Goal: Information Seeking & Learning: Check status

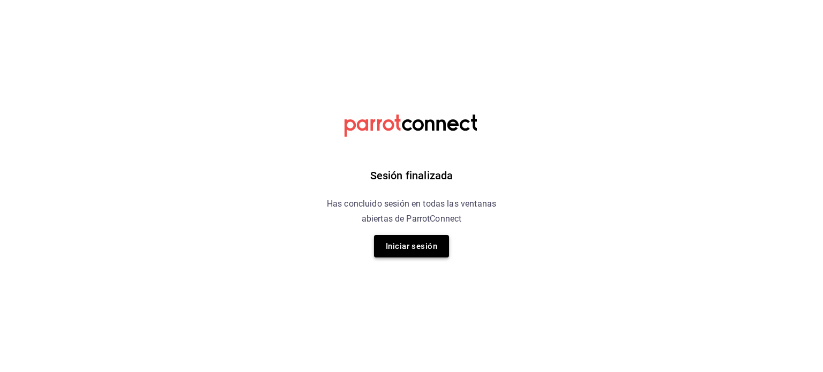
click at [439, 242] on button "Iniciar sesión" at bounding box center [411, 246] width 75 height 22
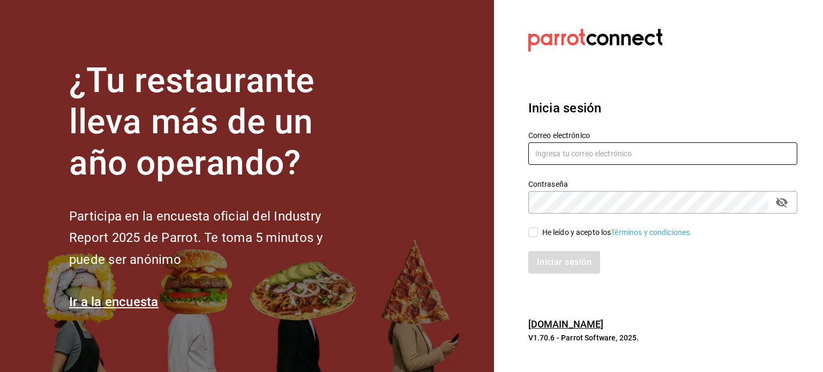
type input "pzepeda@eci.edu.mx"
click at [740, 250] on div "Iniciar sesión" at bounding box center [656, 255] width 282 height 35
click at [536, 233] on input "He leído y acepto los Términos y condiciones." at bounding box center [533, 233] width 10 height 10
checkbox input "true"
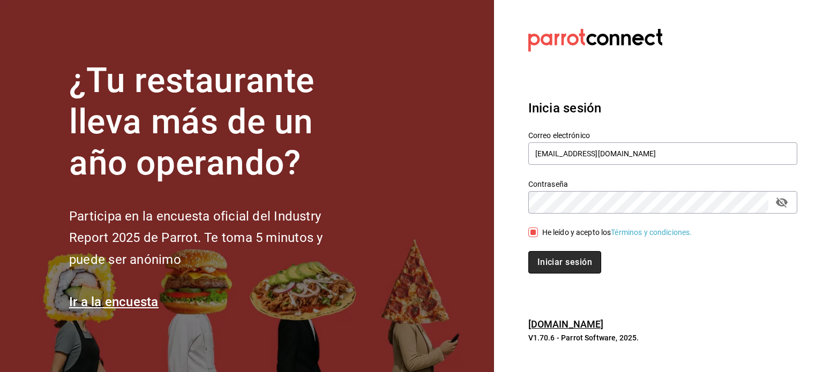
click at [564, 260] on button "Iniciar sesión" at bounding box center [564, 262] width 73 height 22
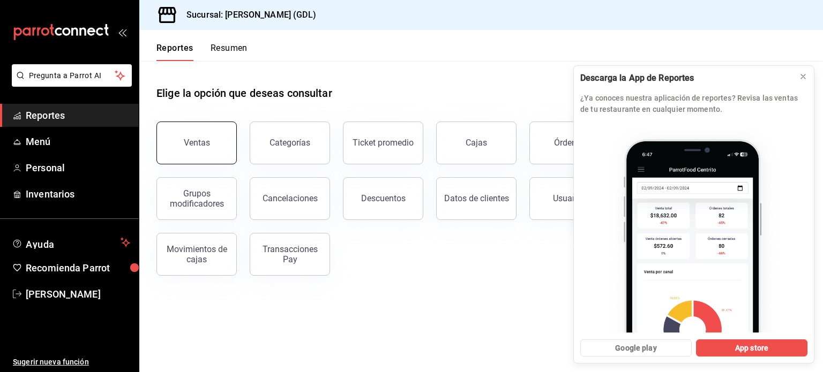
click at [182, 141] on button "Ventas" at bounding box center [196, 143] width 80 height 43
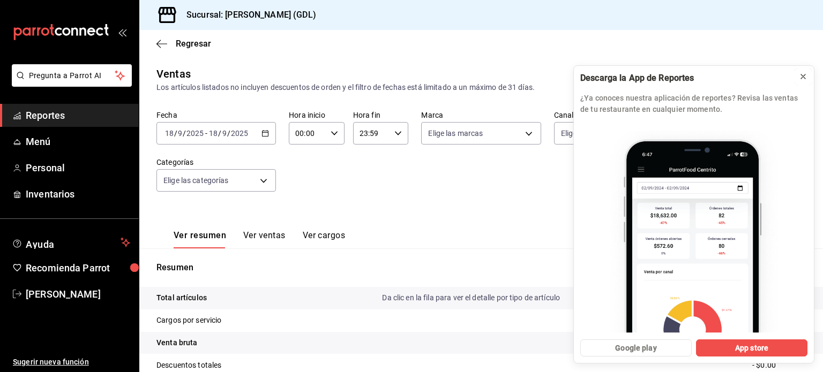
click at [803, 78] on icon at bounding box center [803, 76] width 9 height 9
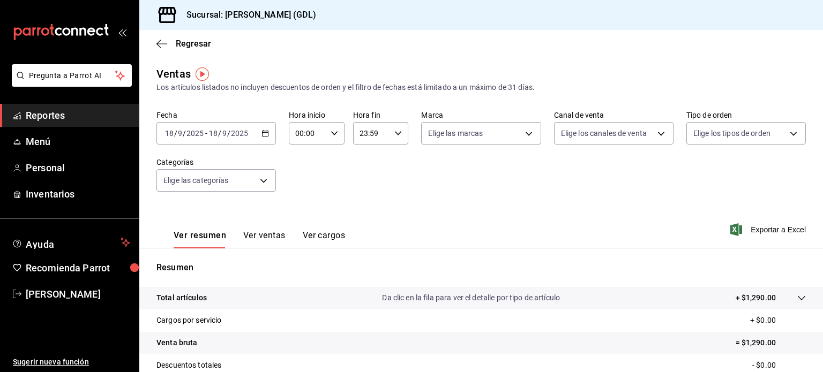
click at [191, 134] on input "2025" at bounding box center [195, 133] width 18 height 9
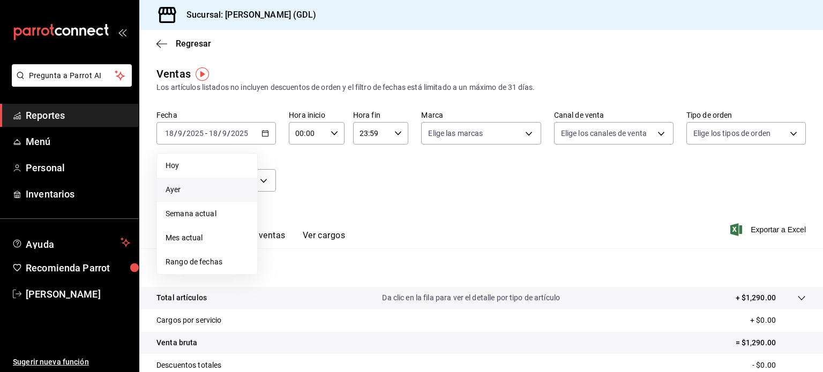
click at [172, 189] on span "Ayer" at bounding box center [206, 189] width 83 height 11
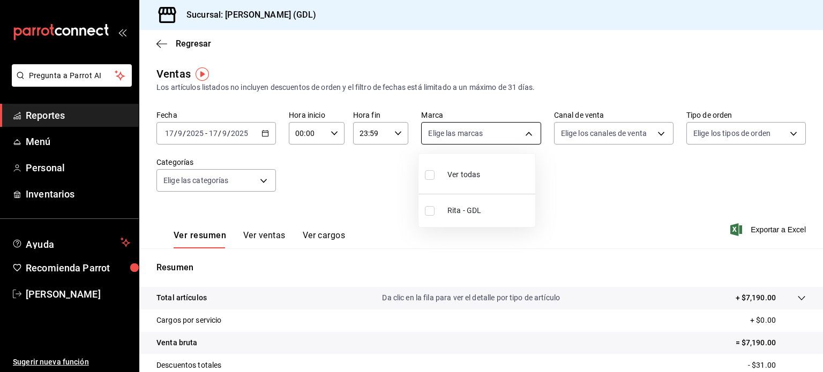
click at [522, 132] on body "Pregunta a Parrot AI Reportes Menú Personal Inventarios Ayuda Recomienda Parrot…" at bounding box center [411, 186] width 823 height 372
click at [451, 210] on span "Rita - GDL" at bounding box center [489, 210] width 84 height 11
type input "c98b01ad-3431-465a-b391-fd370b6183a3"
checkbox input "true"
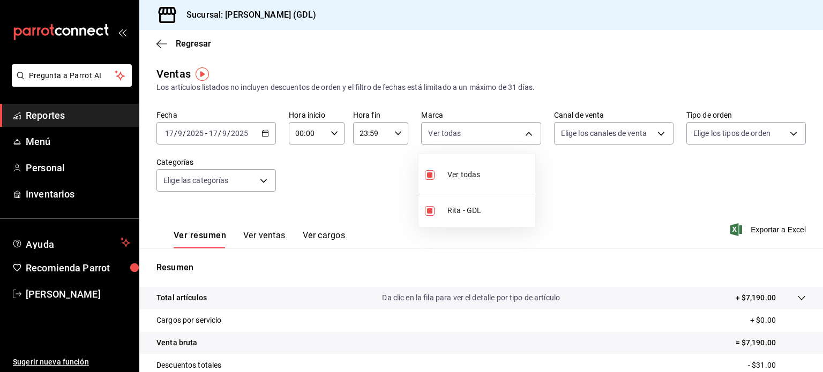
click at [633, 127] on div at bounding box center [411, 186] width 823 height 372
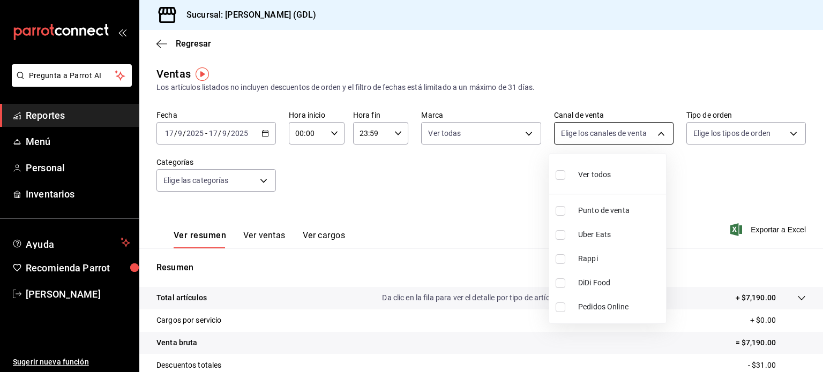
click at [654, 132] on body "Pregunta a Parrot AI Reportes Menú Personal Inventarios Ayuda Recomienda Parrot…" at bounding box center [411, 186] width 823 height 372
click at [559, 174] on input "checkbox" at bounding box center [560, 175] width 10 height 10
checkbox input "true"
type input "PARROT,UBER_EATS,RAPPI,DIDI_FOOD,ONLINE"
checkbox input "true"
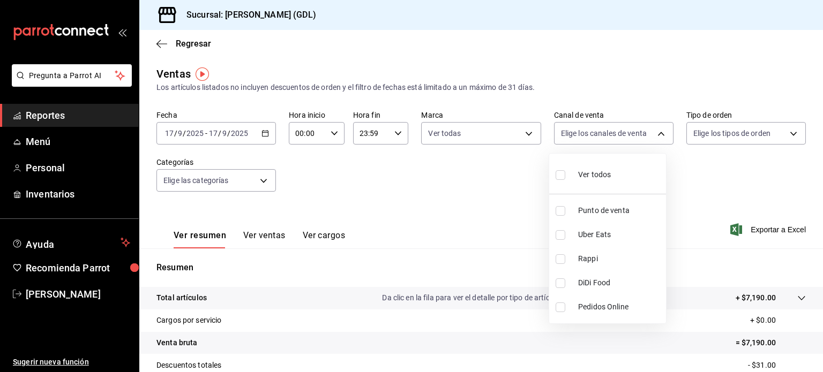
checkbox input "true"
click at [697, 87] on div at bounding box center [411, 186] width 823 height 372
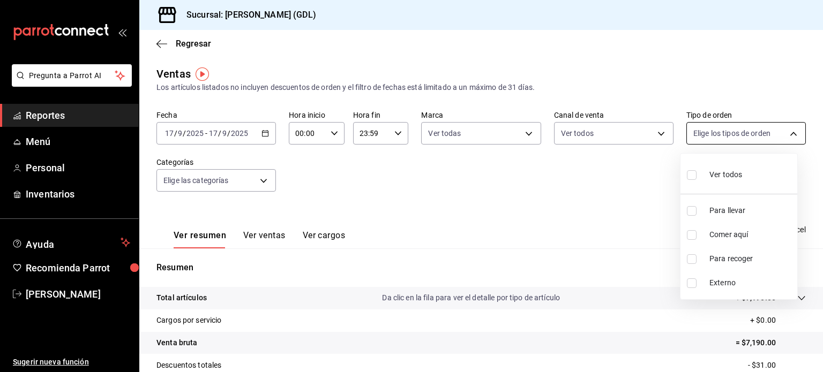
click at [788, 134] on body "Pregunta a Parrot AI Reportes Menú Personal Inventarios Ayuda Recomienda Parrot…" at bounding box center [411, 186] width 823 height 372
click at [731, 177] on span "Ver todos" at bounding box center [725, 174] width 33 height 11
type input "5ecffce5-4264-4a64-9be0-877fe03393fb,864f8ddf-f8b3-4635-a869-96c2fe4116ec,b5d94…"
checkbox input "true"
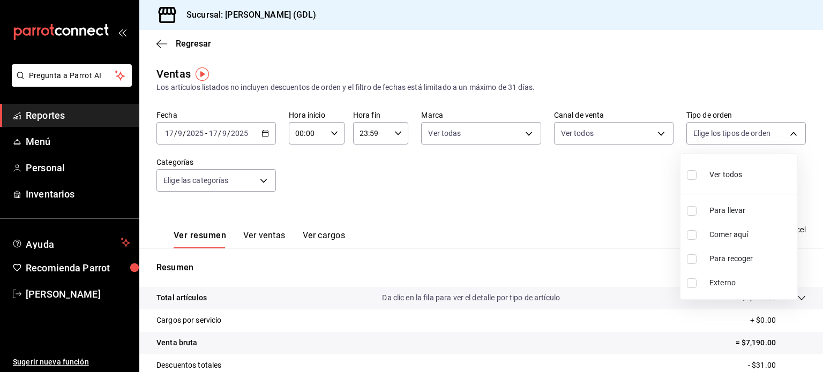
checkbox input "true"
click at [689, 93] on div at bounding box center [411, 186] width 823 height 372
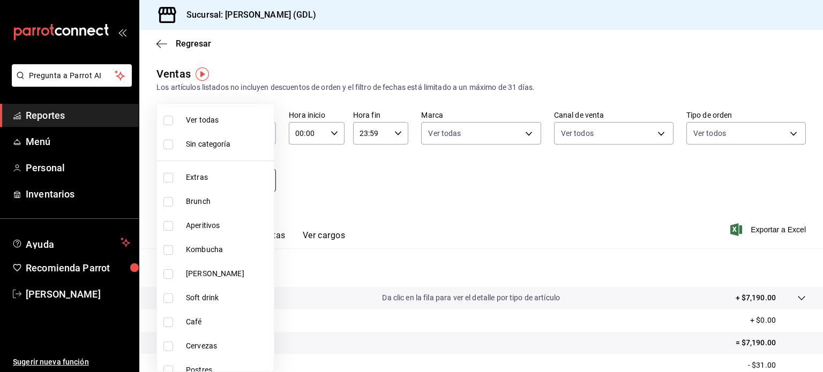
click at [266, 183] on body "Pregunta a Parrot AI Reportes Menú Personal Inventarios Ayuda Recomienda Parrot…" at bounding box center [411, 186] width 823 height 372
click at [201, 119] on span "Ver todas" at bounding box center [228, 120] width 84 height 11
type input "5a38c0db-50c4-4522-a78d-74971e2a78b7,d0fb3d89-d9fa-4950-9157-36d411a573a0,9959c…"
checkbox input "true"
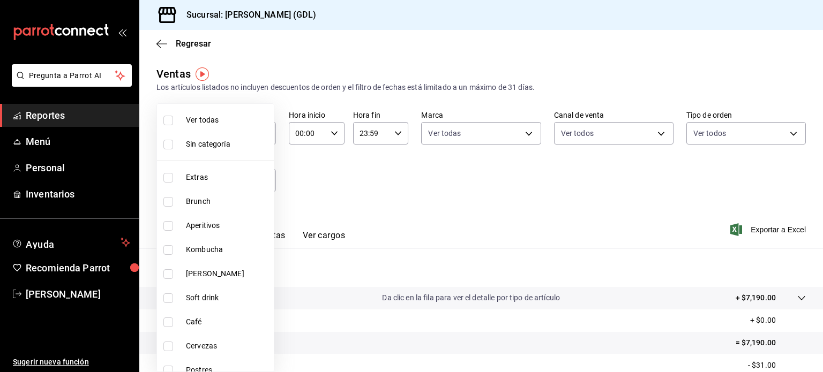
checkbox input "true"
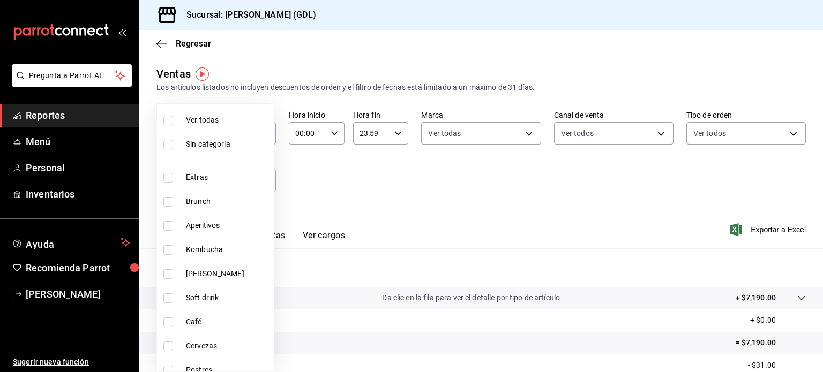
checkbox input "true"
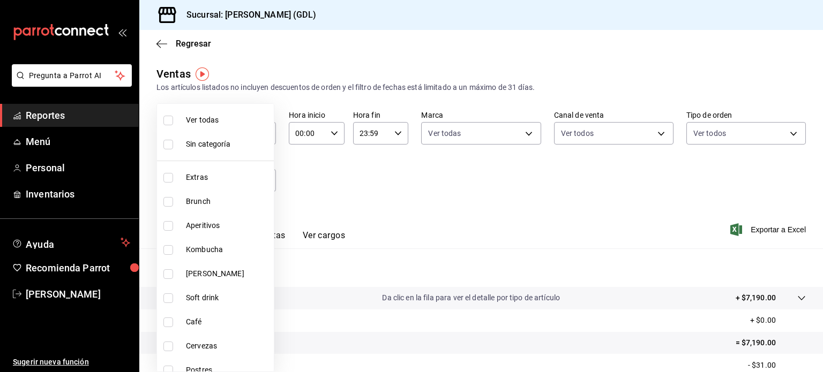
checkbox input "true"
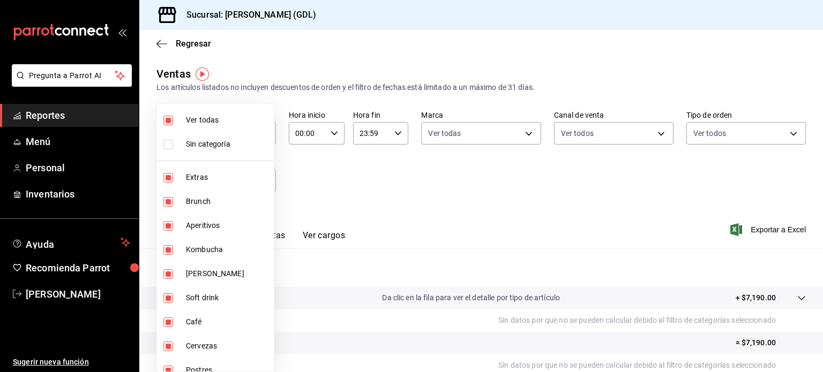
click at [351, 180] on div at bounding box center [411, 186] width 823 height 372
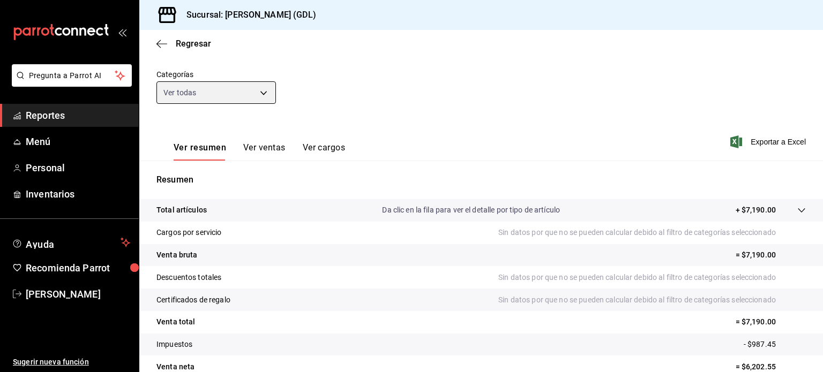
scroll to position [141, 0]
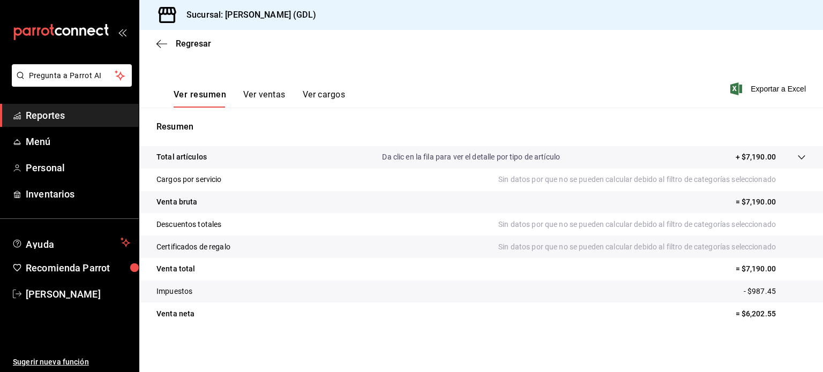
click at [259, 99] on button "Ver ventas" at bounding box center [264, 98] width 42 height 18
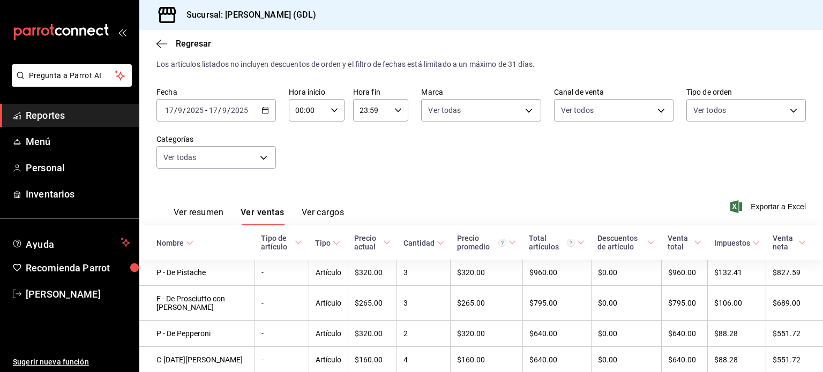
scroll to position [141, 0]
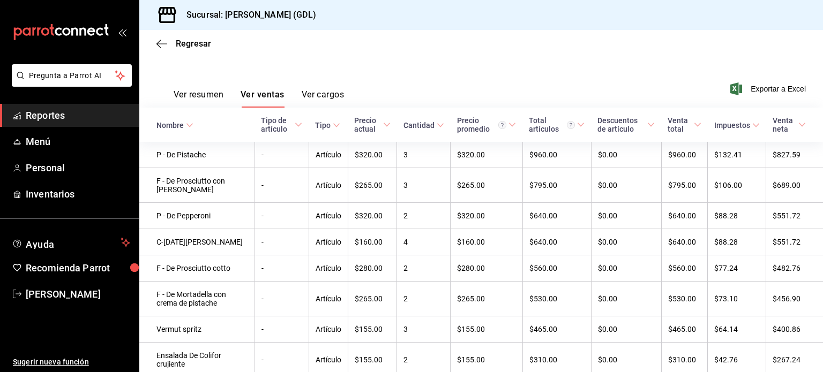
click at [205, 96] on button "Ver resumen" at bounding box center [199, 98] width 50 height 18
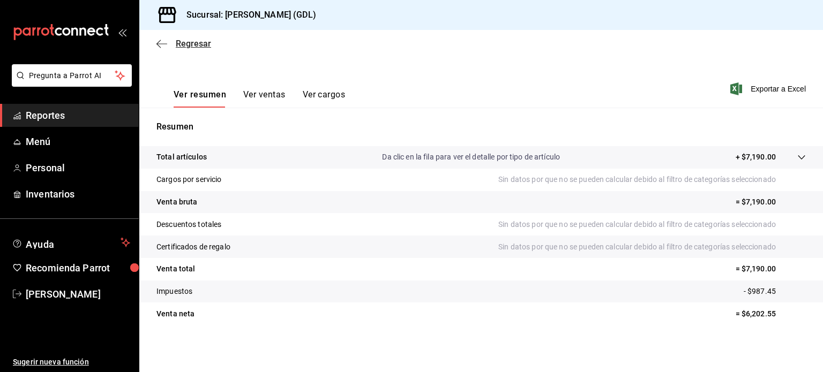
click at [164, 42] on icon "button" at bounding box center [161, 44] width 11 height 10
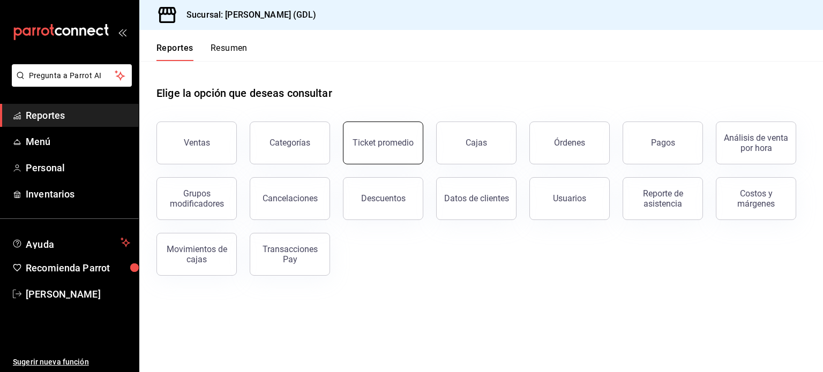
click at [385, 132] on button "Ticket promedio" at bounding box center [383, 143] width 80 height 43
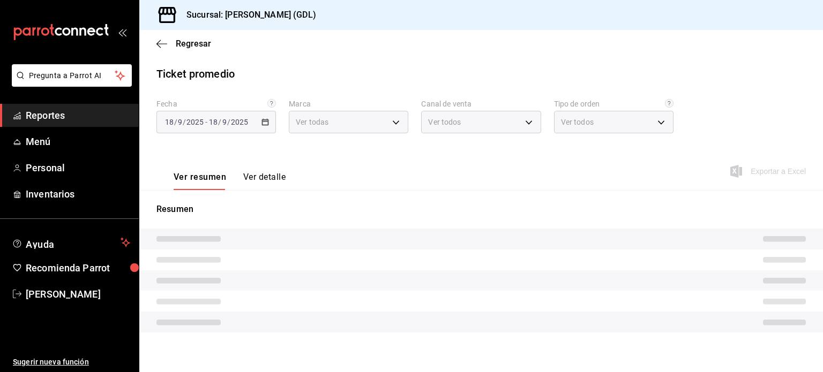
type input "c98b01ad-3431-465a-b391-fd370b6183a3"
type input "PARROT,UBER_EATS,RAPPI,DIDI_FOOD,ONLINE"
type input "5ecffce5-4264-4a64-9be0-877fe03393fb,864f8ddf-f8b3-4635-a869-96c2fe4116ec,b5d94…"
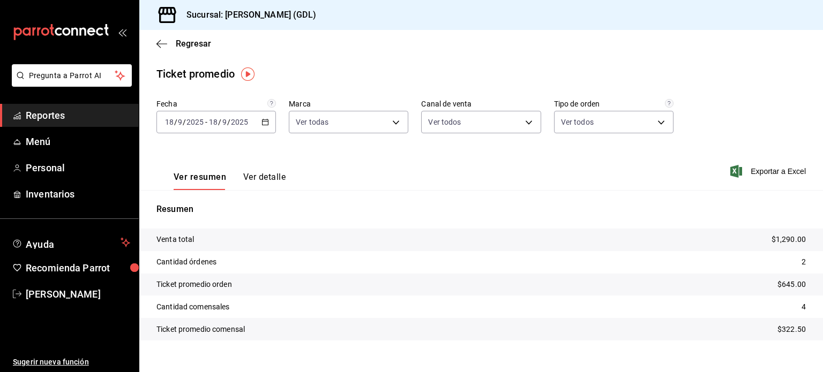
click at [204, 123] on input "2025" at bounding box center [195, 122] width 18 height 9
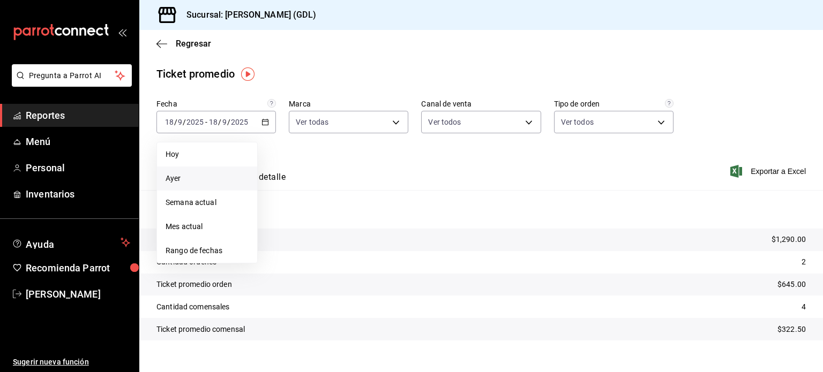
click at [166, 180] on span "Ayer" at bounding box center [206, 178] width 83 height 11
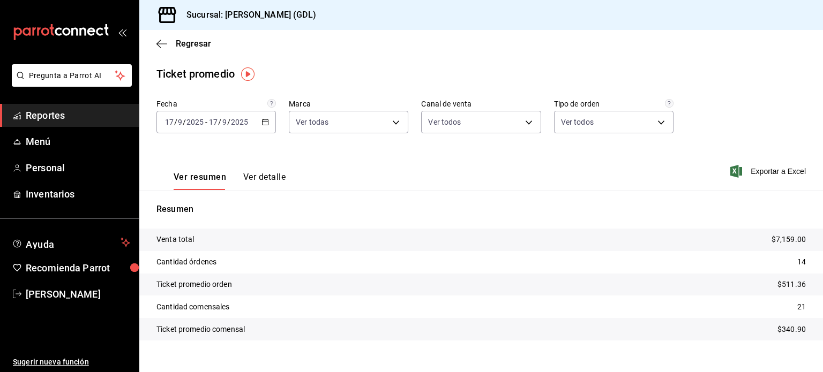
scroll to position [15, 0]
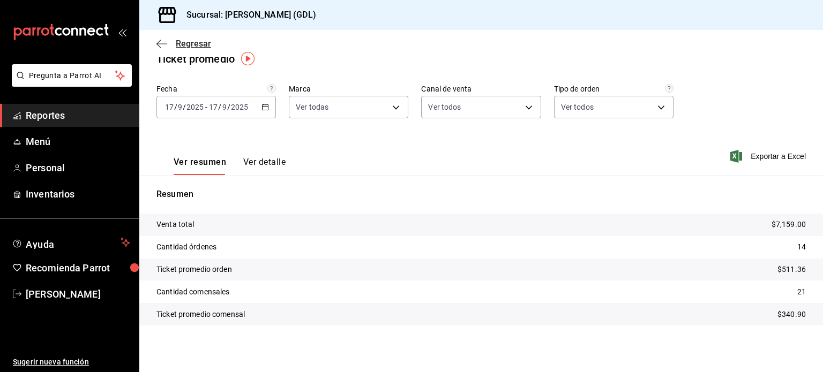
click at [159, 43] on icon "button" at bounding box center [161, 44] width 11 height 10
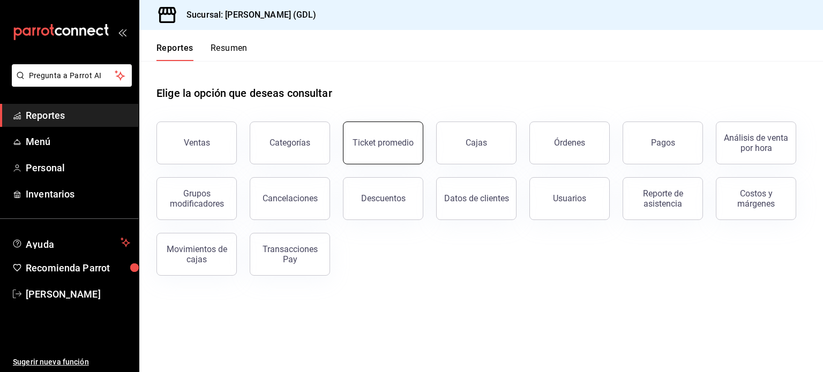
click at [403, 151] on button "Ticket promedio" at bounding box center [383, 143] width 80 height 43
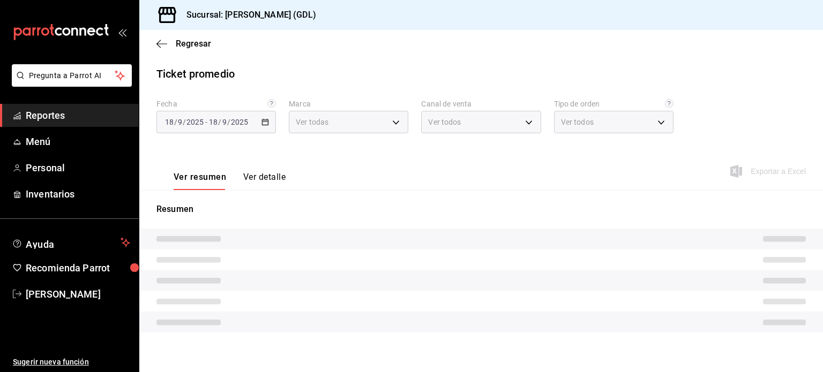
type input "c98b01ad-3431-465a-b391-fd370b6183a3"
type input "PARROT,UBER_EATS,RAPPI,DIDI_FOOD,ONLINE"
type input "5ecffce5-4264-4a64-9be0-877fe03393fb,864f8ddf-f8b3-4635-a869-96c2fe4116ec,b5d94…"
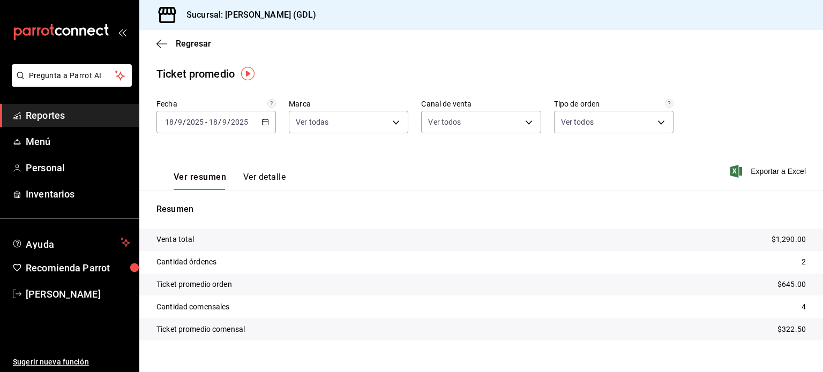
click at [206, 124] on span "-" at bounding box center [206, 122] width 2 height 9
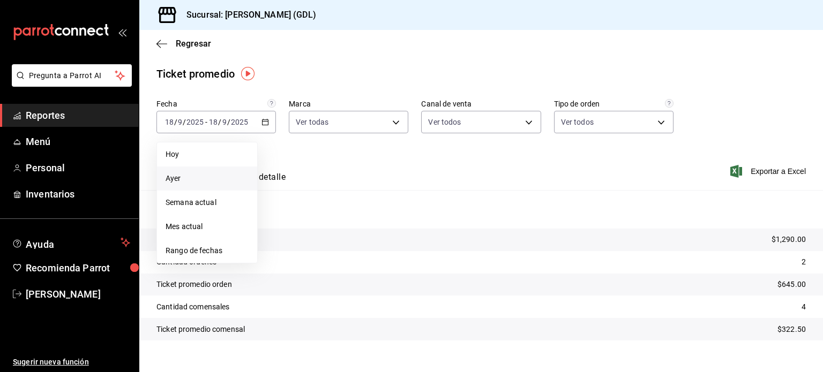
click at [176, 176] on span "Ayer" at bounding box center [206, 178] width 83 height 11
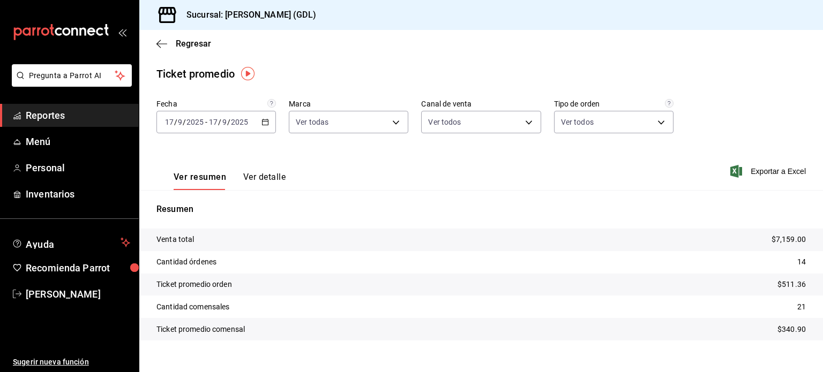
click at [259, 175] on button "Ver detalle" at bounding box center [264, 181] width 42 height 18
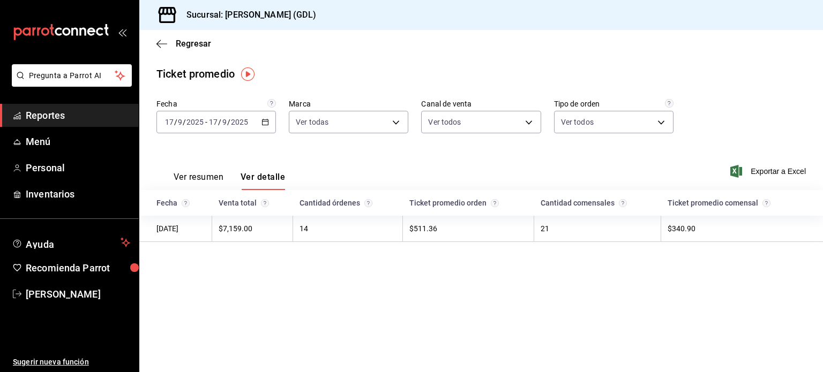
click at [192, 121] on input "2025" at bounding box center [195, 122] width 18 height 9
click at [266, 125] on \(Stroke\) "button" at bounding box center [265, 122] width 6 height 6
click at [171, 121] on input "17" at bounding box center [169, 122] width 10 height 9
click at [175, 119] on span "/" at bounding box center [175, 122] width 3 height 9
click at [163, 43] on icon "button" at bounding box center [161, 44] width 11 height 10
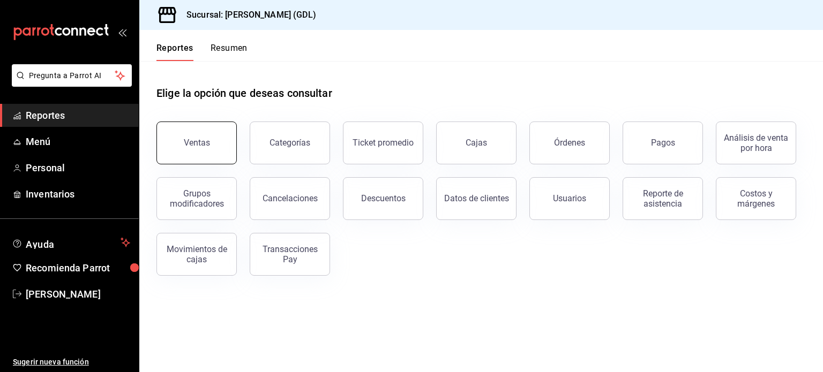
click at [201, 147] on div "Ventas" at bounding box center [197, 143] width 26 height 10
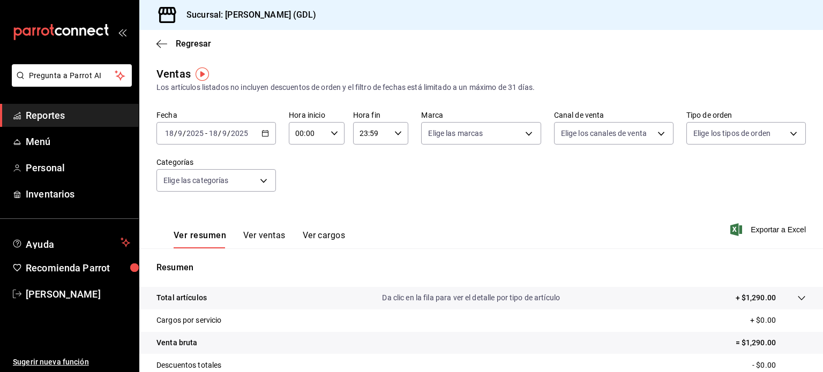
click at [261, 135] on icon "button" at bounding box center [264, 133] width 7 height 7
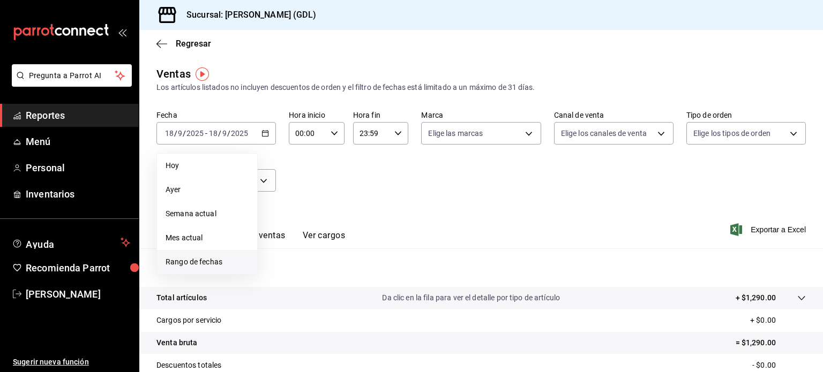
click at [200, 263] on span "Rango de fechas" at bounding box center [206, 262] width 83 height 11
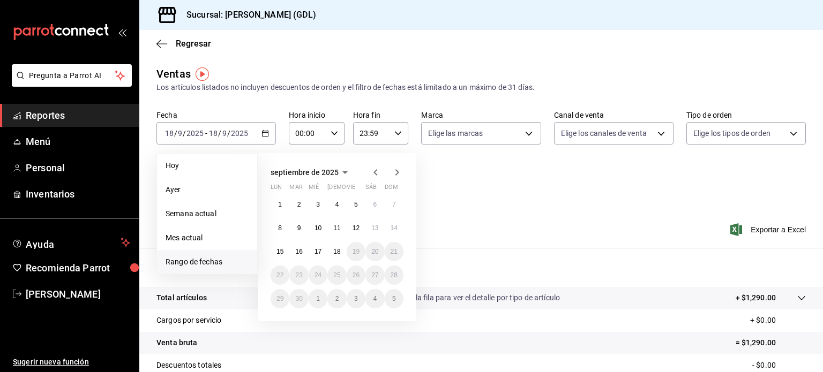
click at [375, 171] on icon "button" at bounding box center [375, 172] width 4 height 6
click at [338, 273] on abbr "21" at bounding box center [336, 275] width 7 height 7
click at [336, 275] on abbr "21" at bounding box center [336, 275] width 7 height 7
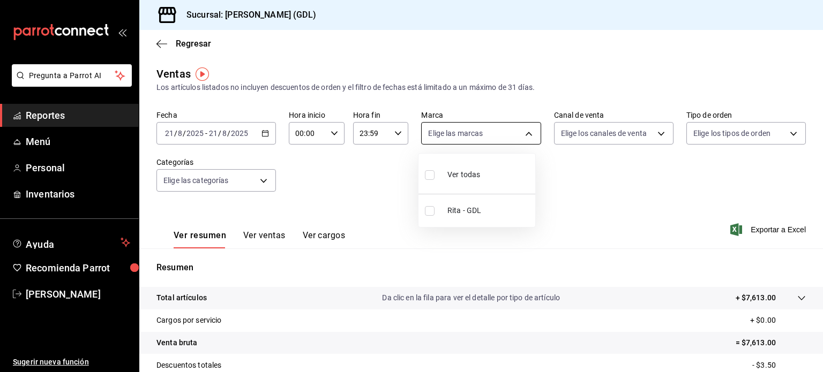
click at [525, 130] on body "Pregunta a Parrot AI Reportes Menú Personal Inventarios Ayuda Recomienda Parrot…" at bounding box center [411, 186] width 823 height 372
click at [460, 173] on span "Ver todas" at bounding box center [463, 174] width 33 height 11
type input "c98b01ad-3431-465a-b391-fd370b6183a3"
checkbox input "true"
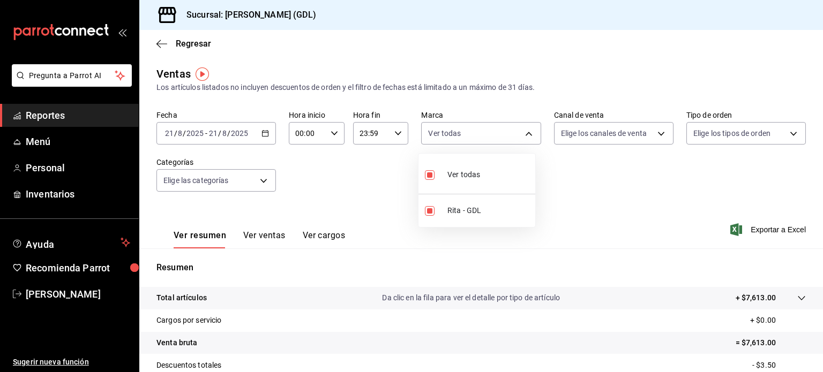
click at [649, 134] on div at bounding box center [411, 186] width 823 height 372
click at [654, 132] on body "Pregunta a Parrot AI Reportes Menú Personal Inventarios Ayuda Recomienda Parrot…" at bounding box center [411, 186] width 823 height 372
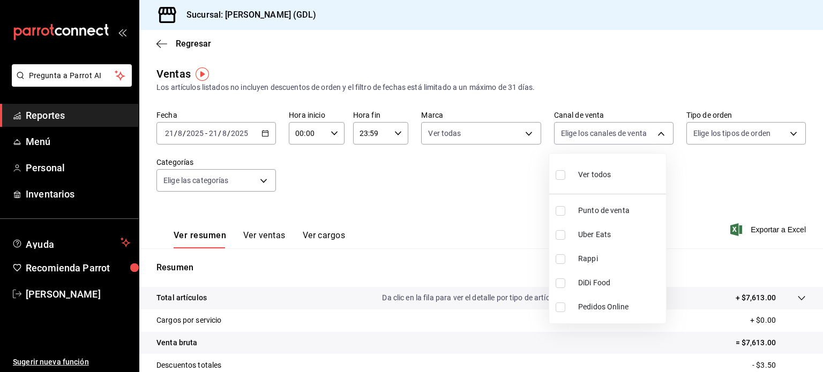
click at [594, 177] on span "Ver todos" at bounding box center [594, 174] width 33 height 11
type input "PARROT,UBER_EATS,RAPPI,DIDI_FOOD,ONLINE"
checkbox input "true"
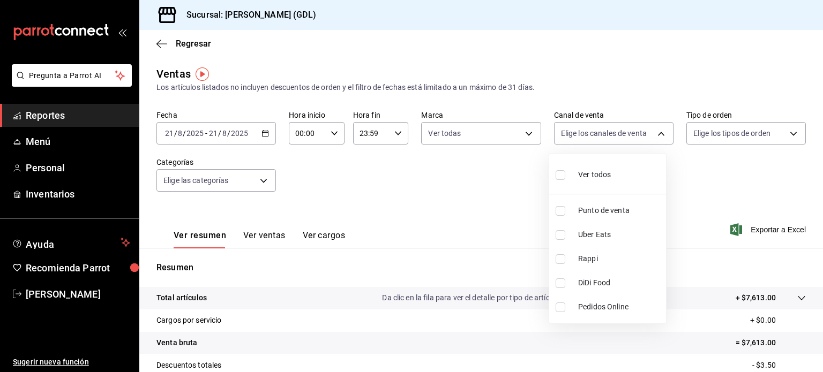
checkbox input "true"
click at [786, 129] on div at bounding box center [411, 186] width 823 height 372
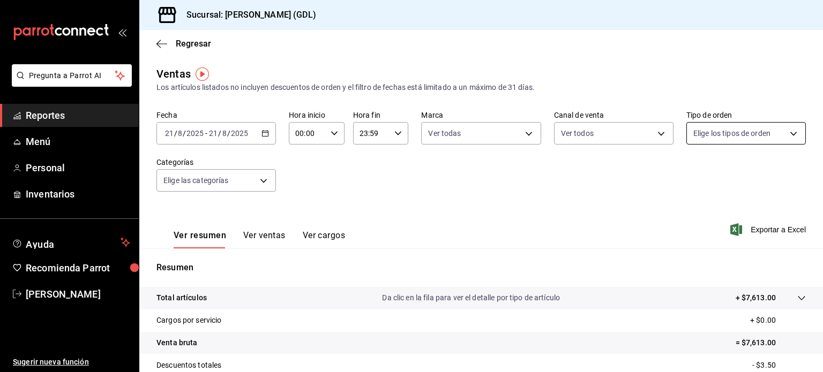
click at [784, 134] on body "Pregunta a Parrot AI Reportes Menú Personal Inventarios Ayuda Recomienda Parrot…" at bounding box center [411, 186] width 823 height 372
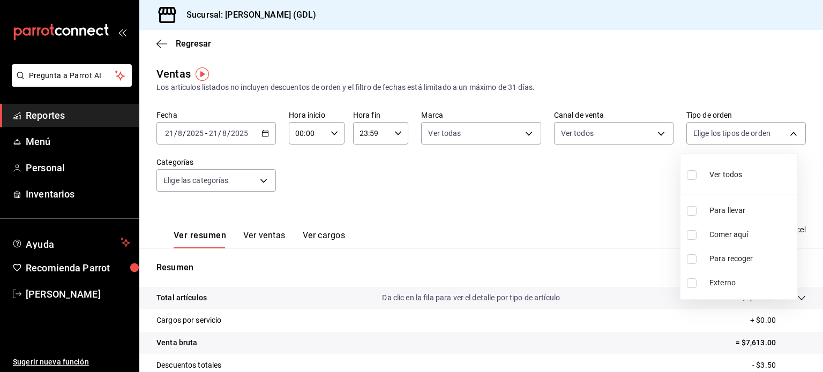
click at [724, 172] on span "Ver todos" at bounding box center [725, 174] width 33 height 11
type input "5ecffce5-4264-4a64-9be0-877fe03393fb,864f8ddf-f8b3-4635-a869-96c2fe4116ec,b5d94…"
checkbox input "true"
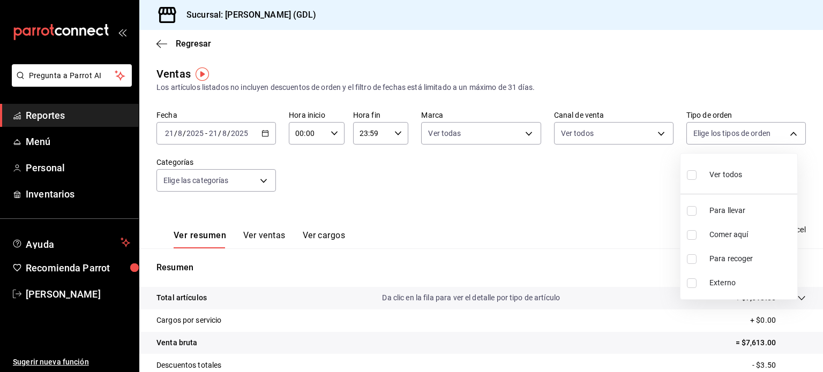
checkbox input "true"
click at [263, 179] on div at bounding box center [411, 186] width 823 height 372
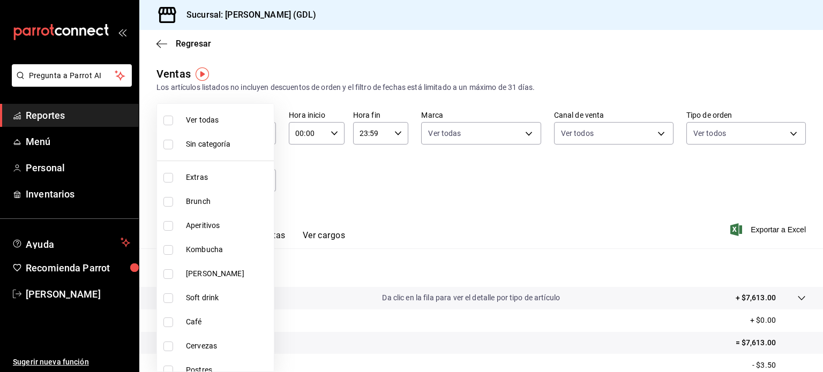
click at [263, 179] on body "Pregunta a Parrot AI Reportes Menú Personal Inventarios Ayuda Recomienda Parrot…" at bounding box center [411, 186] width 823 height 372
click at [210, 122] on span "Ver todas" at bounding box center [228, 120] width 84 height 11
type input "5a38c0db-50c4-4522-a78d-74971e2a78b7,d0fb3d89-d9fa-4950-9157-36d411a573a0,9959c…"
checkbox input "true"
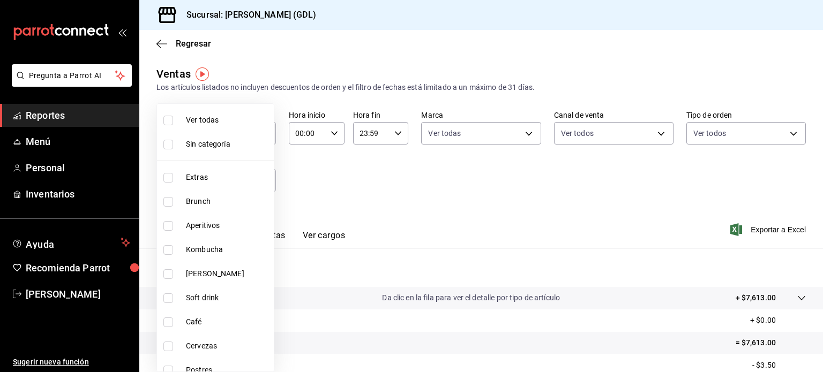
checkbox input "true"
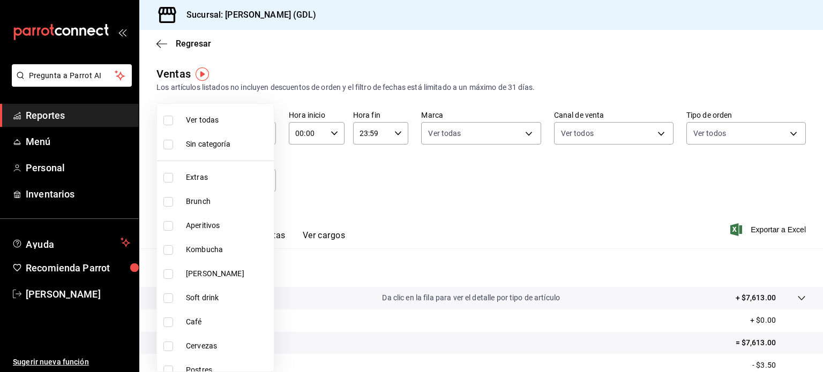
checkbox input "true"
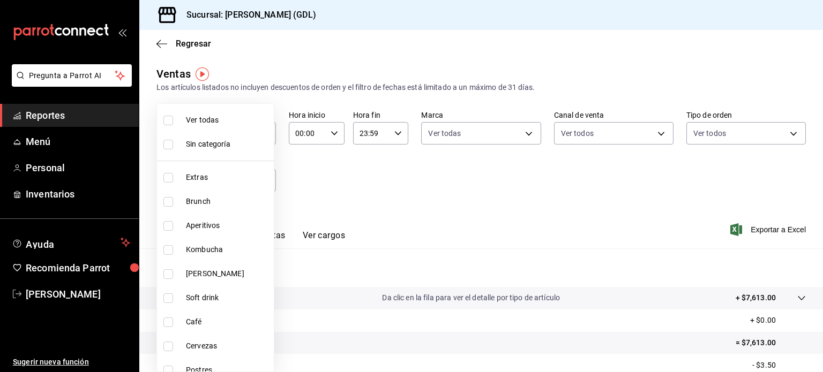
checkbox input "true"
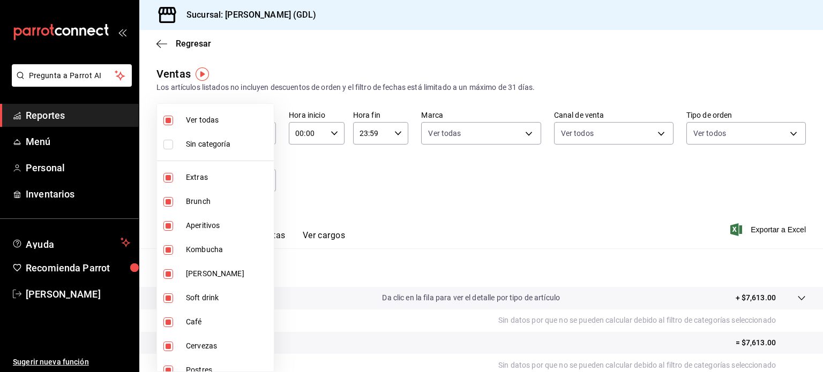
click at [337, 176] on div at bounding box center [411, 186] width 823 height 372
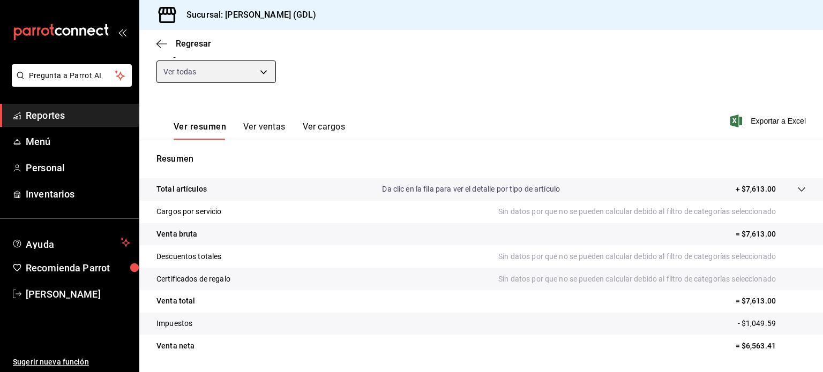
scroll to position [141, 0]
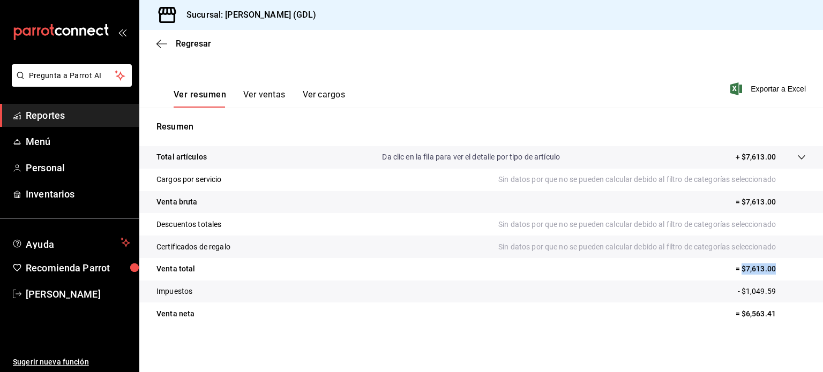
drag, startPoint x: 735, startPoint y: 270, endPoint x: 770, endPoint y: 270, distance: 35.3
click at [770, 270] on p "= $7,613.00" at bounding box center [770, 268] width 70 height 11
copy p "$7,613.00"
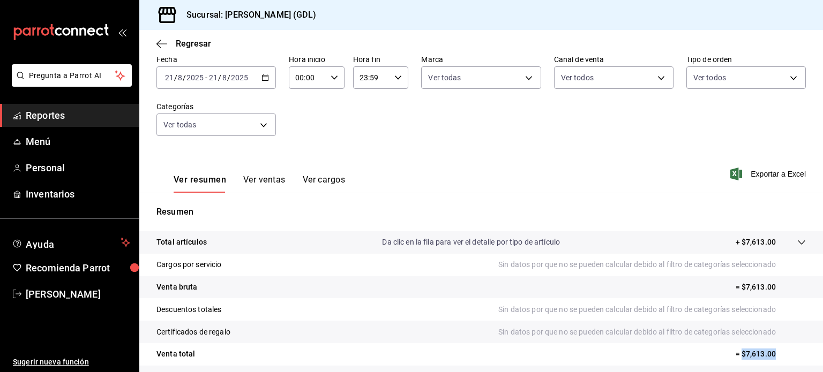
scroll to position [0, 0]
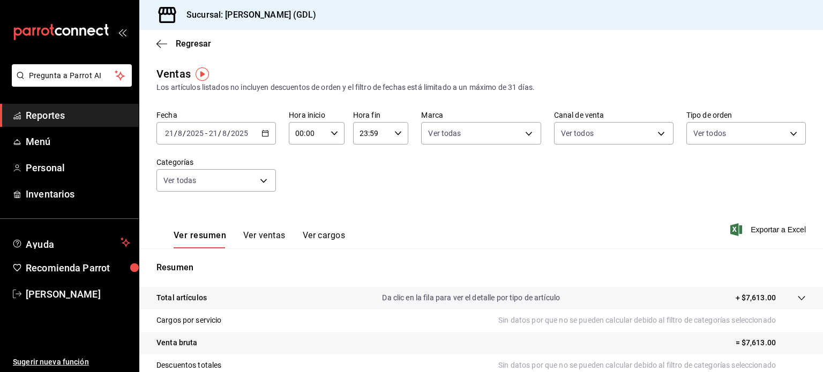
click at [262, 134] on icon "button" at bounding box center [264, 133] width 7 height 7
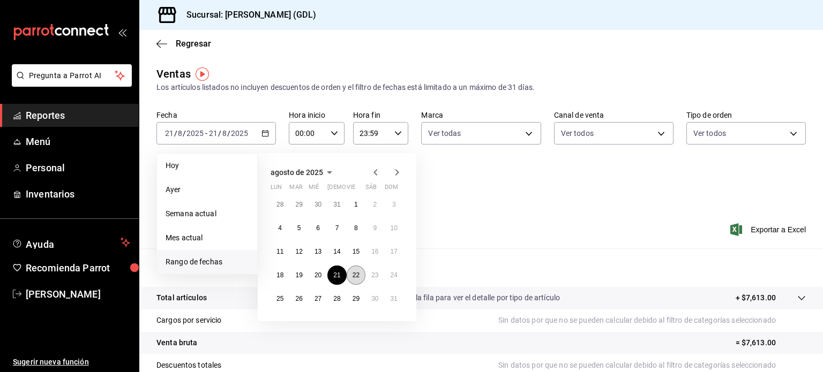
click at [356, 276] on abbr "22" at bounding box center [355, 275] width 7 height 7
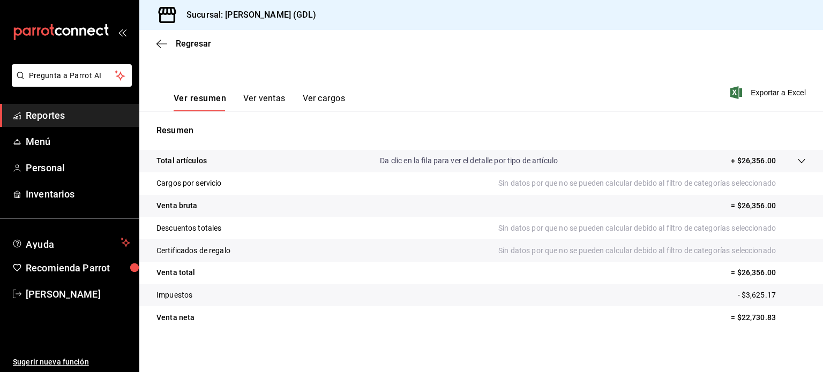
scroll to position [141, 0]
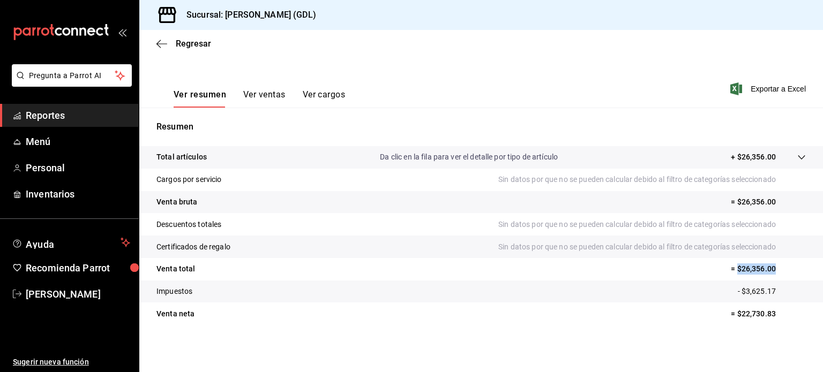
drag, startPoint x: 729, startPoint y: 268, endPoint x: 771, endPoint y: 267, distance: 41.8
click at [771, 267] on p "= $26,356.00" at bounding box center [768, 268] width 75 height 11
copy p "$26,356.00"
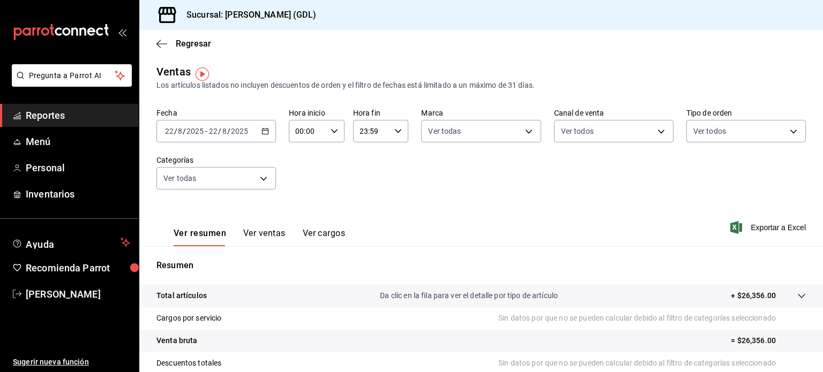
scroll to position [0, 0]
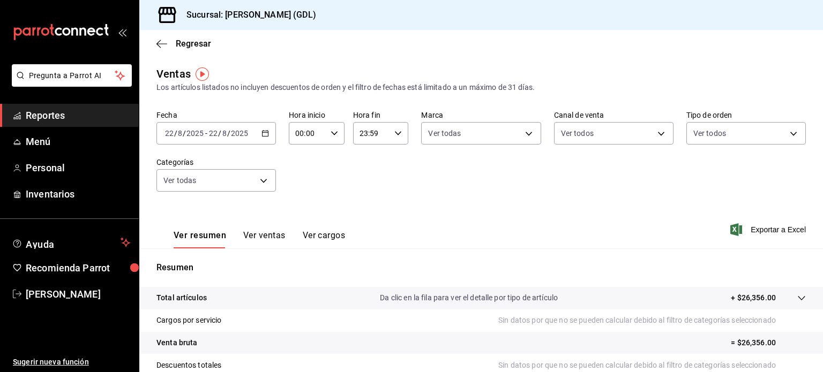
click at [266, 132] on icon "button" at bounding box center [264, 133] width 7 height 7
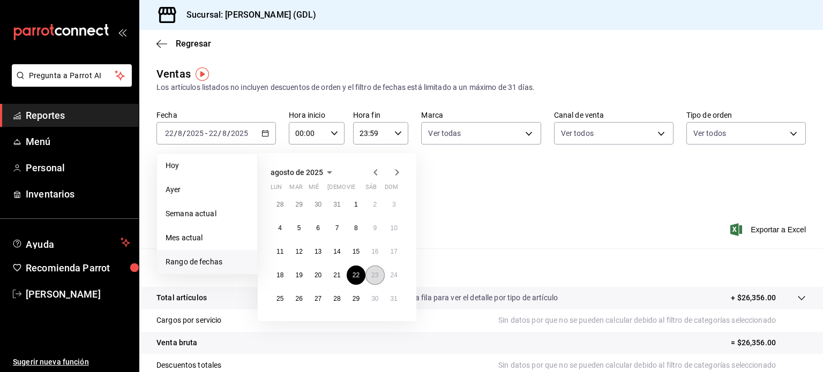
click at [375, 274] on abbr "23" at bounding box center [374, 275] width 7 height 7
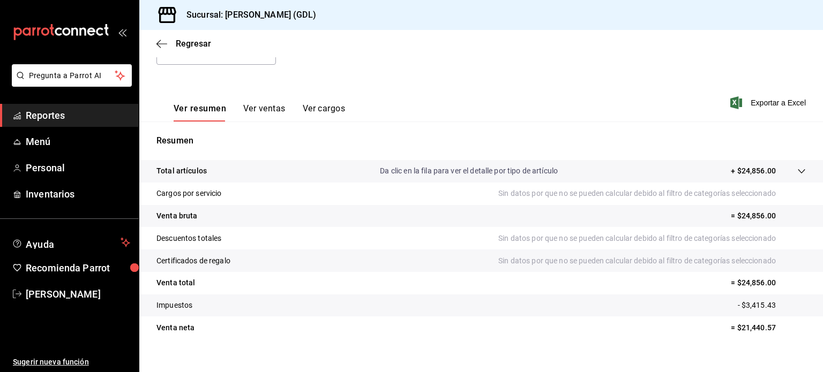
scroll to position [141, 0]
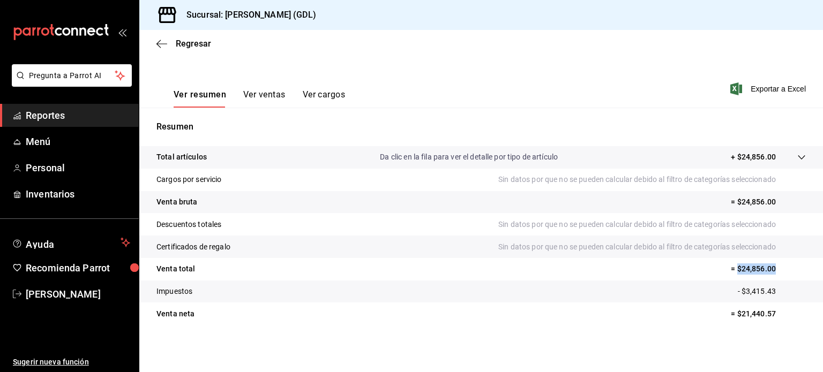
drag, startPoint x: 731, startPoint y: 269, endPoint x: 767, endPoint y: 267, distance: 36.5
click at [767, 267] on p "= $24,856.00" at bounding box center [768, 268] width 75 height 11
copy p "$24,856.00"
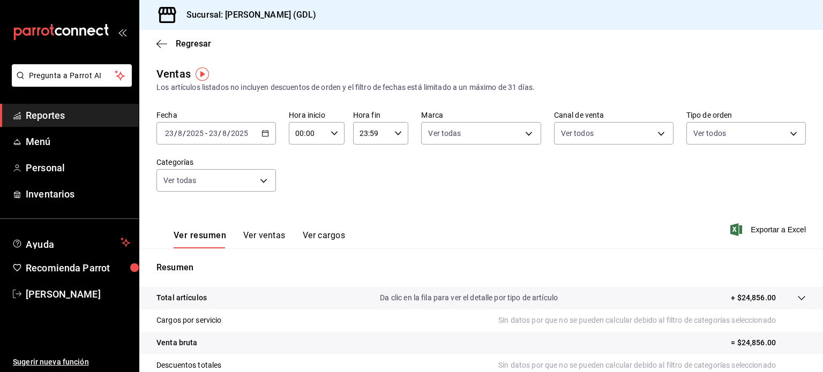
click at [261, 129] on div "[DATE] [DATE] - [DATE] [DATE]" at bounding box center [215, 133] width 119 height 22
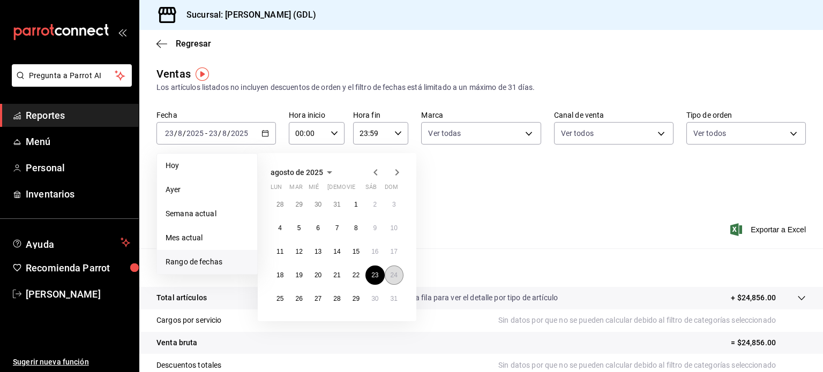
click at [393, 272] on abbr "24" at bounding box center [393, 275] width 7 height 7
click at [395, 275] on abbr "24" at bounding box center [393, 275] width 7 height 7
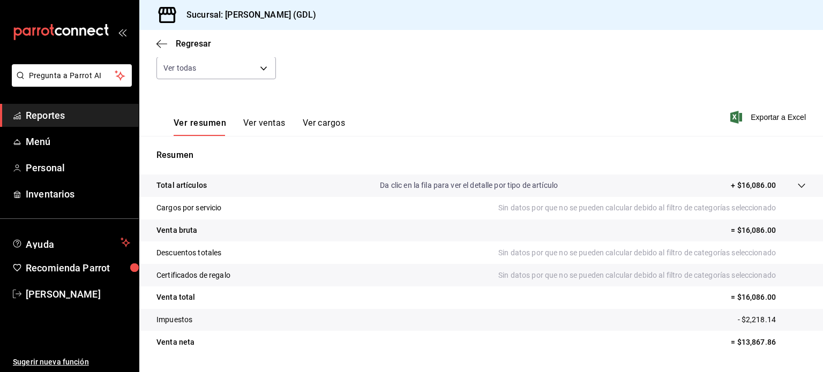
scroll to position [141, 0]
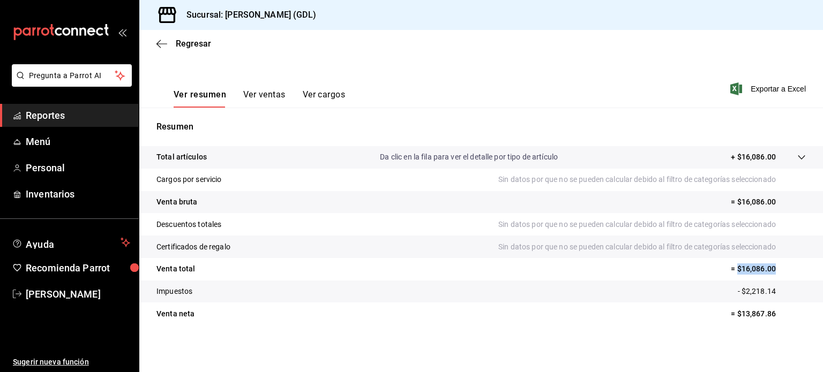
drag, startPoint x: 730, startPoint y: 270, endPoint x: 772, endPoint y: 268, distance: 42.4
click at [772, 268] on p "= $16,086.00" at bounding box center [768, 268] width 75 height 11
copy p "$16,086.00"
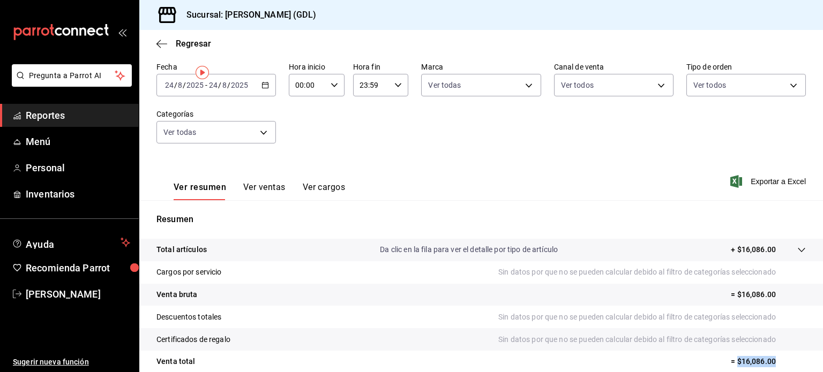
scroll to position [0, 0]
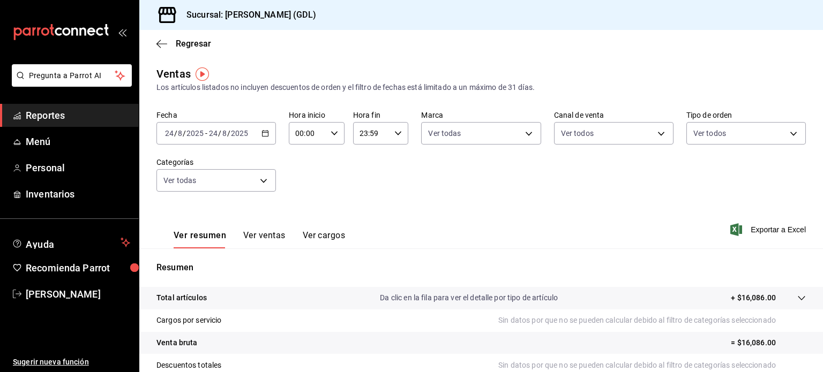
click at [262, 133] on icon "button" at bounding box center [264, 133] width 7 height 7
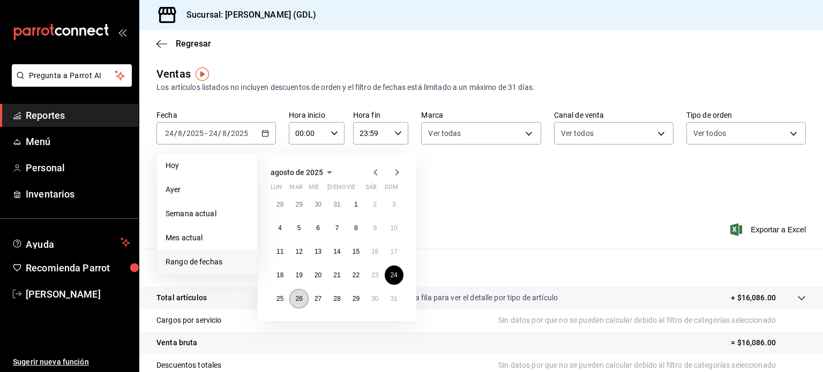
click at [297, 297] on abbr "26" at bounding box center [298, 298] width 7 height 7
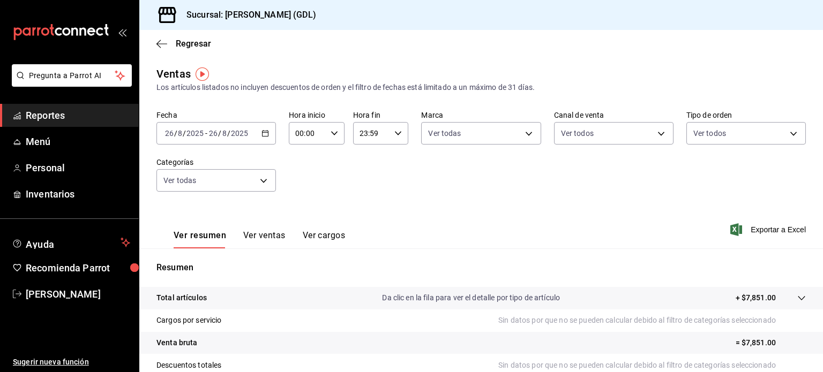
click at [264, 132] on icon "button" at bounding box center [264, 133] width 7 height 7
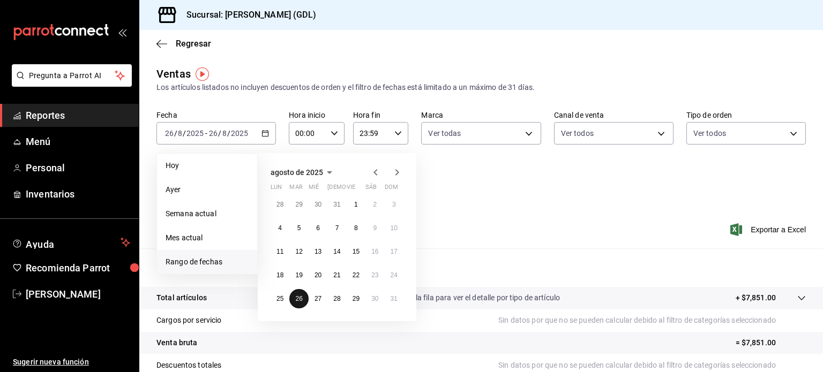
click at [302, 294] on button "26" at bounding box center [298, 298] width 19 height 19
click at [302, 297] on abbr "26" at bounding box center [298, 298] width 7 height 7
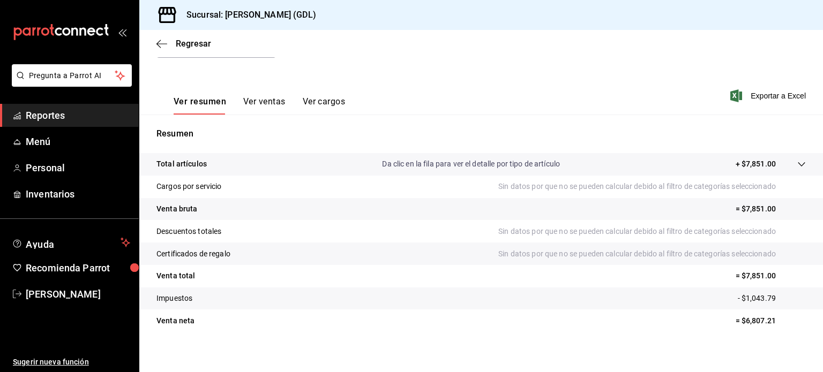
scroll to position [141, 0]
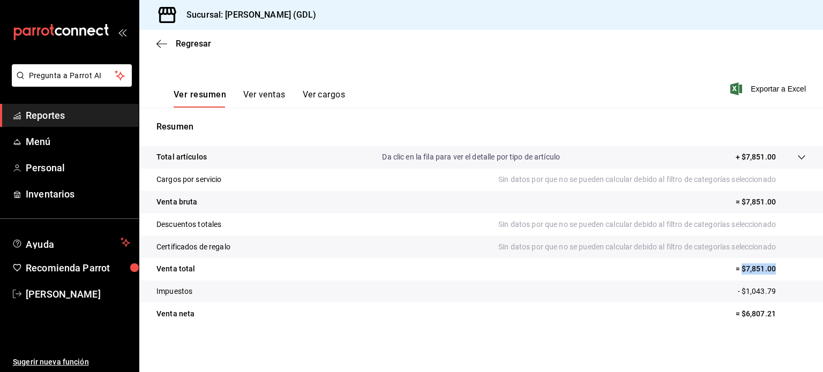
drag, startPoint x: 734, startPoint y: 269, endPoint x: 767, endPoint y: 270, distance: 33.2
click at [767, 270] on p "= $7,851.00" at bounding box center [770, 268] width 70 height 11
copy p "$7,851.00"
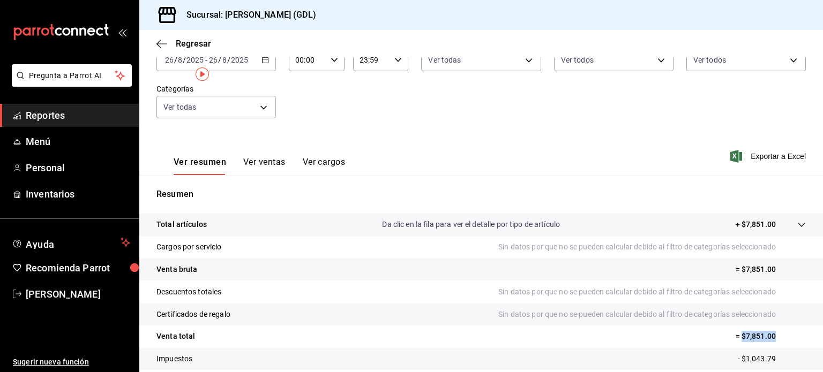
scroll to position [0, 0]
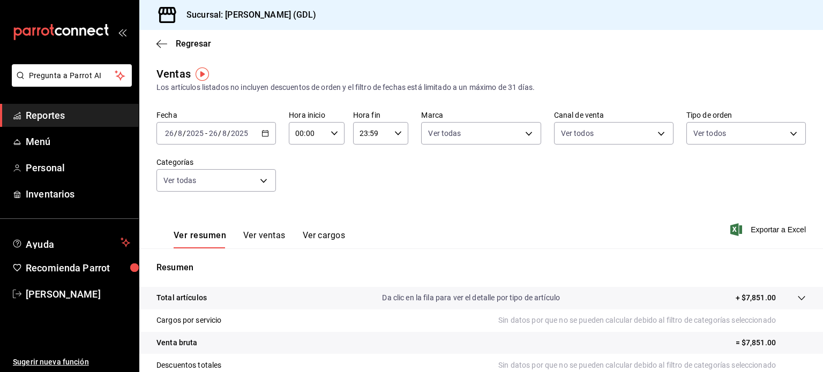
click at [264, 134] on icon "button" at bounding box center [264, 133] width 7 height 7
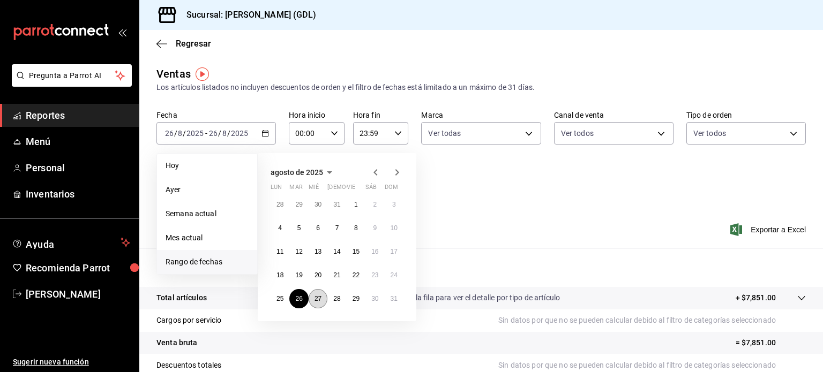
click at [320, 300] on abbr "27" at bounding box center [317, 298] width 7 height 7
click at [319, 299] on abbr "27" at bounding box center [317, 298] width 7 height 7
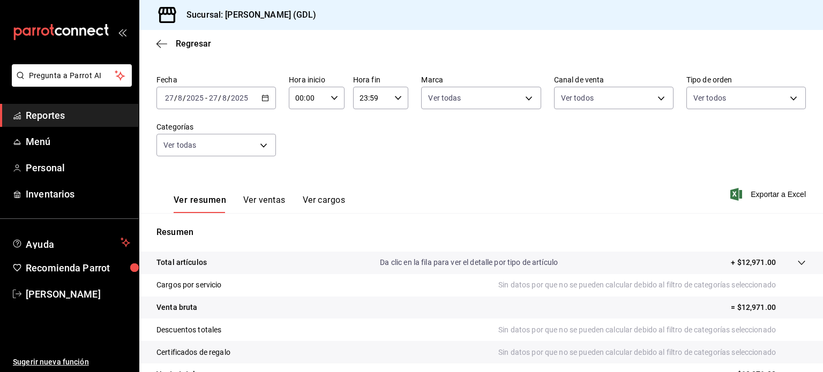
scroll to position [141, 0]
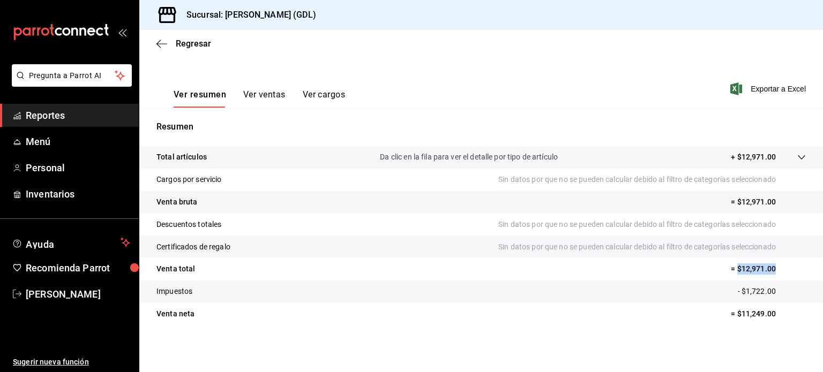
drag, startPoint x: 729, startPoint y: 268, endPoint x: 778, endPoint y: 268, distance: 48.2
click at [778, 268] on p "= $12,971.00" at bounding box center [768, 268] width 75 height 11
copy p "$12,971.00"
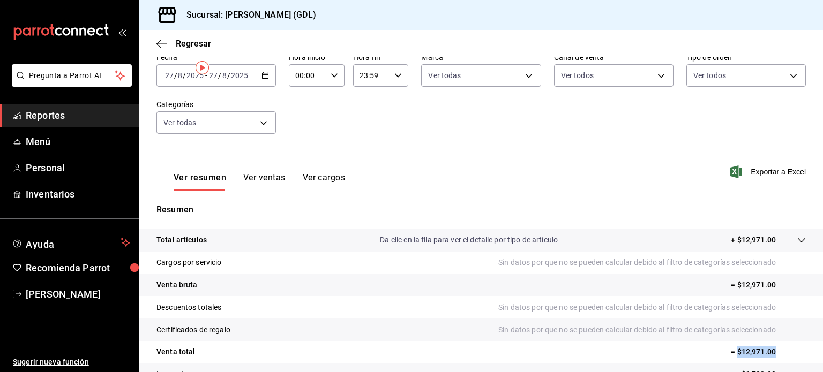
scroll to position [0, 0]
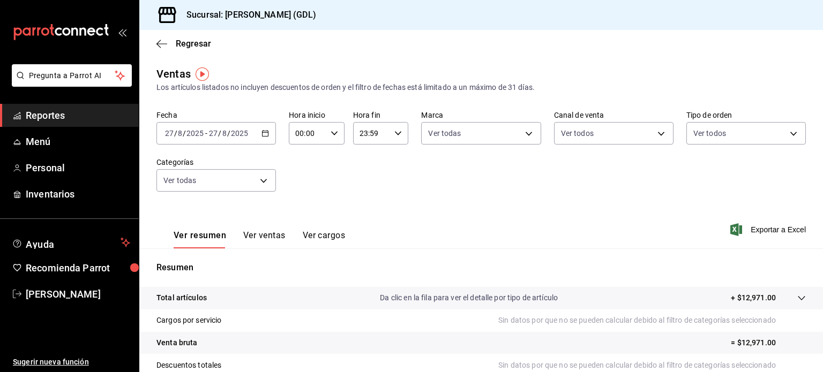
click at [263, 132] on icon "button" at bounding box center [264, 133] width 7 height 7
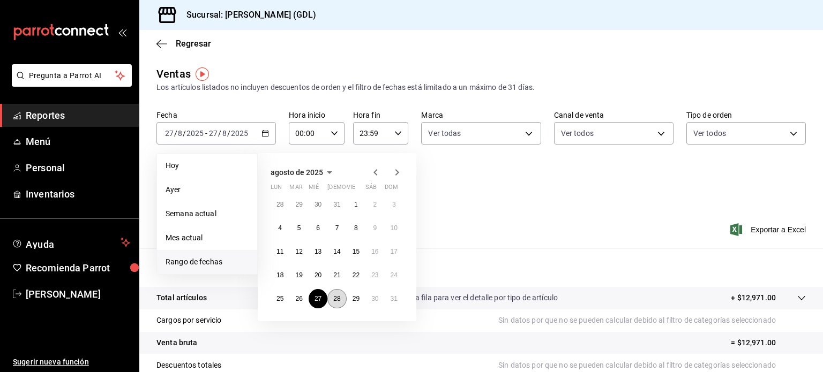
click at [334, 297] on abbr "28" at bounding box center [336, 298] width 7 height 7
click at [337, 297] on abbr "28" at bounding box center [336, 298] width 7 height 7
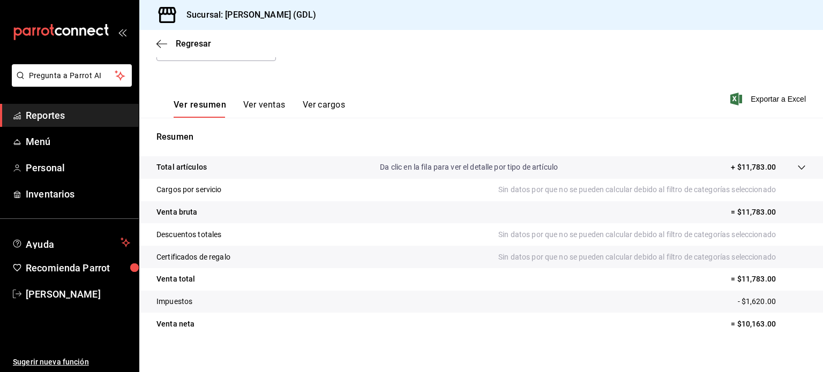
scroll to position [141, 0]
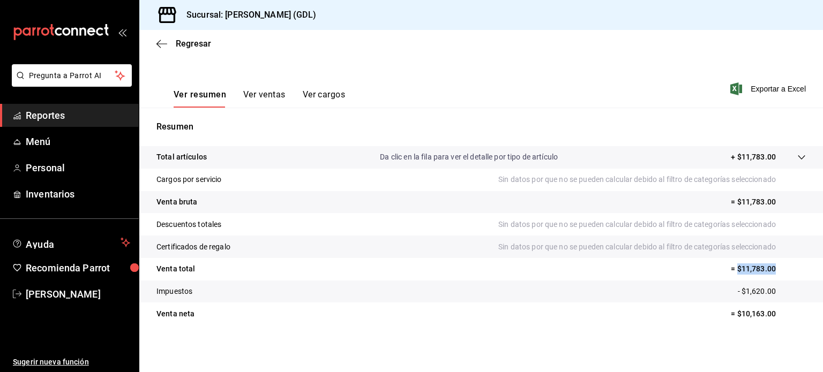
drag, startPoint x: 731, startPoint y: 268, endPoint x: 767, endPoint y: 268, distance: 36.4
click at [767, 268] on p "= $11,783.00" at bounding box center [768, 268] width 75 height 11
copy p "$11,783.00"
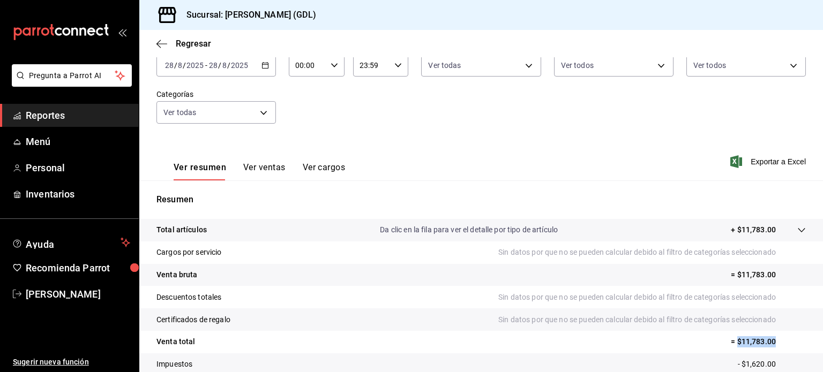
scroll to position [0, 0]
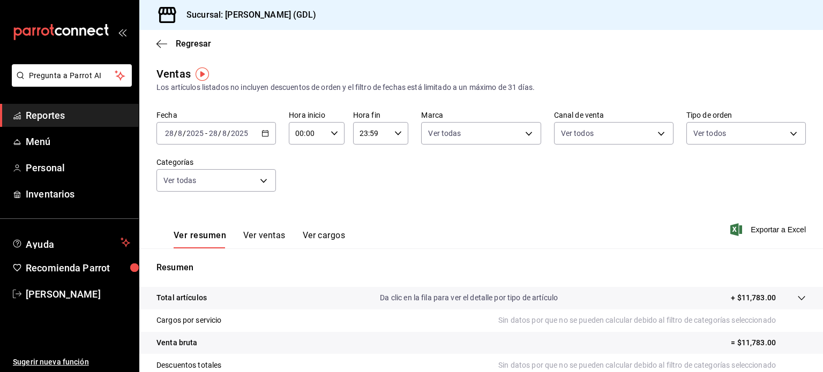
click at [263, 133] on icon "button" at bounding box center [264, 133] width 7 height 7
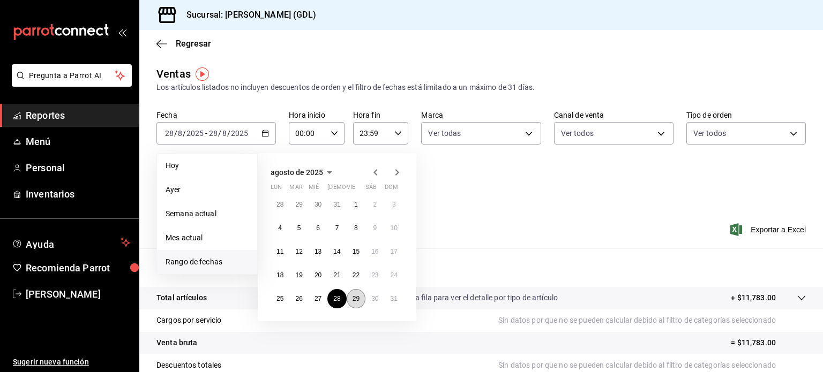
click at [358, 298] on abbr "29" at bounding box center [355, 298] width 7 height 7
click at [356, 295] on abbr "29" at bounding box center [355, 298] width 7 height 7
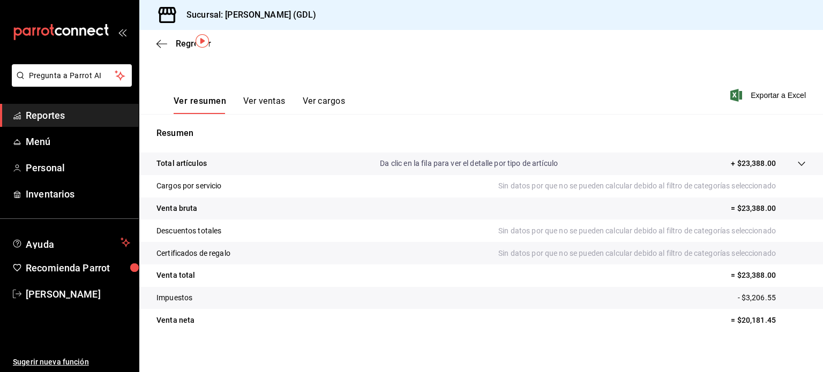
scroll to position [141, 0]
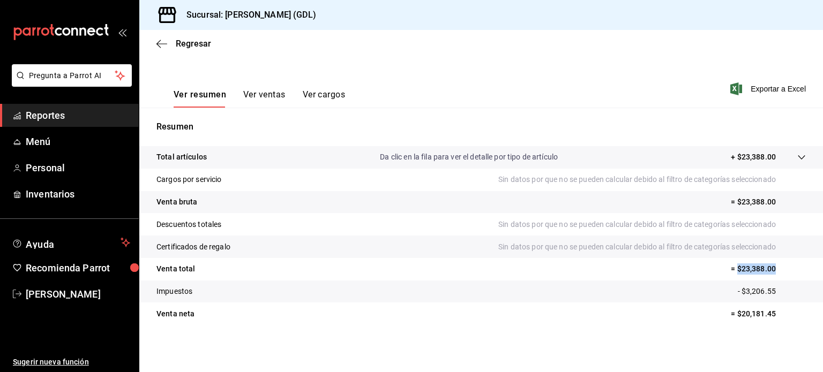
drag, startPoint x: 729, startPoint y: 268, endPoint x: 766, endPoint y: 269, distance: 37.0
click at [766, 269] on p "= $23,388.00" at bounding box center [768, 268] width 75 height 11
copy p "$23,388.00"
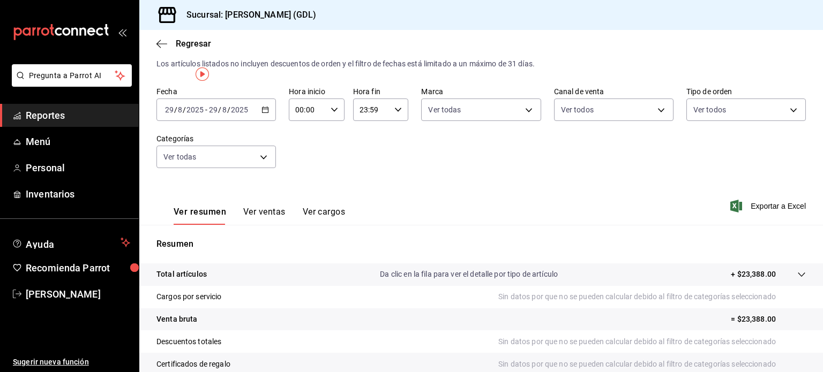
scroll to position [0, 0]
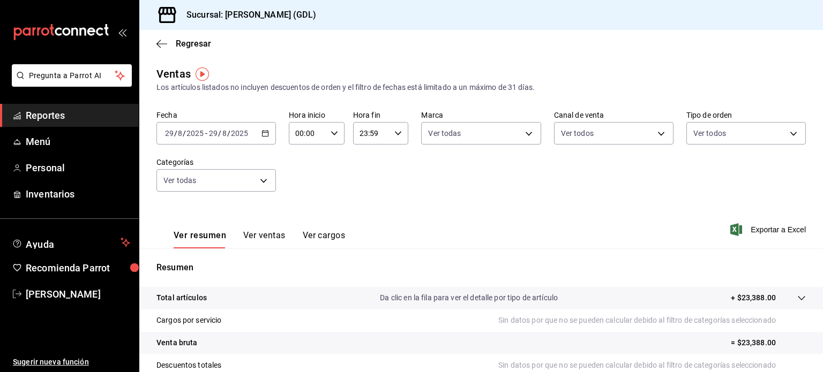
click at [262, 132] on icon "button" at bounding box center [264, 133] width 7 height 7
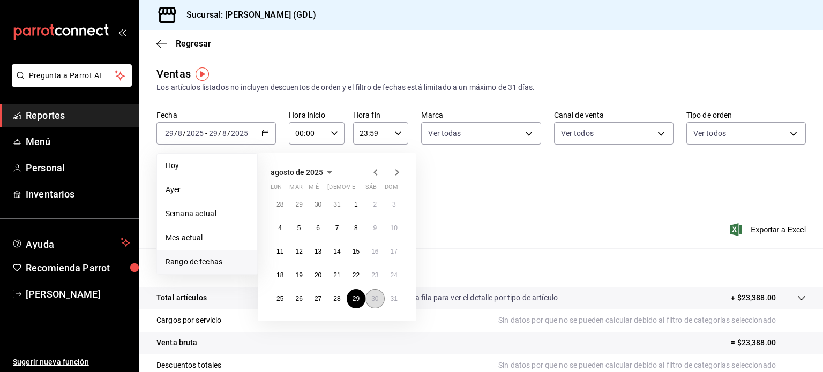
click at [377, 299] on abbr "30" at bounding box center [374, 298] width 7 height 7
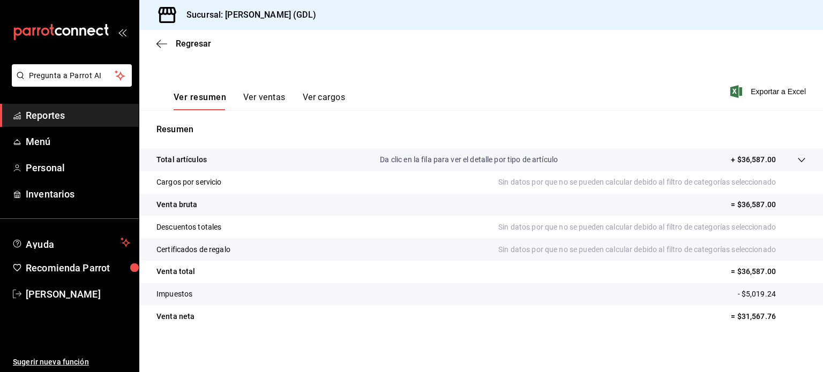
scroll to position [141, 0]
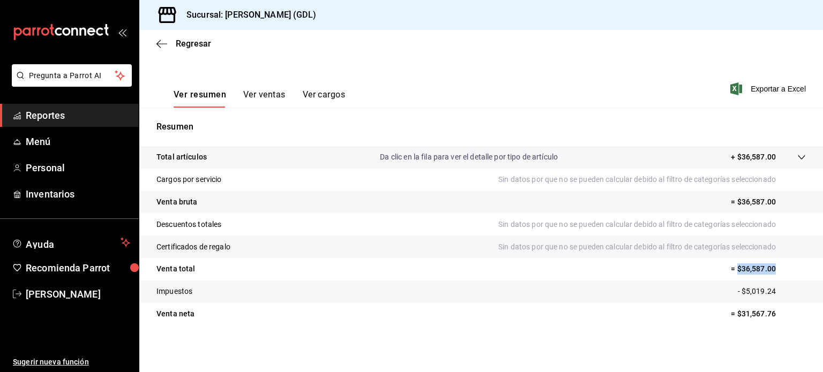
drag, startPoint x: 730, startPoint y: 269, endPoint x: 767, endPoint y: 268, distance: 37.5
click at [767, 268] on p "= $36,587.00" at bounding box center [768, 268] width 75 height 11
copy p "$36,587.00"
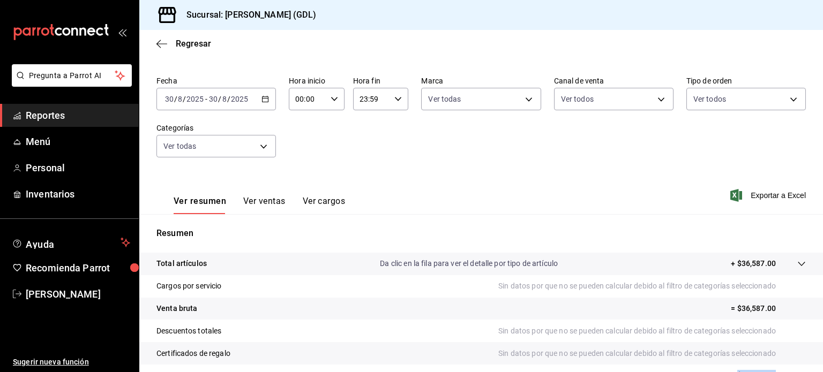
scroll to position [34, 0]
click at [265, 100] on icon "button" at bounding box center [264, 99] width 7 height 7
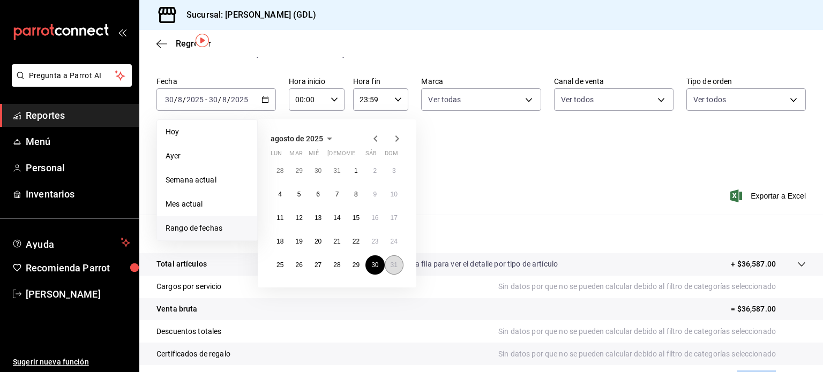
click at [394, 266] on abbr "31" at bounding box center [393, 264] width 7 height 7
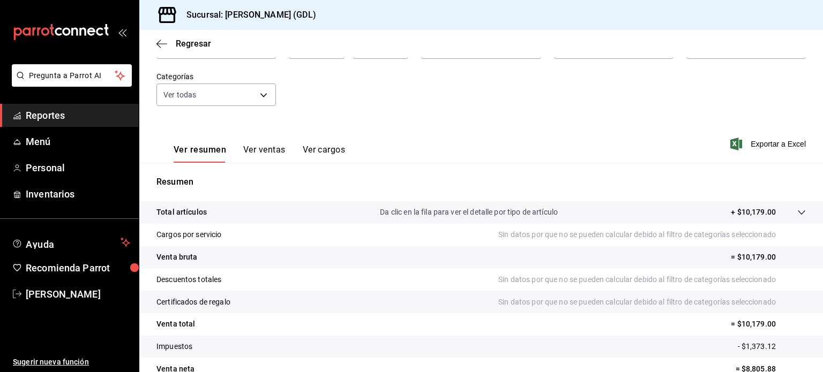
scroll to position [141, 0]
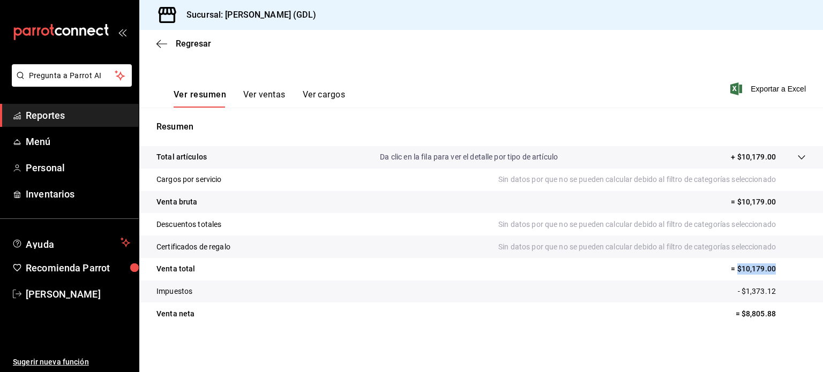
drag, startPoint x: 731, startPoint y: 267, endPoint x: 769, endPoint y: 267, distance: 37.5
click at [769, 267] on p "= $10,179.00" at bounding box center [768, 268] width 75 height 11
copy p "$10,179.00"
click at [164, 39] on span "Regresar" at bounding box center [183, 44] width 55 height 10
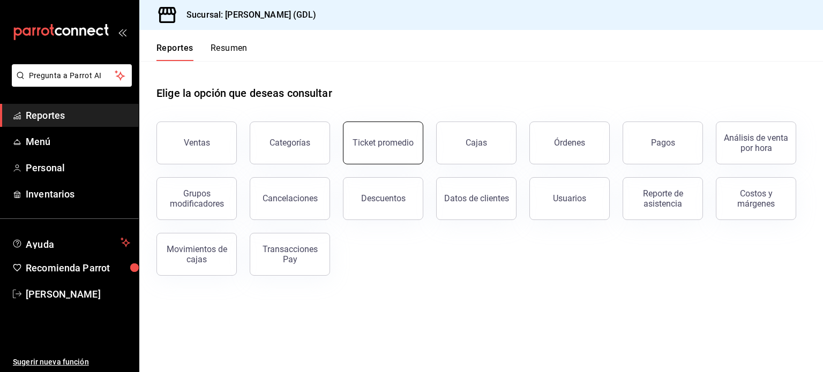
click at [377, 143] on div "Ticket promedio" at bounding box center [382, 143] width 61 height 10
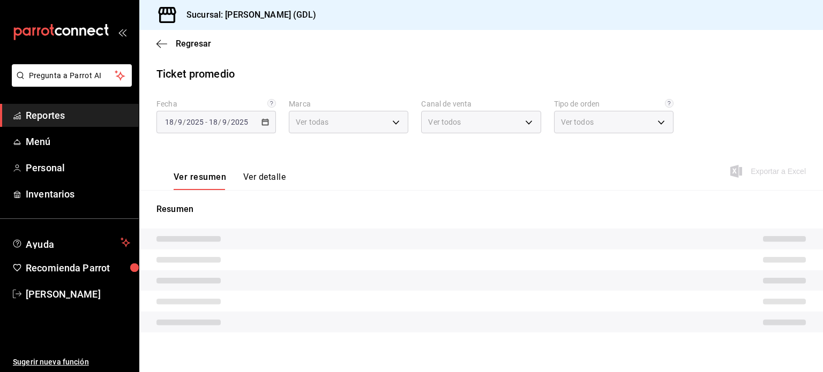
type input "c98b01ad-3431-465a-b391-fd370b6183a3"
type input "PARROT,UBER_EATS,RAPPI,DIDI_FOOD,ONLINE"
type input "5ecffce5-4264-4a64-9be0-877fe03393fb,864f8ddf-f8b3-4635-a869-96c2fe4116ec,b5d94…"
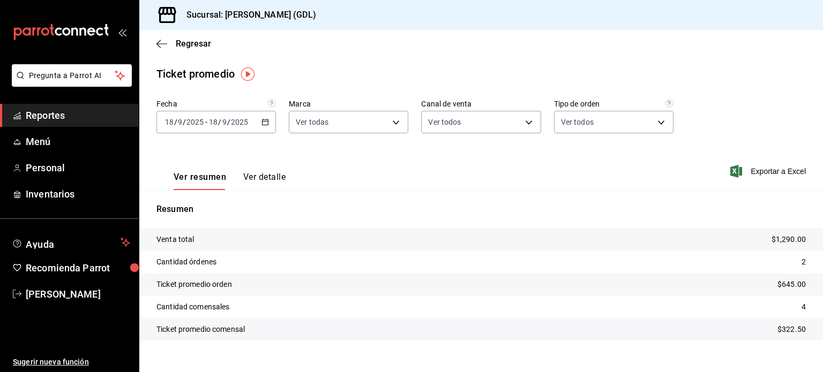
click at [267, 124] on icon "button" at bounding box center [264, 121] width 7 height 7
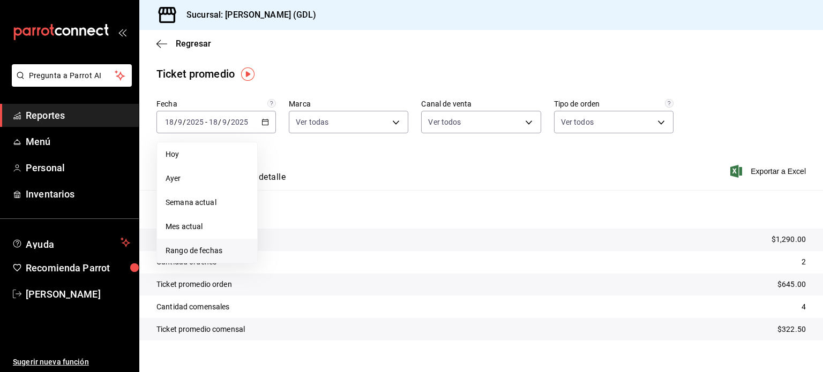
click at [217, 250] on span "Rango de fechas" at bounding box center [206, 250] width 83 height 11
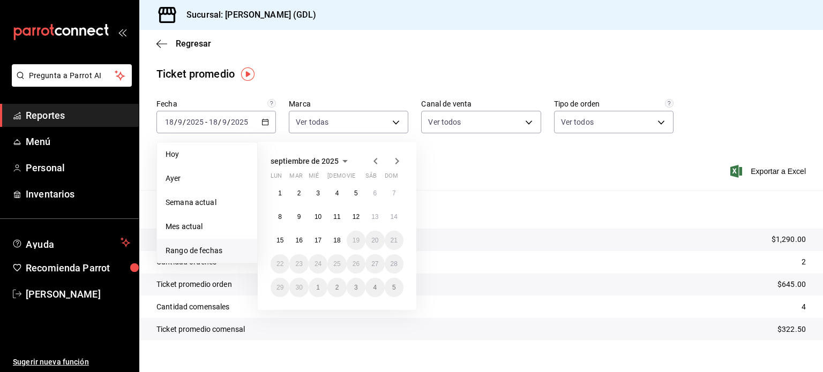
click at [377, 161] on icon "button" at bounding box center [375, 161] width 13 height 13
click at [333, 258] on button "21" at bounding box center [336, 263] width 19 height 19
click at [341, 264] on button "21" at bounding box center [336, 263] width 19 height 19
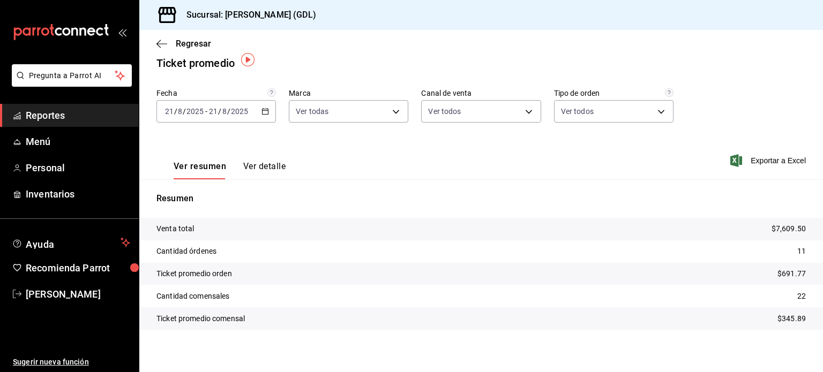
scroll to position [15, 0]
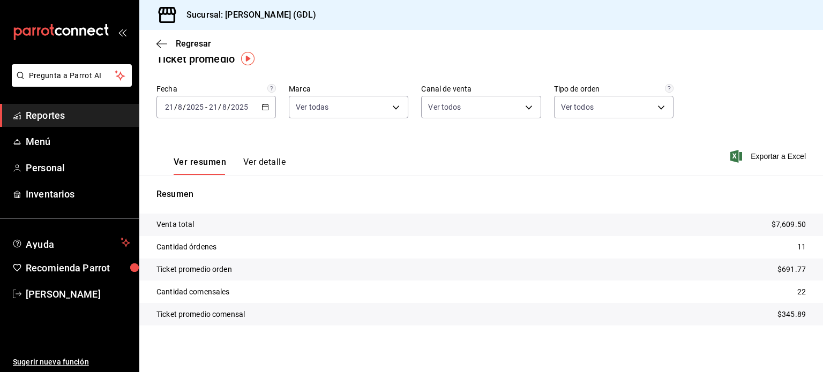
click at [265, 105] on icon "button" at bounding box center [264, 106] width 7 height 7
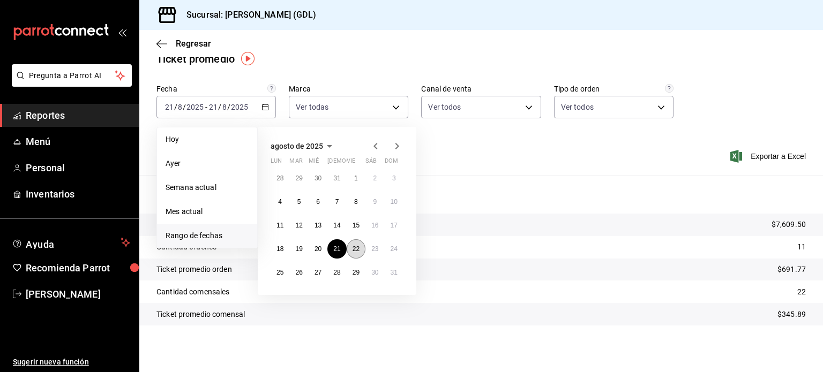
click at [359, 250] on button "22" at bounding box center [356, 248] width 19 height 19
click at [357, 246] on abbr "22" at bounding box center [355, 248] width 7 height 7
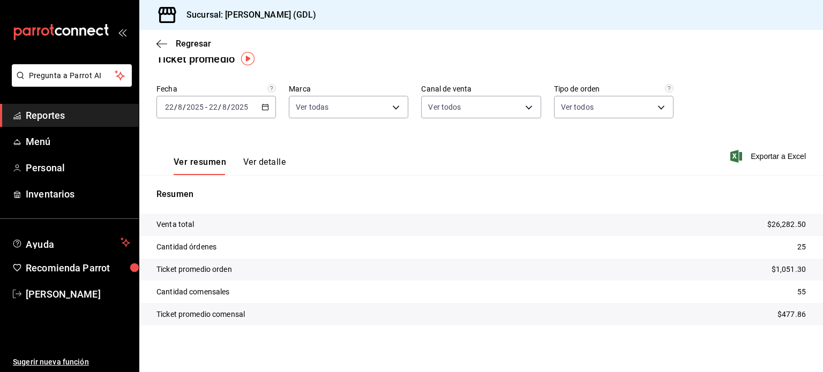
click at [266, 106] on \(Stroke\) "button" at bounding box center [265, 106] width 6 height 1
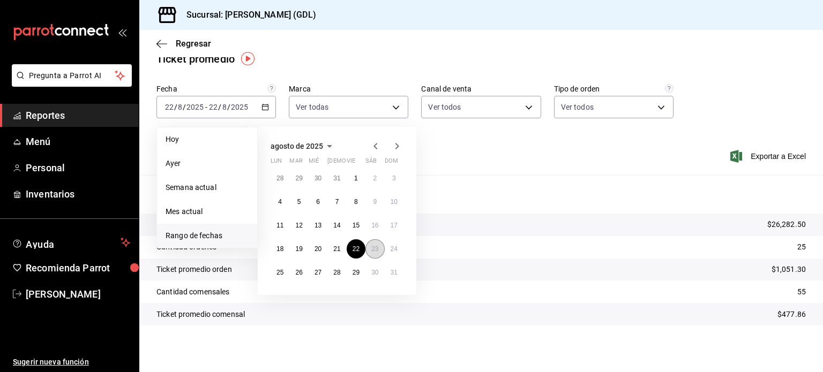
click at [375, 252] on button "23" at bounding box center [374, 248] width 19 height 19
click at [376, 249] on abbr "23" at bounding box center [374, 248] width 7 height 7
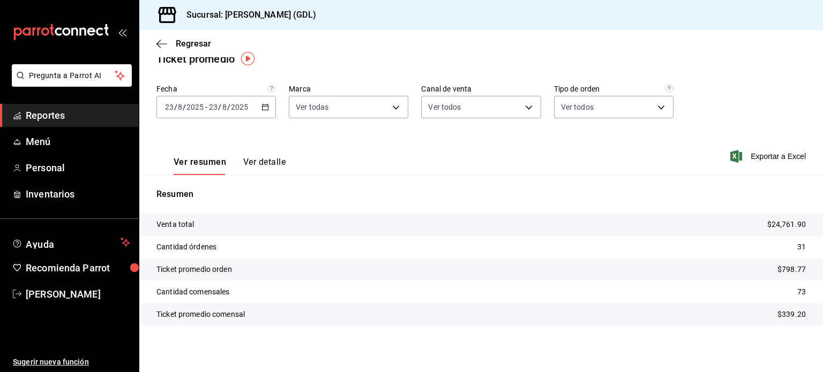
click at [266, 104] on icon "button" at bounding box center [264, 106] width 7 height 7
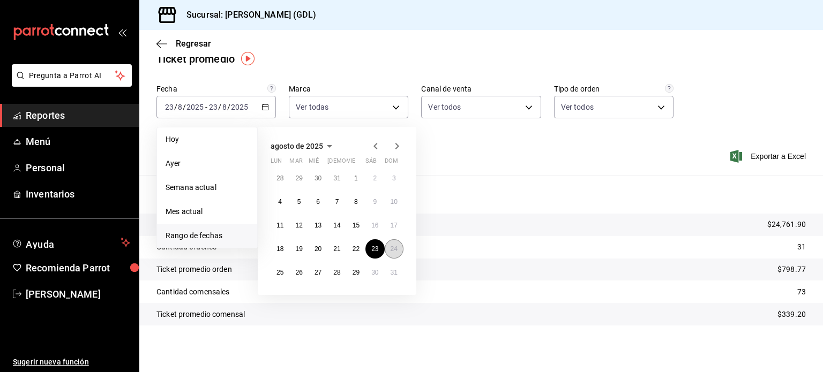
click at [395, 251] on abbr "24" at bounding box center [393, 248] width 7 height 7
click at [395, 248] on abbr "24" at bounding box center [393, 248] width 7 height 7
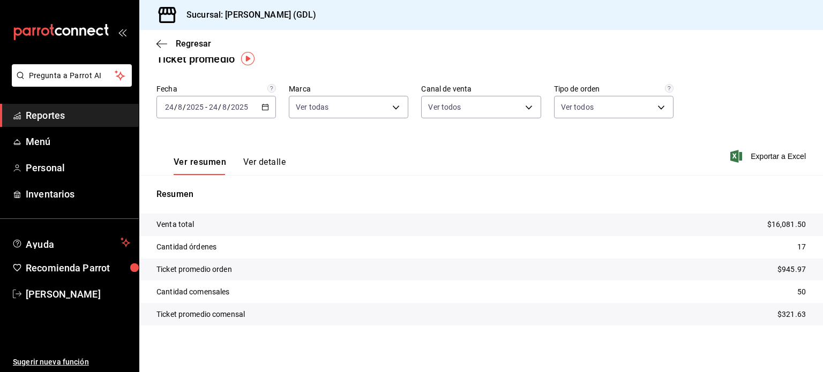
click at [263, 106] on icon "button" at bounding box center [264, 106] width 7 height 7
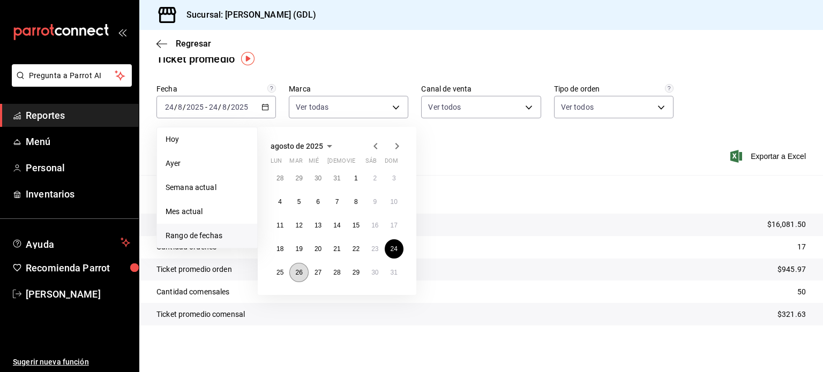
click at [299, 271] on abbr "26" at bounding box center [298, 272] width 7 height 7
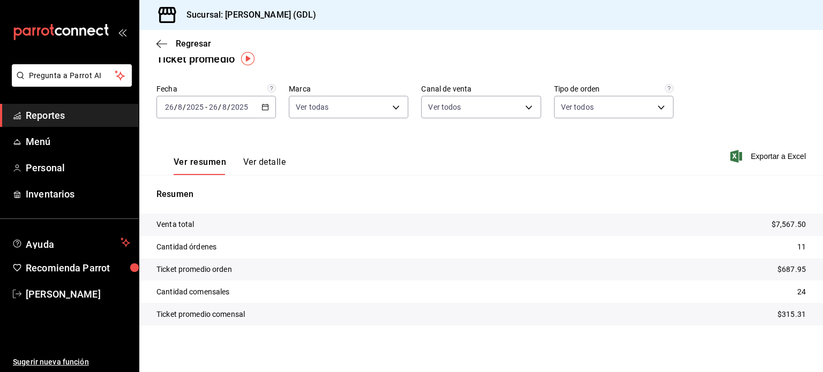
click at [263, 106] on \(Stroke\) "button" at bounding box center [265, 106] width 6 height 1
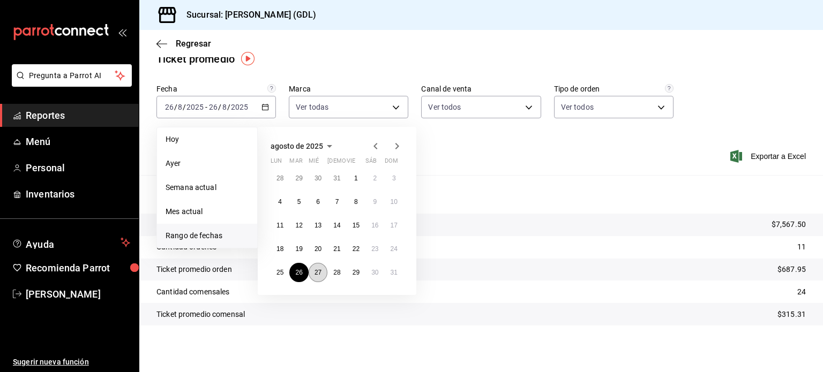
click at [323, 272] on button "27" at bounding box center [317, 272] width 19 height 19
click at [319, 273] on abbr "27" at bounding box center [317, 272] width 7 height 7
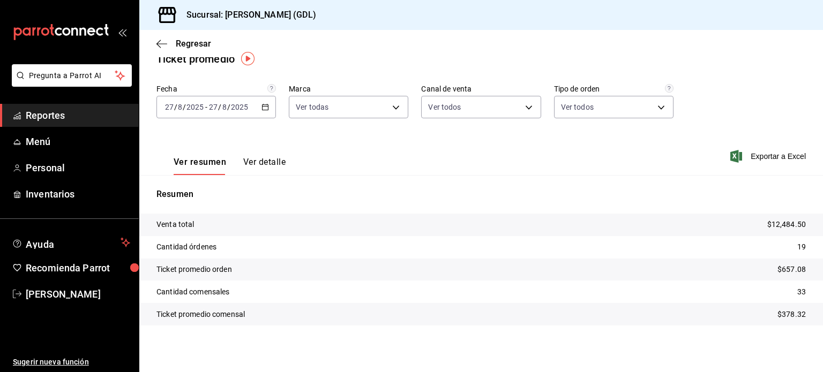
click at [262, 104] on \(Stroke\) "button" at bounding box center [265, 107] width 6 height 6
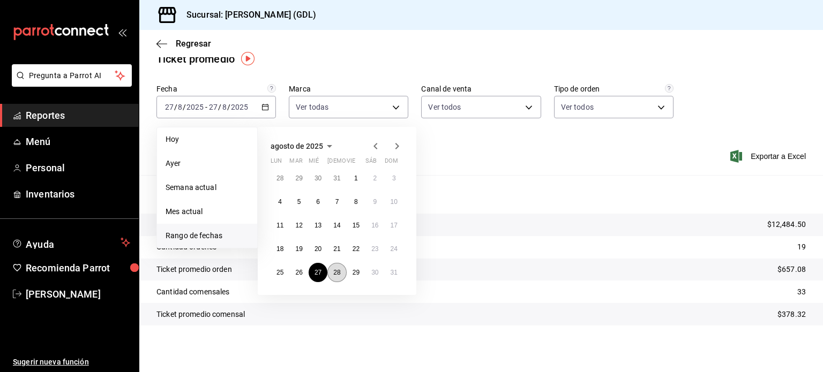
click at [336, 269] on abbr "28" at bounding box center [336, 272] width 7 height 7
click at [341, 269] on button "28" at bounding box center [336, 272] width 19 height 19
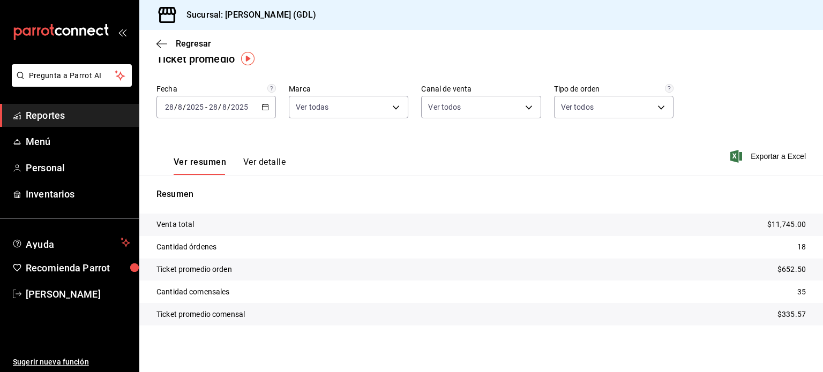
click at [266, 106] on icon "button" at bounding box center [264, 106] width 7 height 7
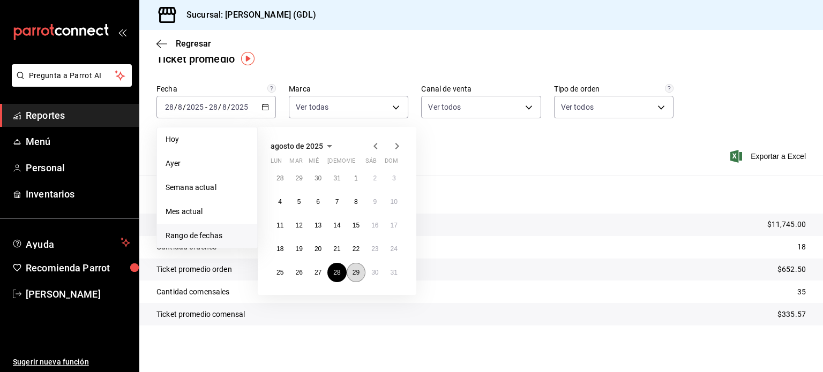
click at [358, 272] on abbr "29" at bounding box center [355, 272] width 7 height 7
click at [358, 270] on abbr "29" at bounding box center [355, 272] width 7 height 7
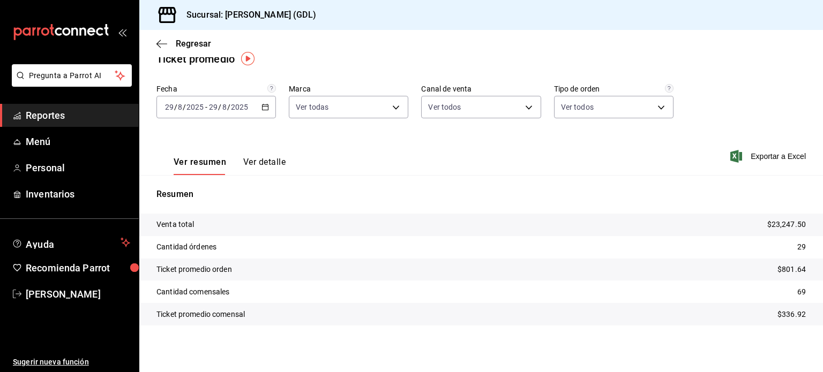
click at [263, 106] on \(Stroke\) "button" at bounding box center [265, 106] width 6 height 1
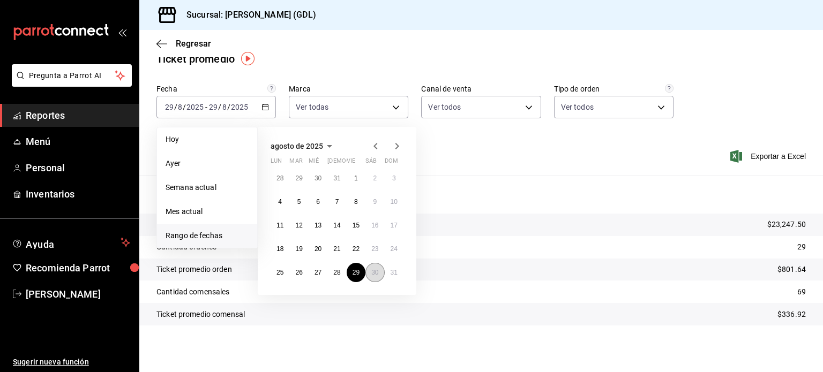
click at [374, 270] on abbr "30" at bounding box center [374, 272] width 7 height 7
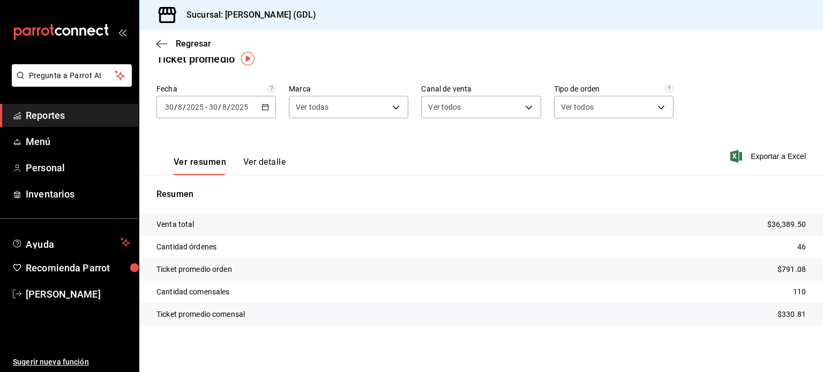
click at [267, 104] on icon "button" at bounding box center [264, 106] width 7 height 7
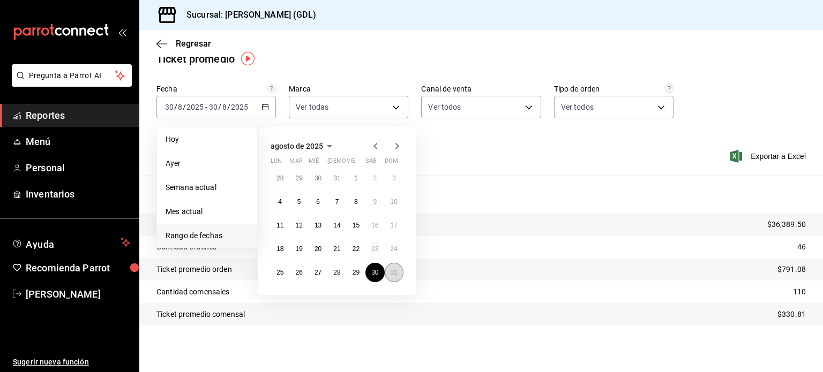
click at [394, 270] on abbr "31" at bounding box center [393, 272] width 7 height 7
click at [393, 269] on abbr "31" at bounding box center [393, 272] width 7 height 7
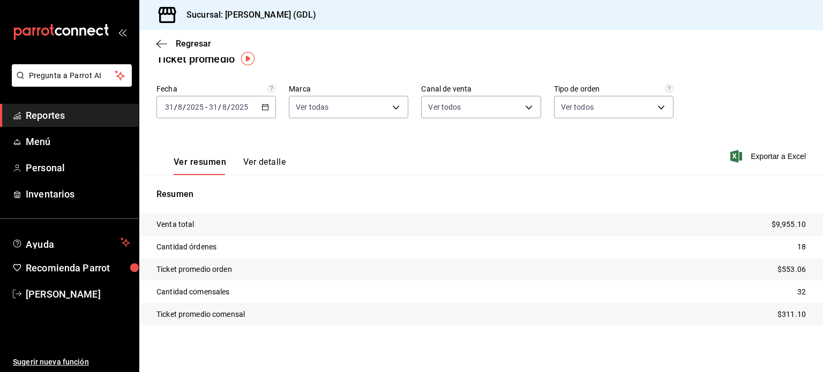
click at [266, 106] on icon "button" at bounding box center [264, 106] width 7 height 7
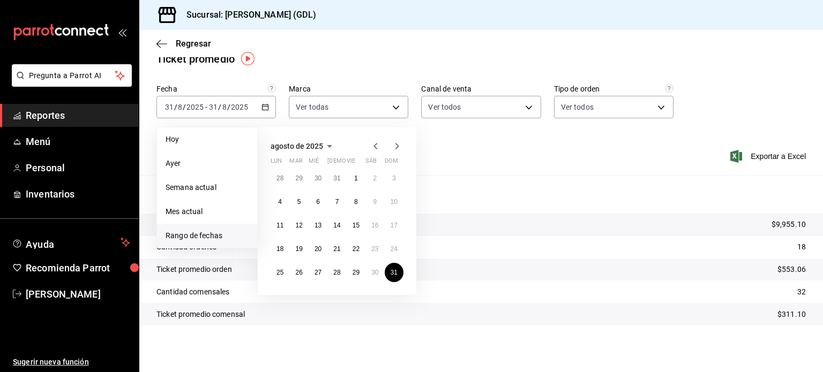
click at [400, 144] on icon "button" at bounding box center [396, 146] width 13 height 13
click at [296, 175] on button "2" at bounding box center [298, 178] width 19 height 19
click at [298, 177] on abbr "2" at bounding box center [299, 178] width 4 height 7
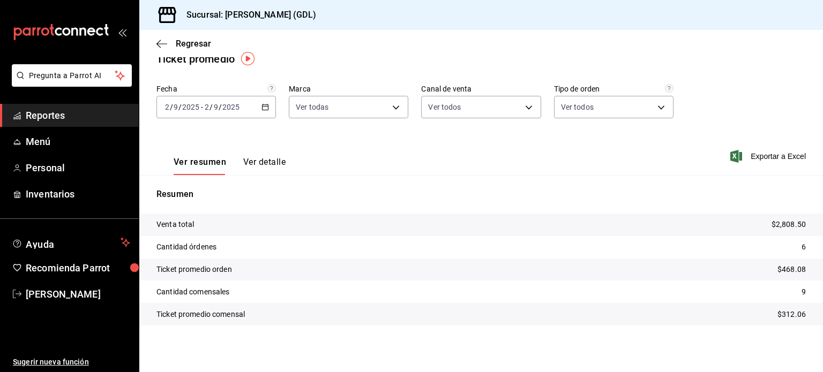
click at [267, 107] on icon "button" at bounding box center [264, 106] width 7 height 7
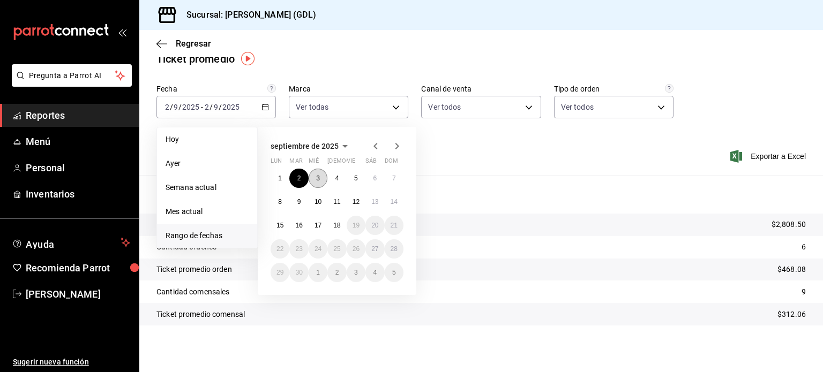
click at [317, 175] on abbr "3" at bounding box center [318, 178] width 4 height 7
click at [318, 176] on abbr "3" at bounding box center [318, 178] width 4 height 7
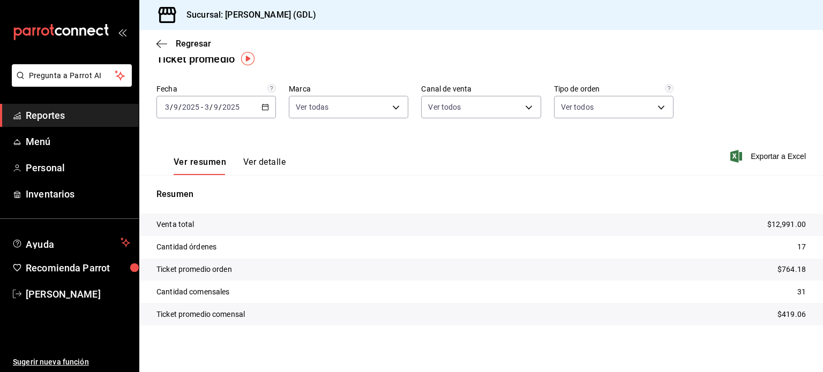
click at [265, 106] on \(Stroke\) "button" at bounding box center [265, 106] width 6 height 1
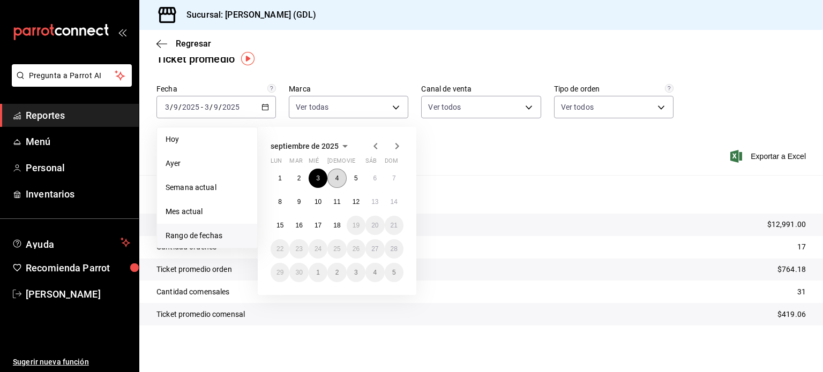
click at [340, 178] on button "4" at bounding box center [336, 178] width 19 height 19
click at [338, 175] on button "4" at bounding box center [336, 178] width 19 height 19
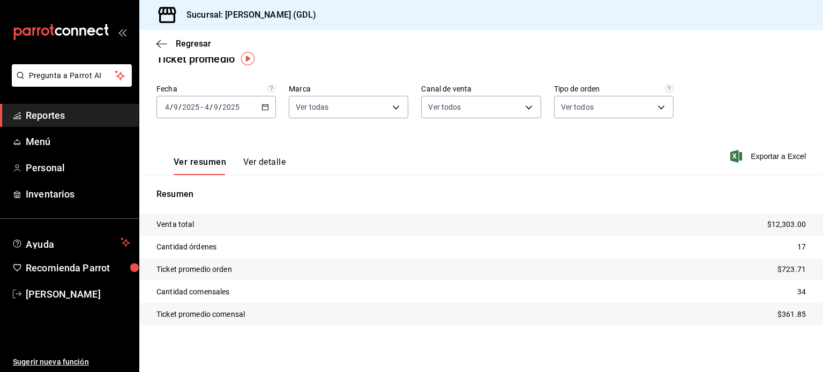
click at [263, 108] on icon "button" at bounding box center [264, 106] width 7 height 7
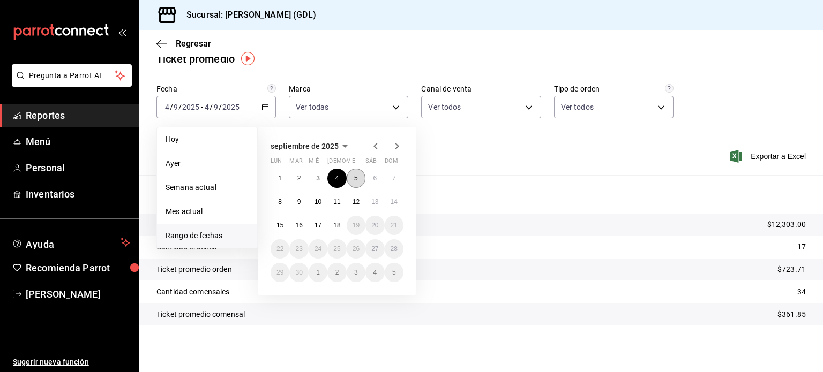
click at [358, 178] on button "5" at bounding box center [356, 178] width 19 height 19
click at [358, 177] on button "5" at bounding box center [356, 178] width 19 height 19
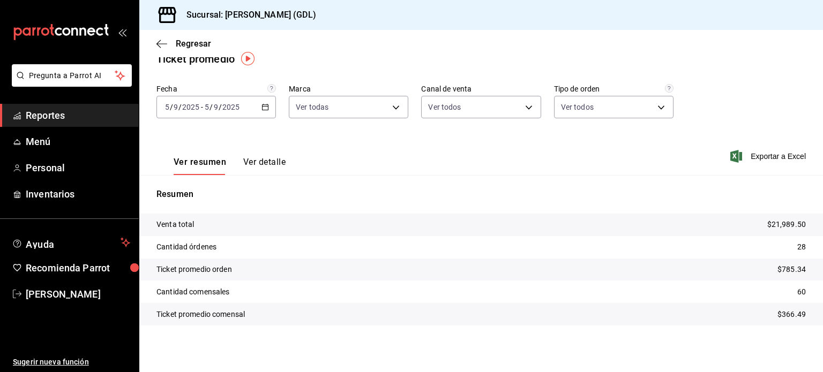
click at [266, 108] on icon "button" at bounding box center [264, 106] width 7 height 7
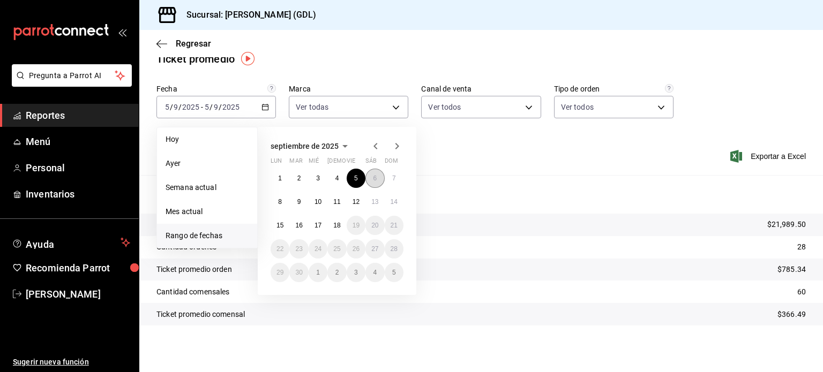
click at [377, 178] on button "6" at bounding box center [374, 178] width 19 height 19
click at [377, 176] on button "6" at bounding box center [374, 178] width 19 height 19
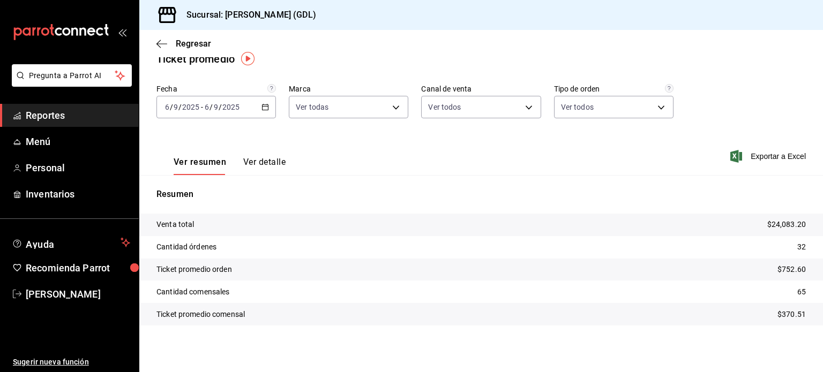
click at [261, 109] on icon "button" at bounding box center [264, 106] width 7 height 7
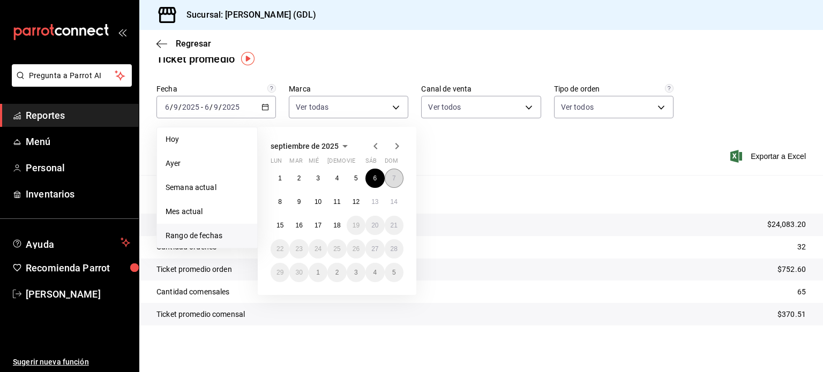
click at [394, 173] on button "7" at bounding box center [394, 178] width 19 height 19
click at [394, 179] on abbr "7" at bounding box center [394, 178] width 4 height 7
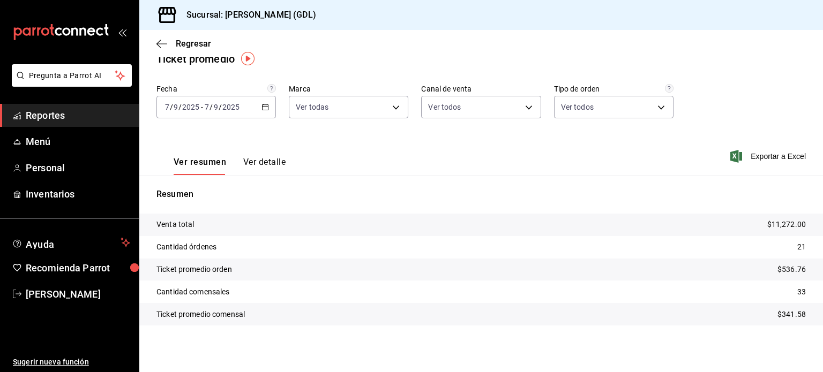
click at [263, 104] on icon "button" at bounding box center [264, 106] width 7 height 7
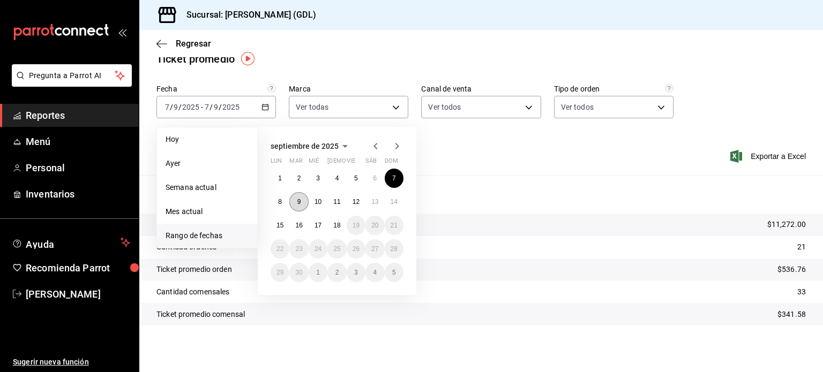
click at [297, 205] on button "9" at bounding box center [298, 201] width 19 height 19
click at [298, 203] on abbr "9" at bounding box center [299, 201] width 4 height 7
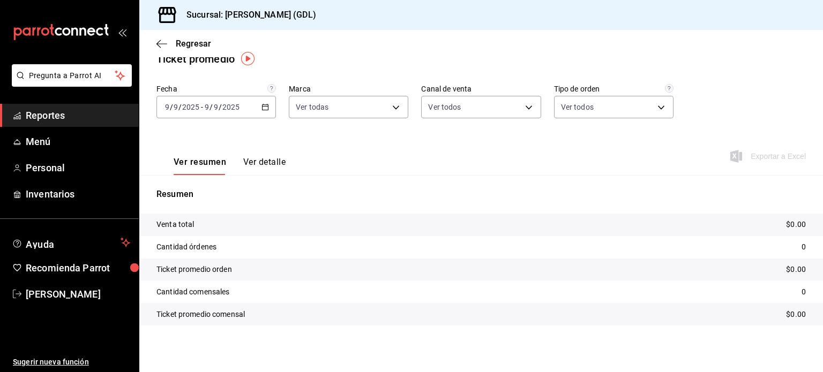
click at [265, 107] on icon "button" at bounding box center [264, 106] width 7 height 7
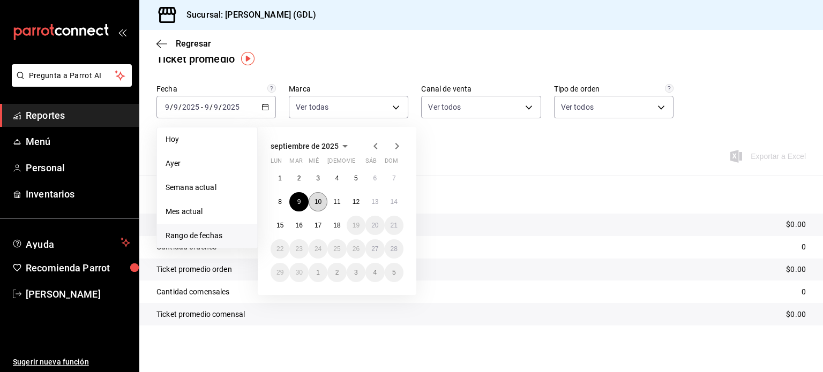
click at [318, 200] on abbr "10" at bounding box center [317, 201] width 7 height 7
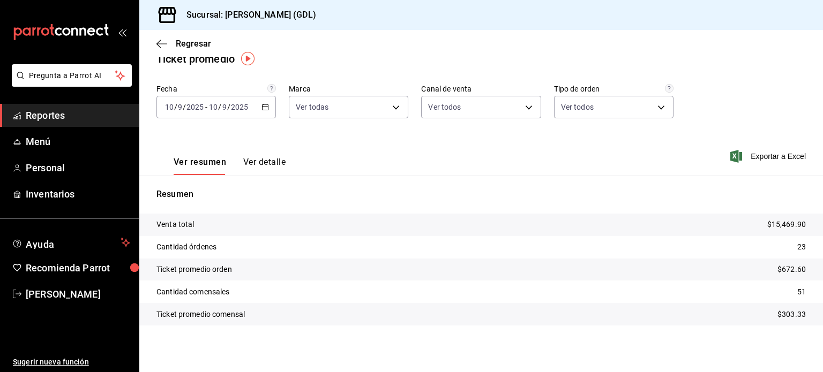
click at [266, 107] on icon "button" at bounding box center [264, 106] width 7 height 7
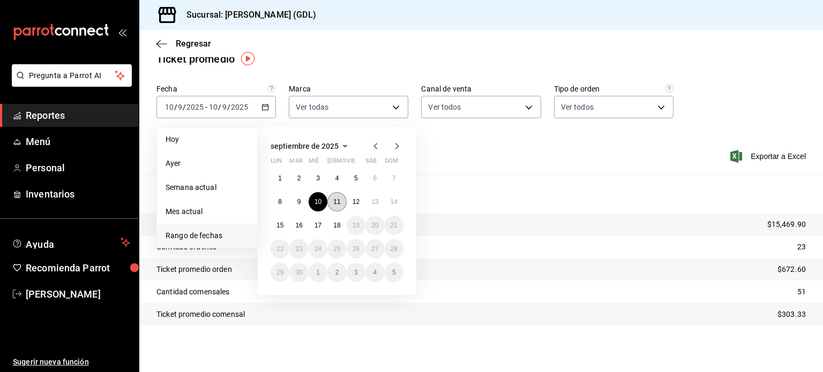
click at [342, 199] on button "11" at bounding box center [336, 201] width 19 height 19
click at [338, 198] on abbr "11" at bounding box center [336, 201] width 7 height 7
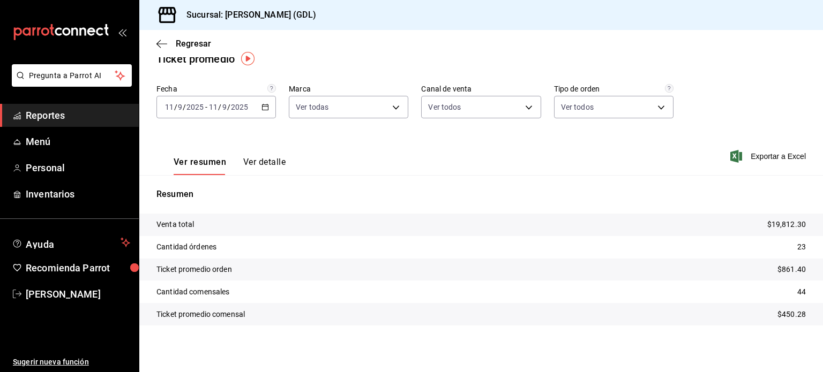
click at [262, 106] on icon "button" at bounding box center [264, 106] width 7 height 7
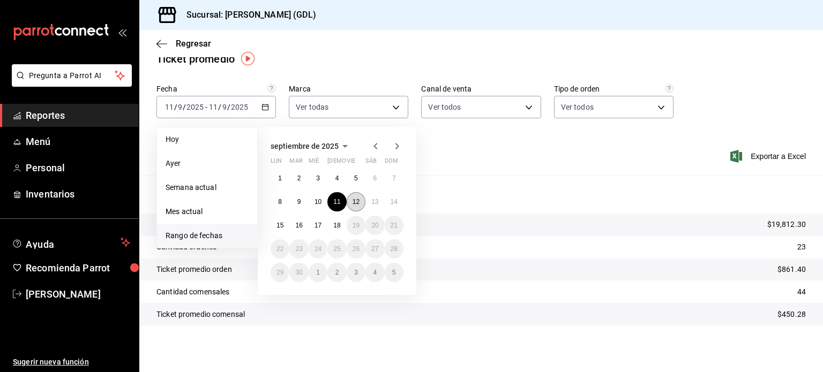
click at [355, 200] on abbr "12" at bounding box center [355, 201] width 7 height 7
click at [358, 199] on abbr "12" at bounding box center [355, 201] width 7 height 7
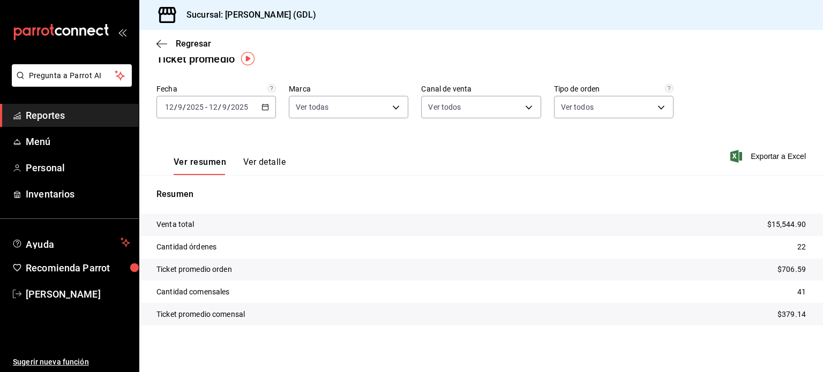
click at [266, 107] on icon "button" at bounding box center [264, 106] width 7 height 7
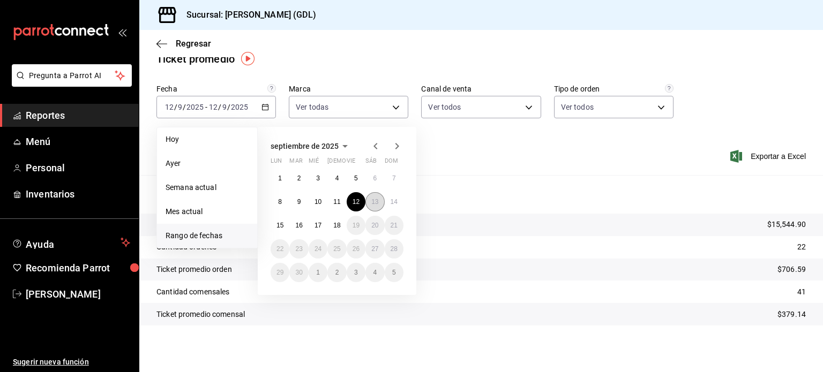
click at [373, 199] on abbr "13" at bounding box center [374, 201] width 7 height 7
click at [375, 201] on abbr "13" at bounding box center [374, 201] width 7 height 7
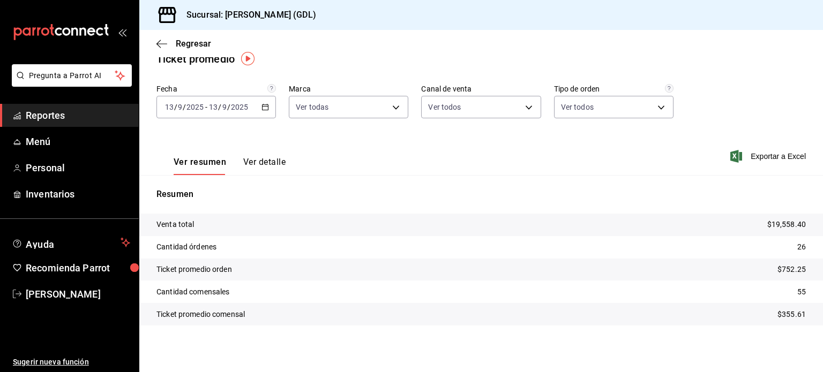
click at [263, 108] on icon "button" at bounding box center [264, 106] width 7 height 7
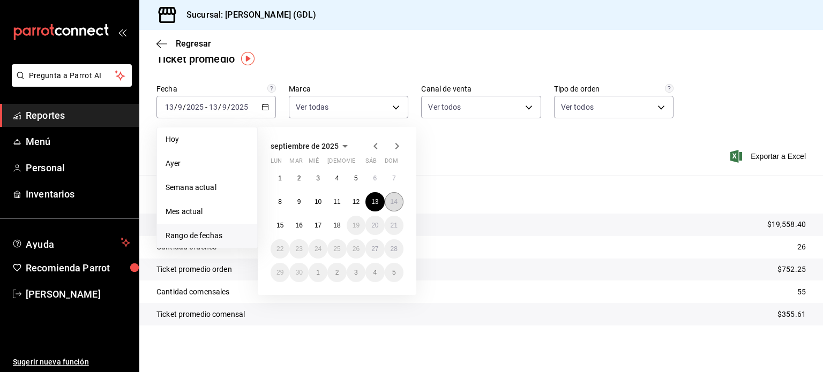
click at [397, 201] on abbr "14" at bounding box center [393, 201] width 7 height 7
click at [394, 198] on abbr "14" at bounding box center [393, 201] width 7 height 7
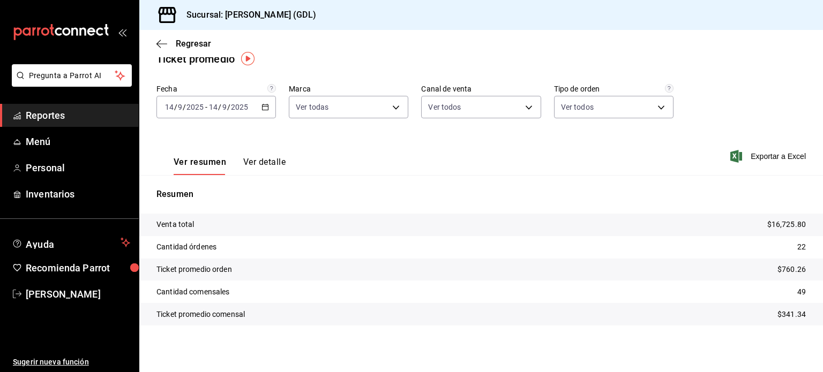
click at [263, 106] on icon "button" at bounding box center [264, 106] width 7 height 7
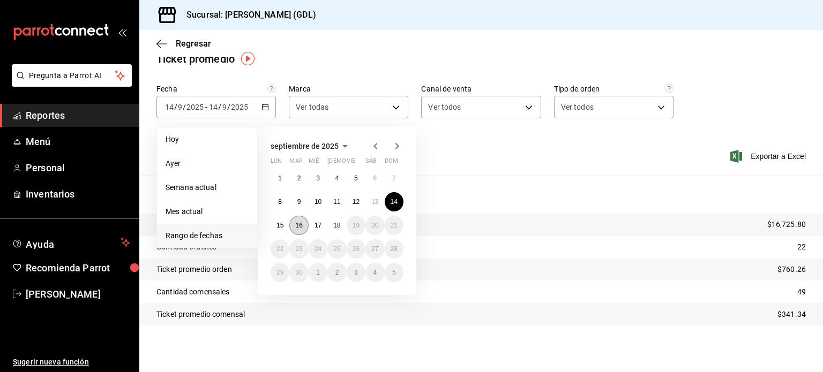
click at [300, 225] on abbr "16" at bounding box center [298, 225] width 7 height 7
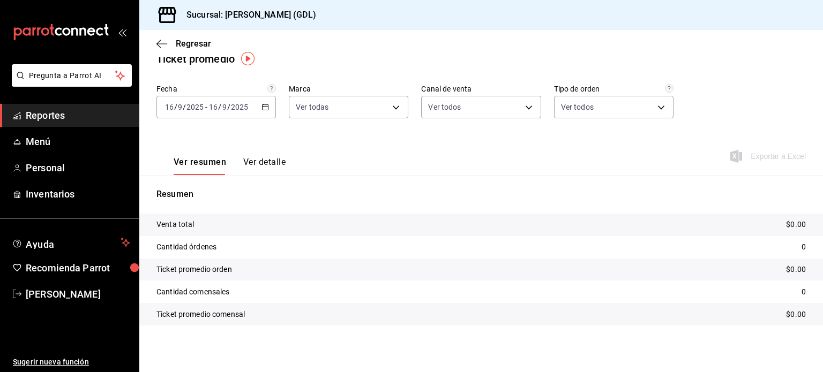
click at [264, 108] on icon "button" at bounding box center [264, 106] width 7 height 7
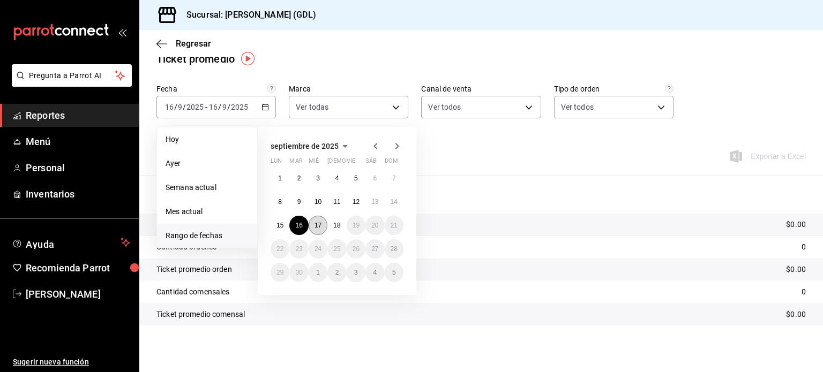
click at [318, 224] on abbr "17" at bounding box center [317, 225] width 7 height 7
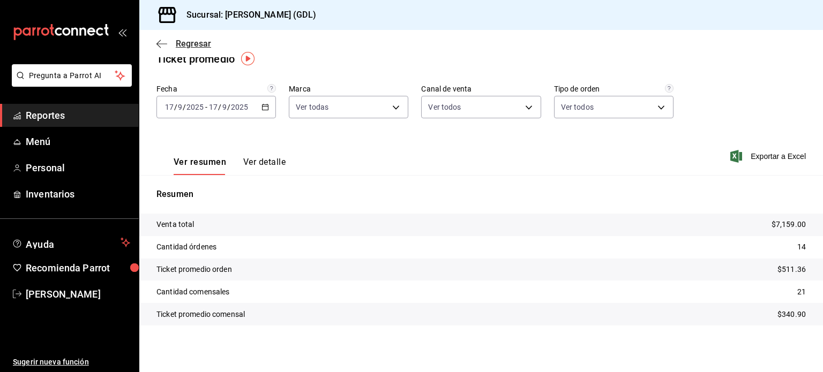
click at [159, 44] on icon "button" at bounding box center [161, 44] width 11 height 10
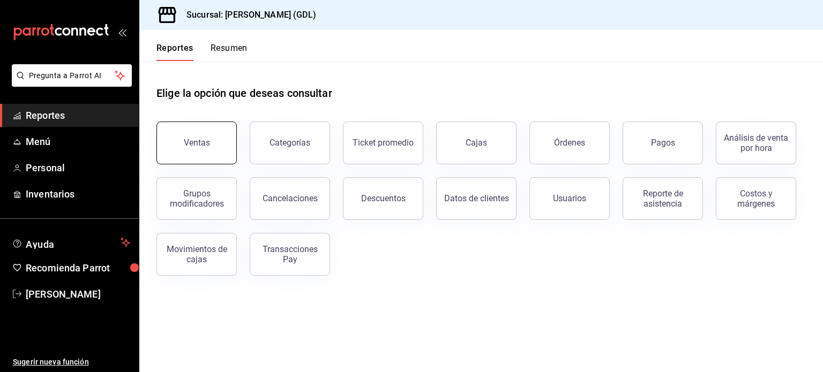
click at [200, 137] on button "Ventas" at bounding box center [196, 143] width 80 height 43
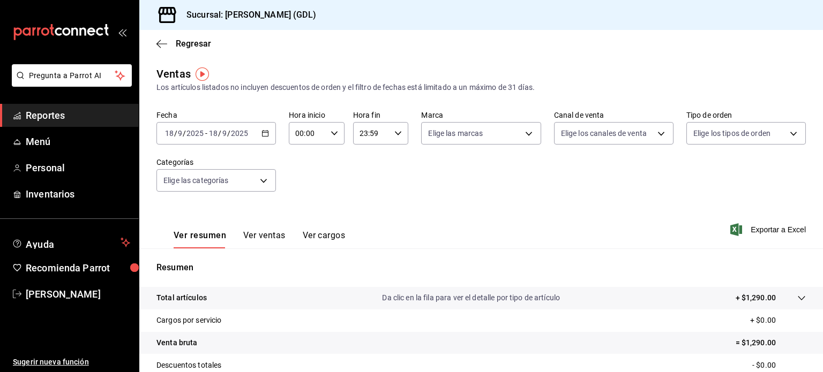
click at [265, 135] on icon "button" at bounding box center [264, 133] width 7 height 7
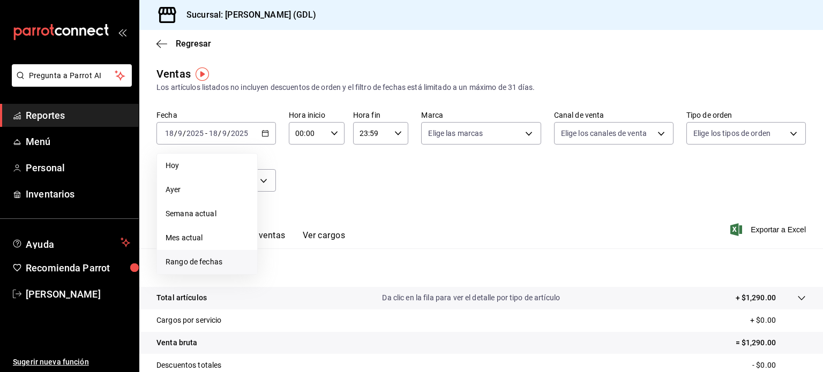
click at [201, 260] on span "Rango de fechas" at bounding box center [206, 262] width 83 height 11
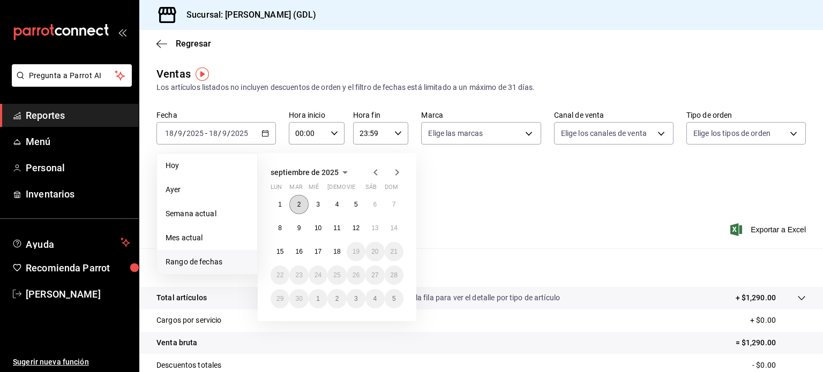
click at [298, 203] on abbr "2" at bounding box center [299, 204] width 4 height 7
click at [298, 204] on abbr "2" at bounding box center [299, 204] width 4 height 7
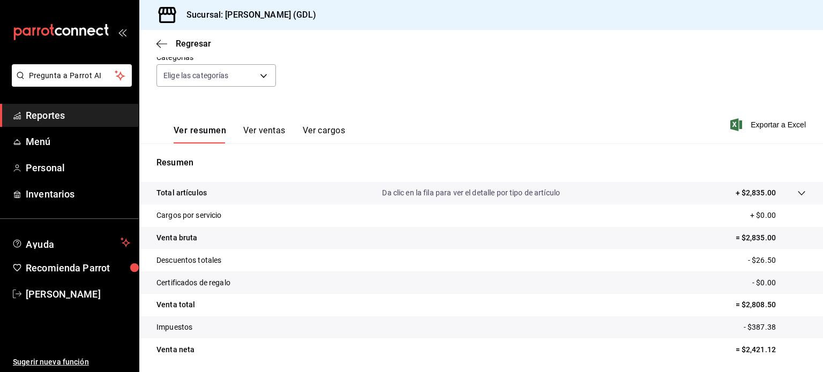
scroll to position [107, 0]
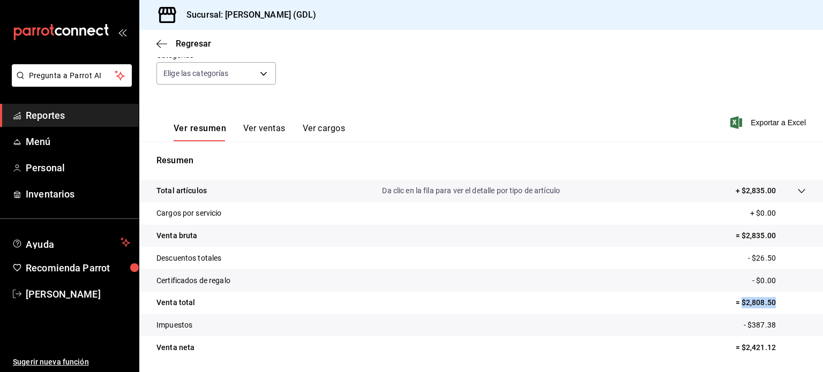
drag, startPoint x: 734, startPoint y: 302, endPoint x: 766, endPoint y: 300, distance: 32.7
click at [766, 300] on p "= $2,808.50" at bounding box center [770, 302] width 70 height 11
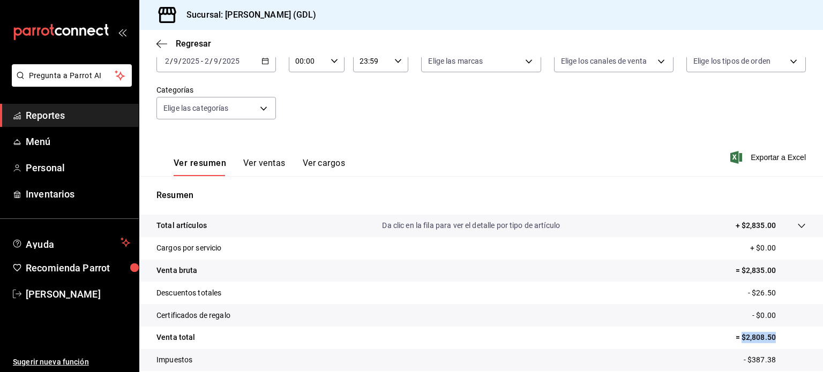
scroll to position [54, 0]
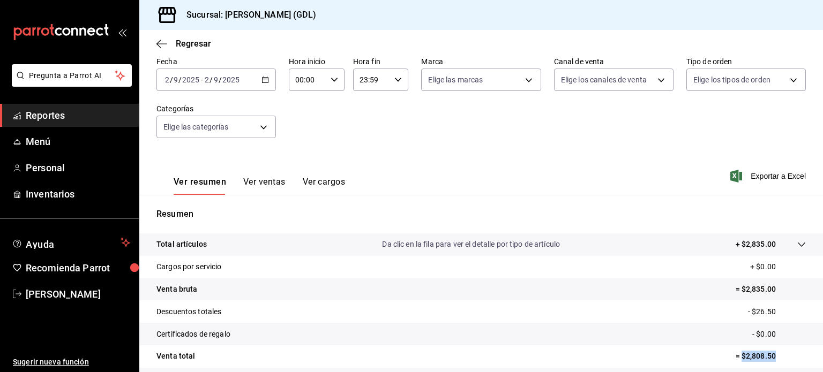
click at [261, 80] on icon "button" at bounding box center [264, 79] width 7 height 7
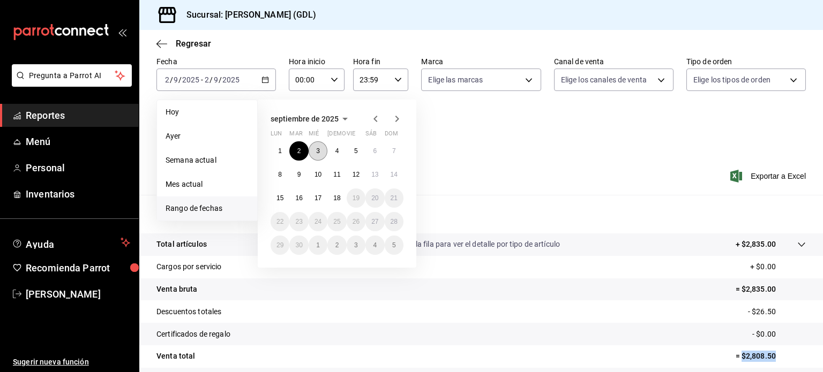
click at [316, 147] on abbr "3" at bounding box center [318, 150] width 4 height 7
click at [315, 140] on abbr "mié" at bounding box center [313, 135] width 10 height 11
click at [318, 149] on abbr "3" at bounding box center [318, 150] width 4 height 7
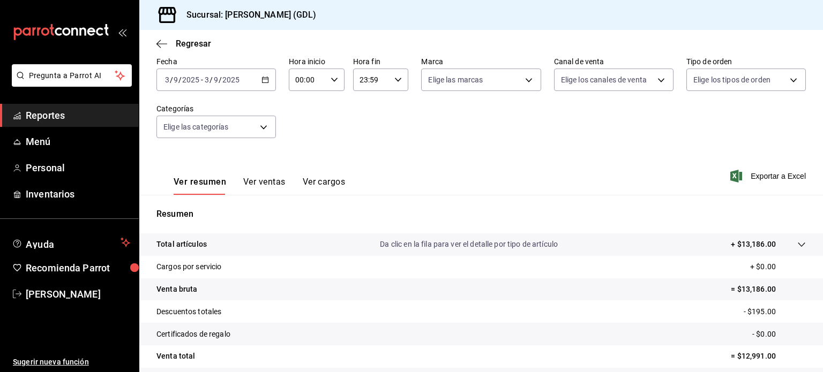
scroll to position [107, 0]
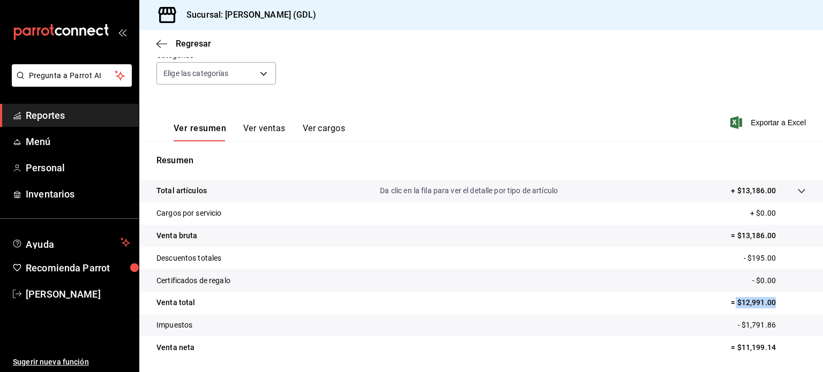
drag, startPoint x: 727, startPoint y: 304, endPoint x: 766, endPoint y: 301, distance: 39.2
click at [766, 301] on p "= $12,991.00" at bounding box center [768, 302] width 75 height 11
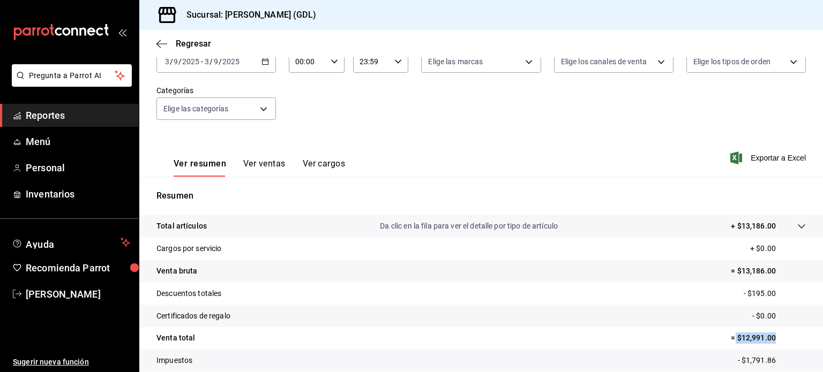
scroll to position [54, 0]
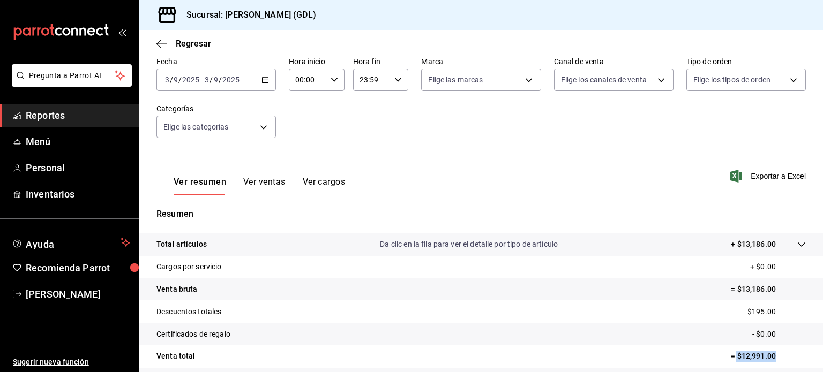
click at [266, 77] on icon "button" at bounding box center [264, 79] width 7 height 7
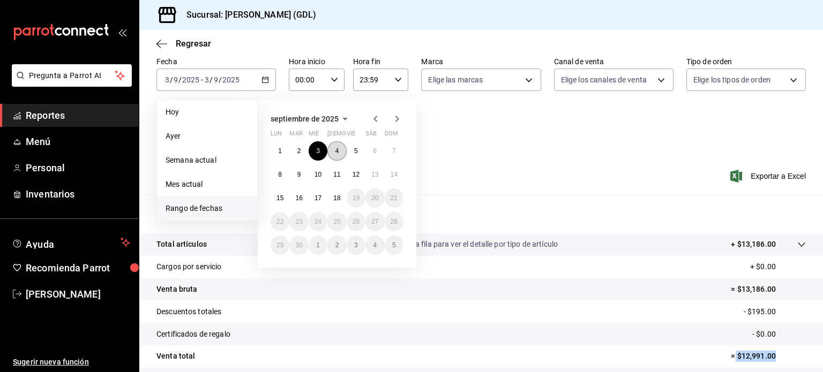
click at [338, 150] on abbr "4" at bounding box center [337, 150] width 4 height 7
click at [338, 149] on abbr "4" at bounding box center [337, 150] width 4 height 7
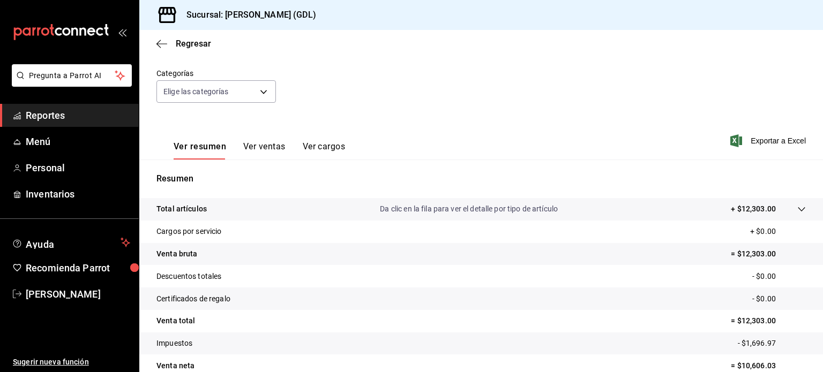
scroll to position [141, 0]
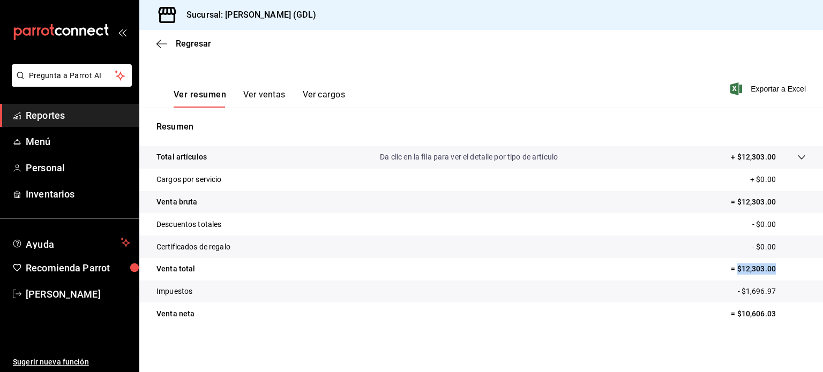
drag, startPoint x: 731, startPoint y: 268, endPoint x: 771, endPoint y: 266, distance: 40.8
click at [771, 266] on p "= $12,303.00" at bounding box center [768, 268] width 75 height 11
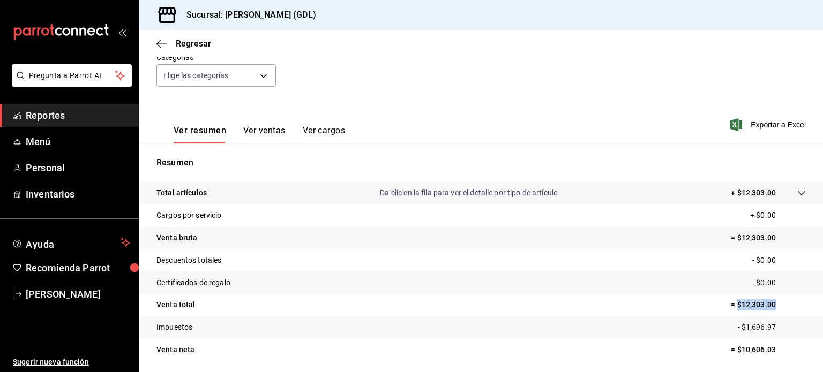
scroll to position [34, 0]
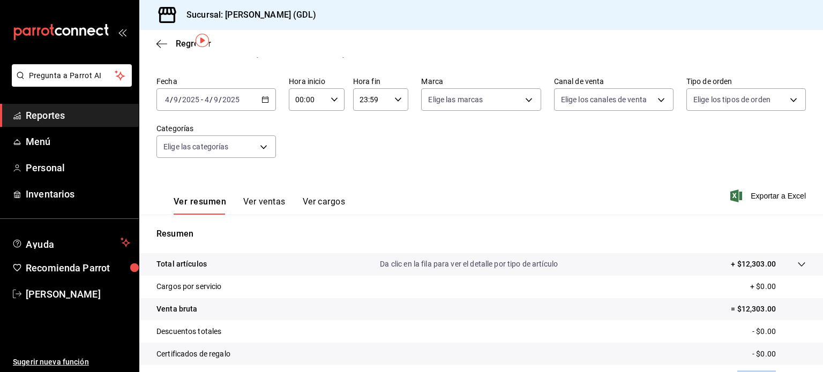
click at [263, 98] on icon "button" at bounding box center [264, 99] width 7 height 7
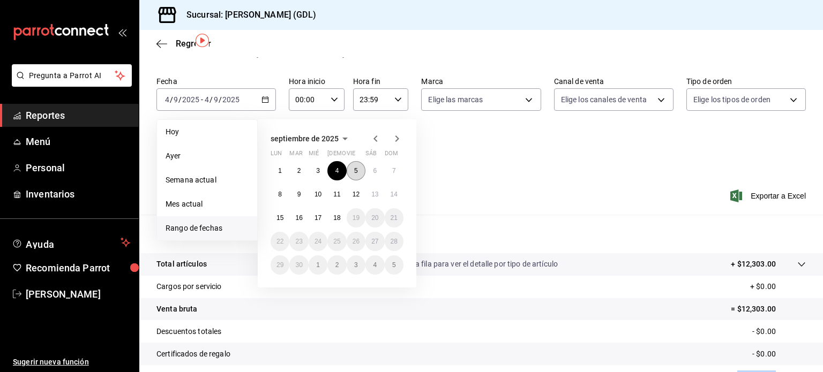
click at [356, 170] on abbr "5" at bounding box center [356, 170] width 4 height 7
click at [358, 171] on button "5" at bounding box center [356, 170] width 19 height 19
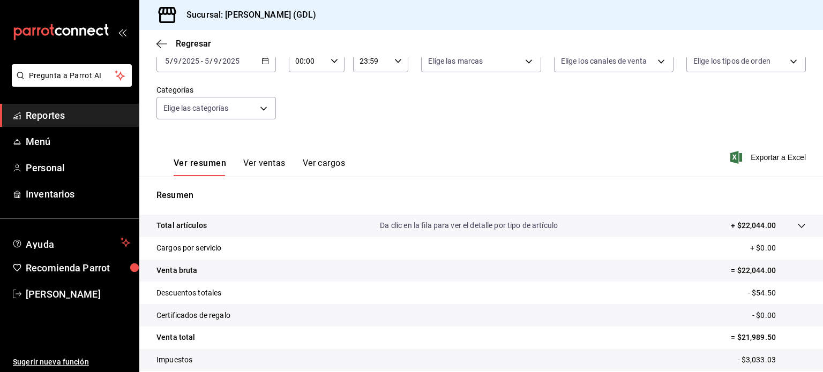
scroll to position [141, 0]
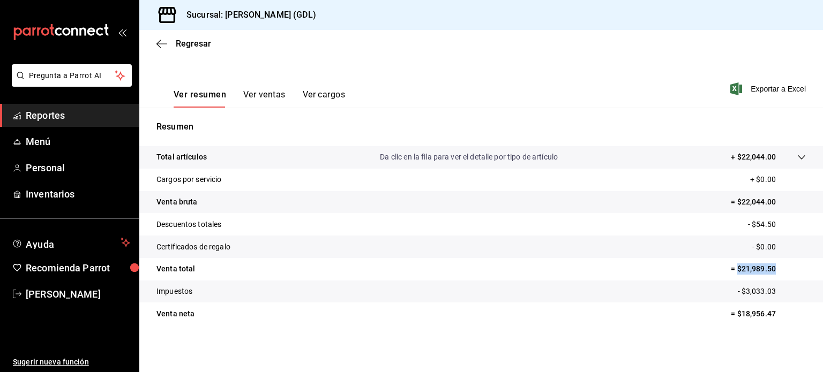
drag, startPoint x: 728, startPoint y: 269, endPoint x: 769, endPoint y: 269, distance: 40.2
click at [769, 269] on p "= $21,989.50" at bounding box center [768, 268] width 75 height 11
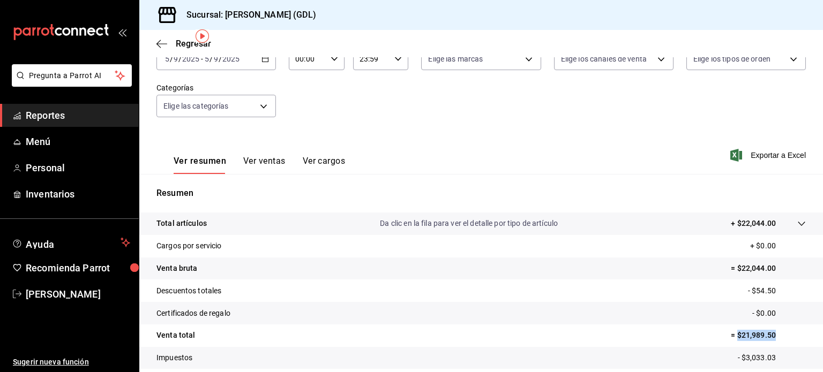
scroll to position [34, 0]
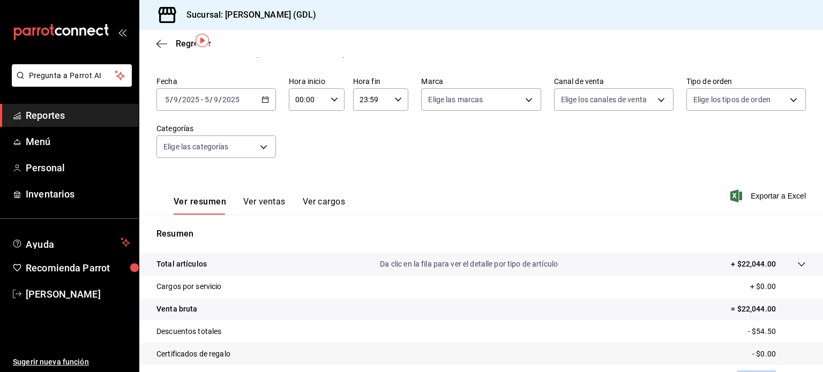
click at [263, 100] on icon "button" at bounding box center [264, 99] width 7 height 7
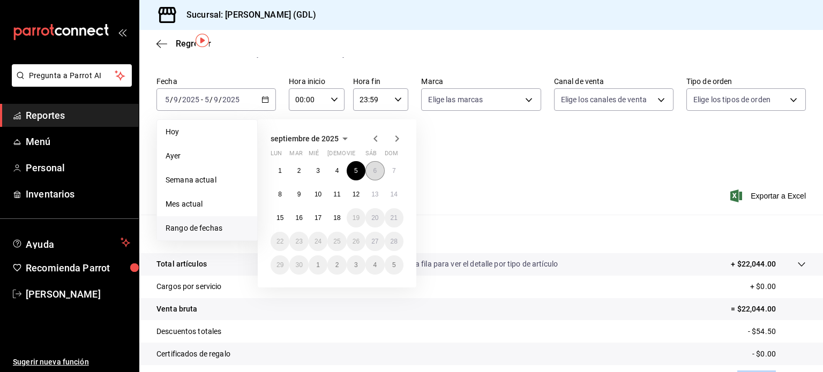
click at [371, 171] on button "6" at bounding box center [374, 170] width 19 height 19
click at [373, 167] on abbr "6" at bounding box center [375, 170] width 4 height 7
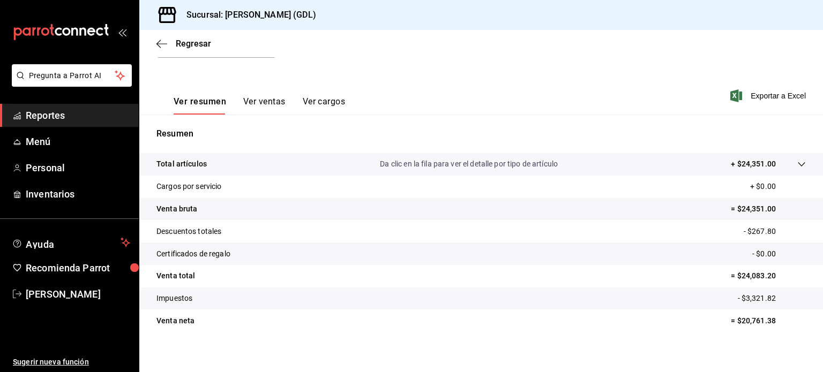
scroll to position [141, 0]
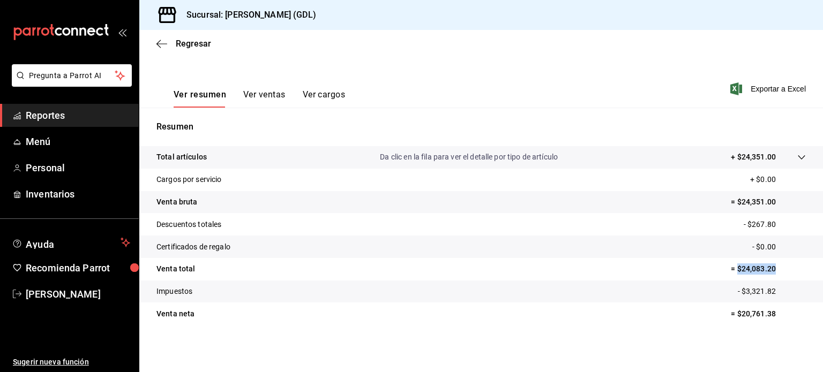
drag, startPoint x: 729, startPoint y: 267, endPoint x: 767, endPoint y: 265, distance: 37.6
click at [767, 265] on p "= $24,083.20" at bounding box center [768, 268] width 75 height 11
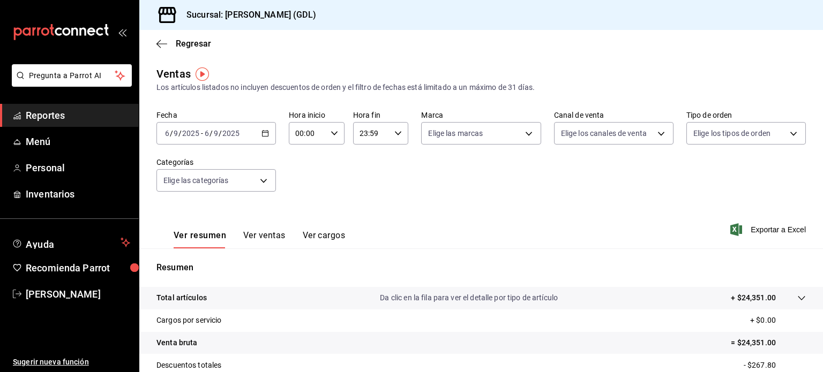
click at [263, 132] on \(Stroke\) "button" at bounding box center [265, 132] width 6 height 1
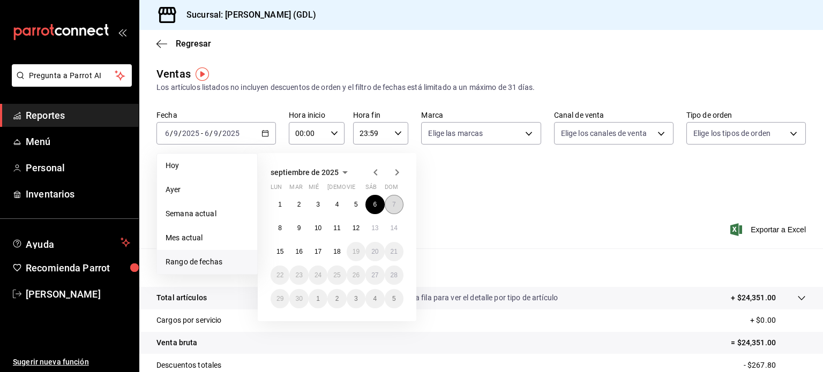
click at [394, 205] on abbr "7" at bounding box center [394, 204] width 4 height 7
click at [394, 206] on abbr "7" at bounding box center [394, 204] width 4 height 7
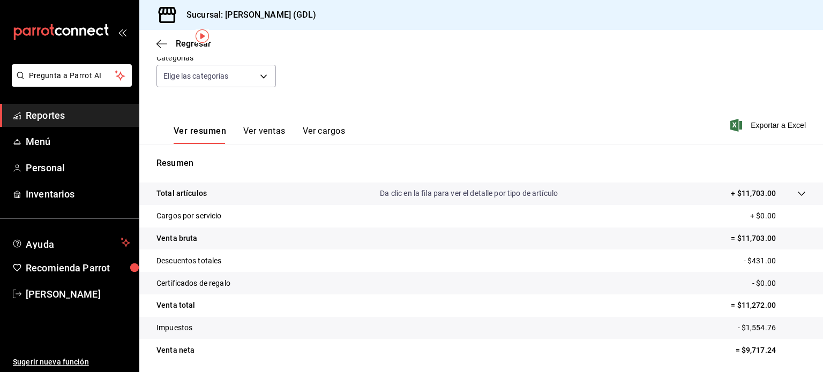
scroll to position [107, 0]
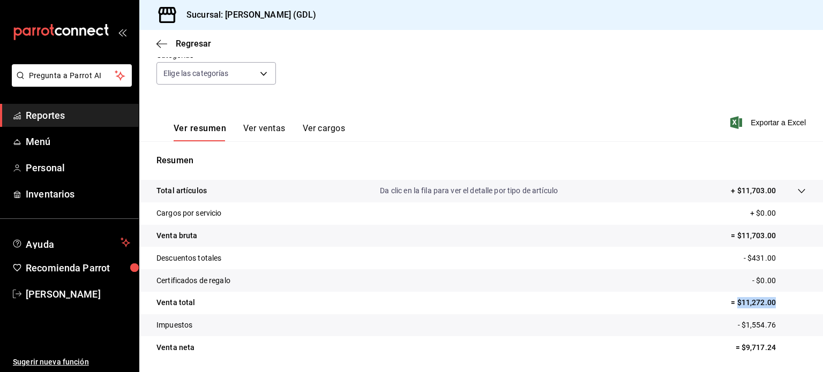
drag, startPoint x: 736, startPoint y: 304, endPoint x: 767, endPoint y: 302, distance: 30.6
click at [767, 302] on p "= $11,272.00" at bounding box center [768, 302] width 75 height 11
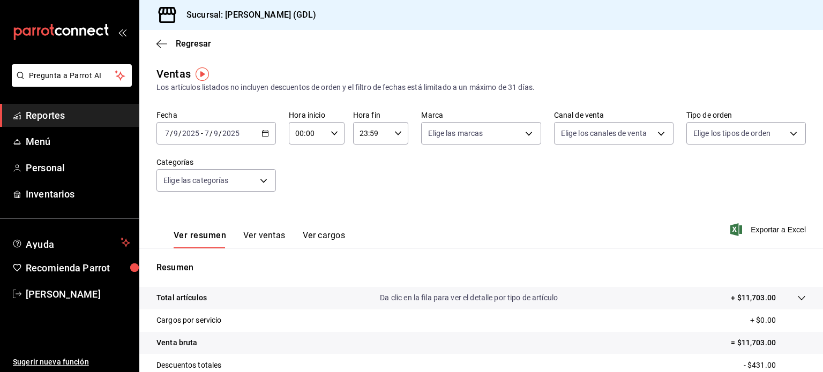
click at [267, 134] on icon "button" at bounding box center [264, 133] width 7 height 7
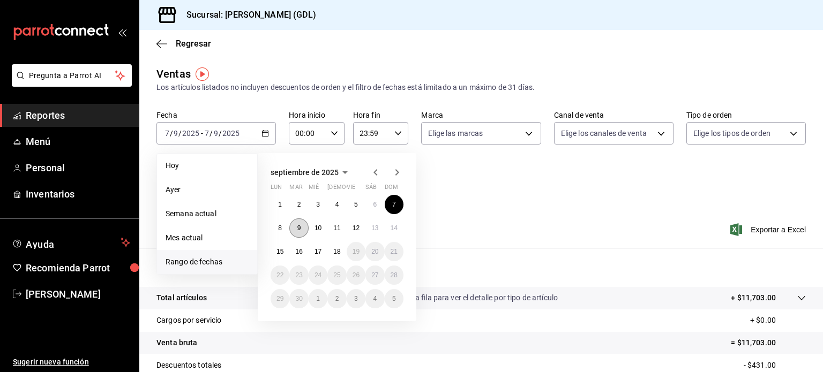
click at [297, 225] on abbr "9" at bounding box center [299, 227] width 4 height 7
click at [299, 227] on abbr "9" at bounding box center [299, 227] width 4 height 7
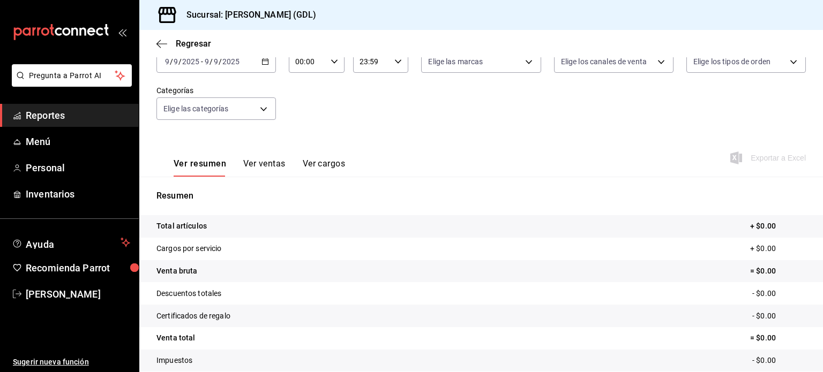
scroll to position [54, 0]
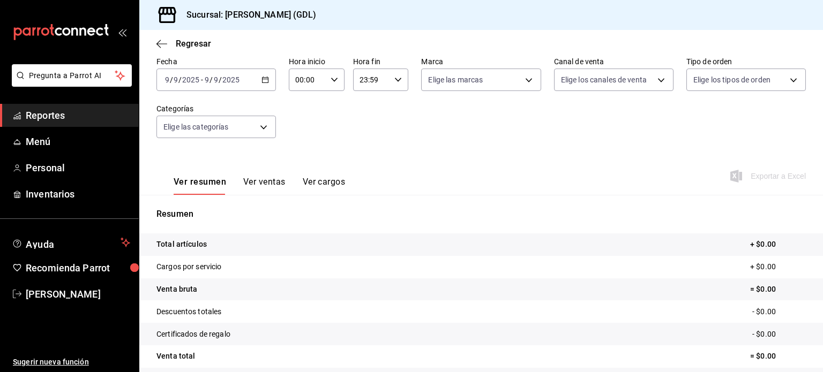
click at [264, 79] on \(Stroke\) "button" at bounding box center [265, 79] width 6 height 1
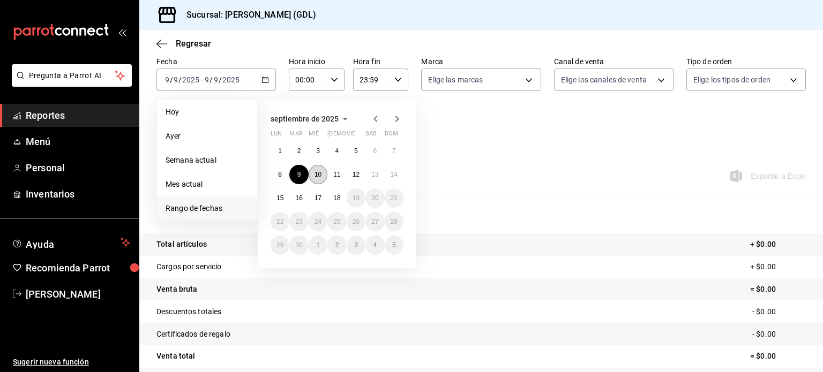
click at [315, 174] on abbr "10" at bounding box center [317, 174] width 7 height 7
click at [319, 172] on abbr "10" at bounding box center [317, 174] width 7 height 7
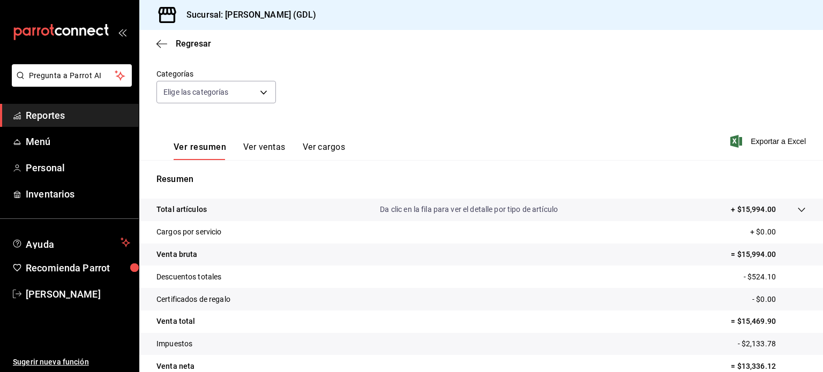
scroll to position [107, 0]
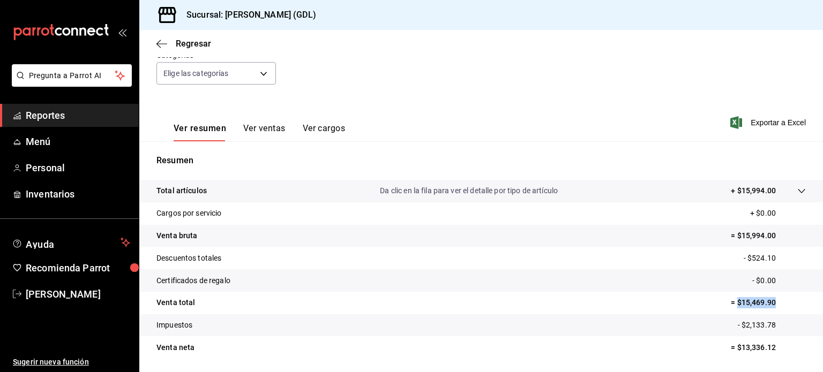
drag, startPoint x: 730, startPoint y: 302, endPoint x: 772, endPoint y: 300, distance: 41.8
click at [772, 300] on p "= $15,469.90" at bounding box center [768, 302] width 75 height 11
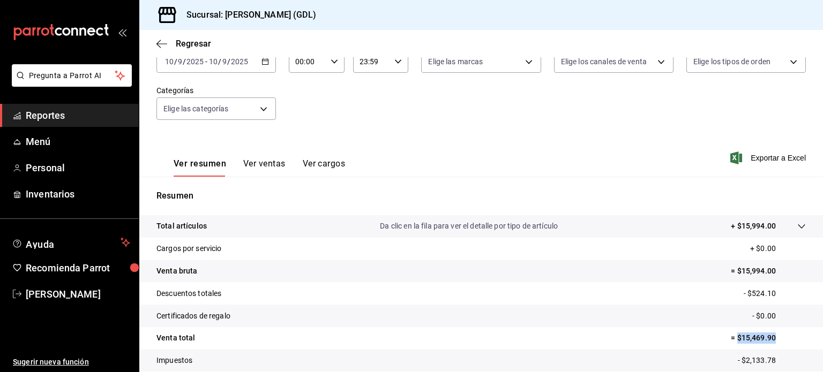
scroll to position [54, 0]
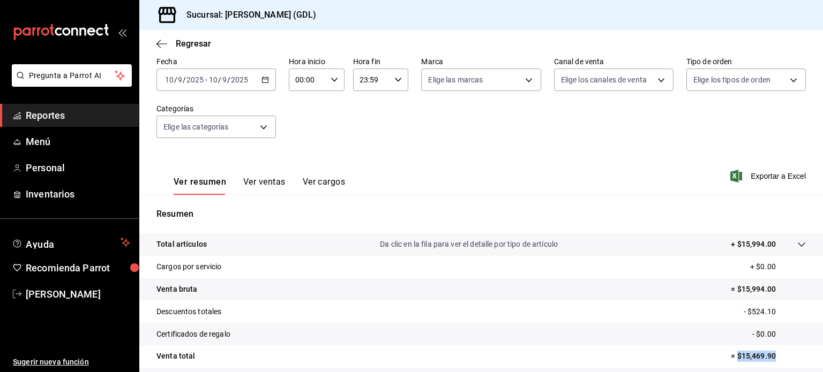
click at [262, 79] on icon "button" at bounding box center [264, 79] width 7 height 7
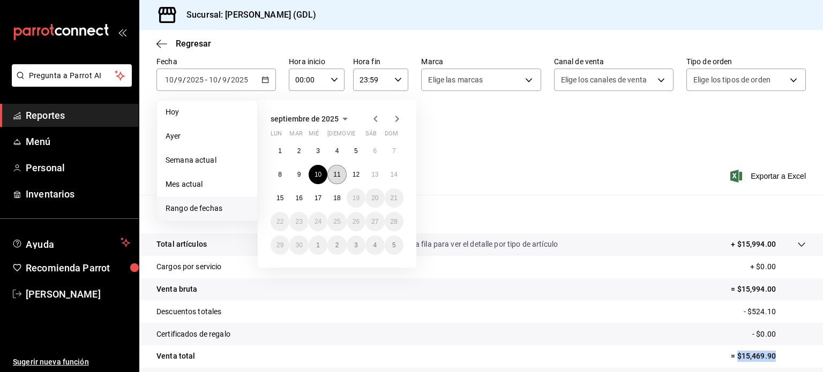
click at [334, 171] on abbr "11" at bounding box center [336, 174] width 7 height 7
click at [337, 173] on abbr "11" at bounding box center [336, 174] width 7 height 7
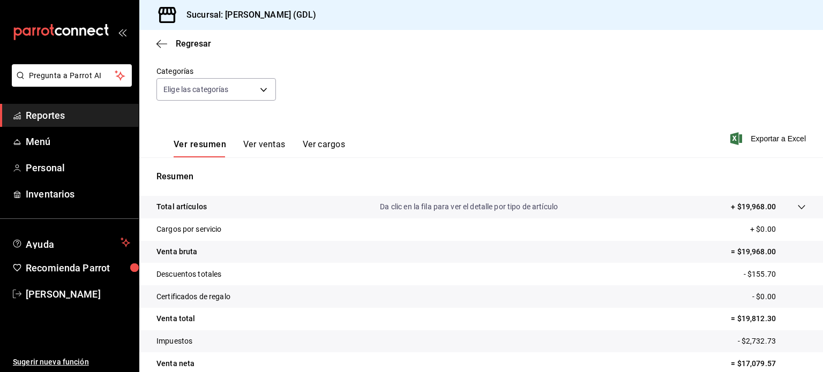
scroll to position [141, 0]
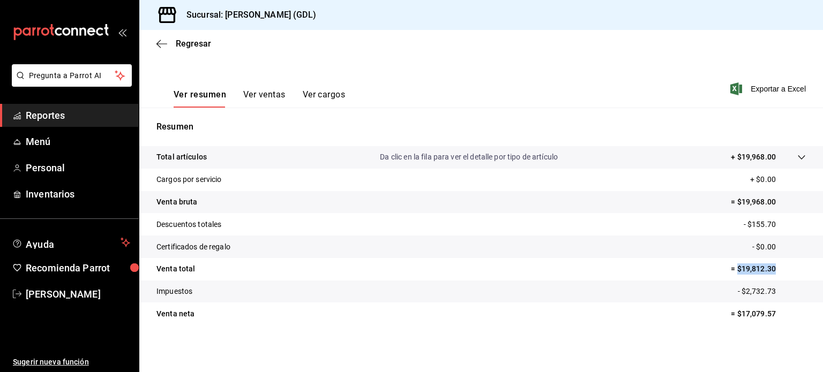
drag, startPoint x: 729, startPoint y: 268, endPoint x: 768, endPoint y: 268, distance: 39.1
click at [768, 268] on p "= $19,812.30" at bounding box center [768, 268] width 75 height 11
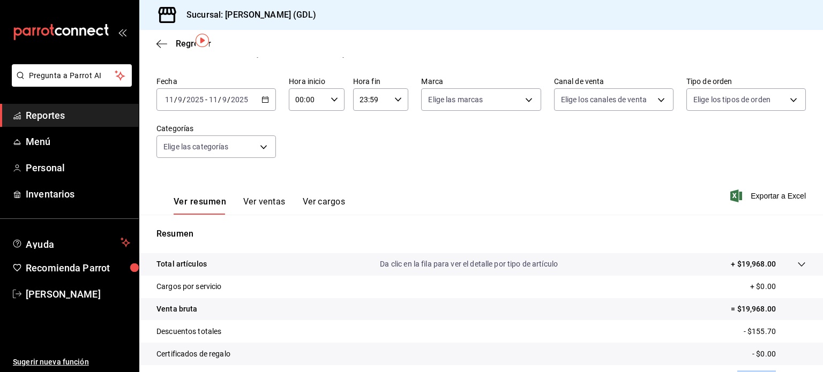
click at [263, 100] on icon "button" at bounding box center [264, 99] width 7 height 7
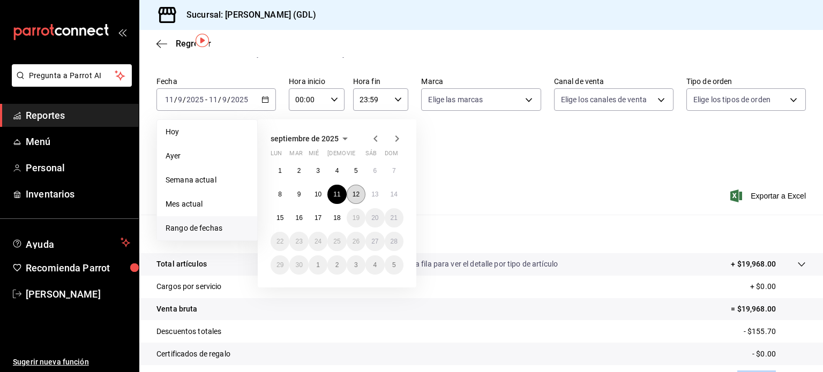
click at [357, 194] on abbr "12" at bounding box center [355, 194] width 7 height 7
click at [357, 192] on abbr "12" at bounding box center [355, 194] width 7 height 7
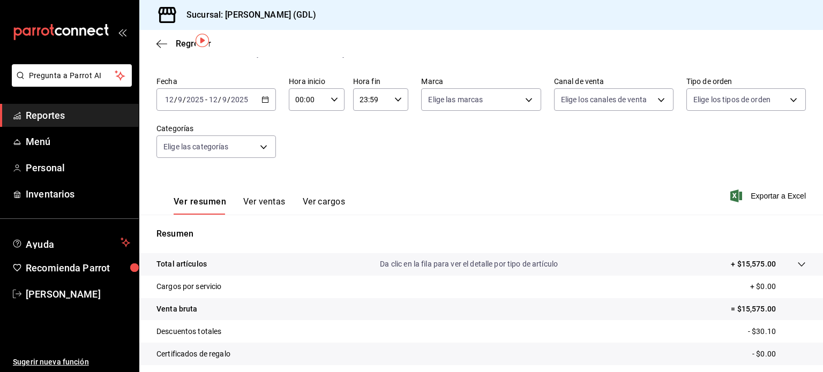
scroll to position [141, 0]
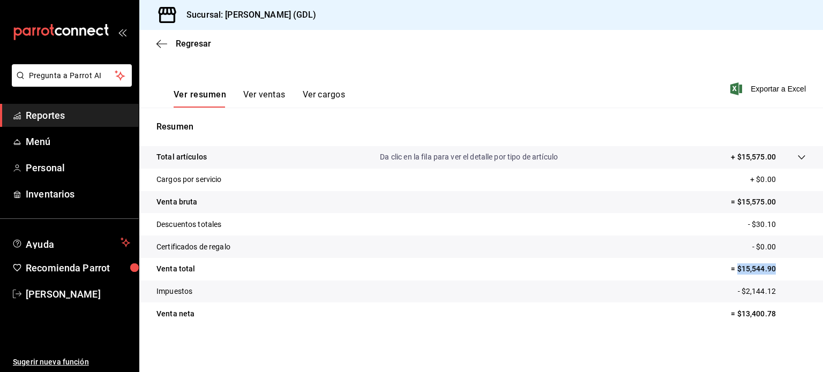
drag, startPoint x: 730, startPoint y: 272, endPoint x: 767, endPoint y: 267, distance: 37.8
click at [767, 267] on p "= $15,544.90" at bounding box center [768, 268] width 75 height 11
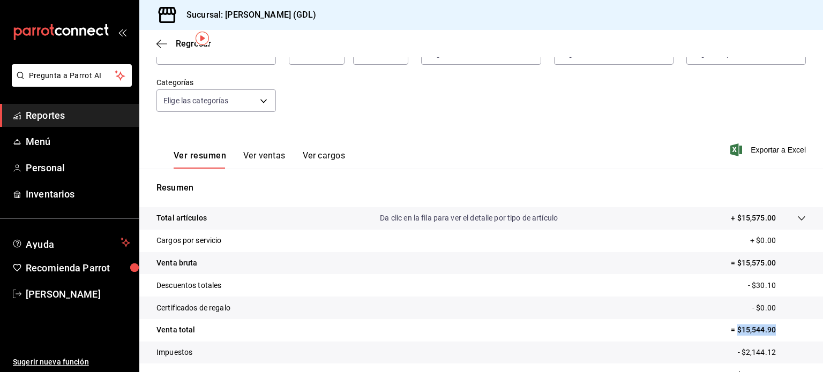
scroll to position [34, 0]
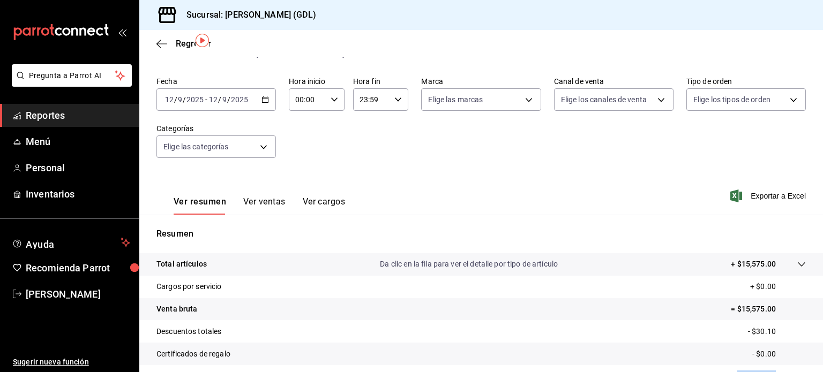
click at [263, 98] on icon "button" at bounding box center [264, 99] width 7 height 7
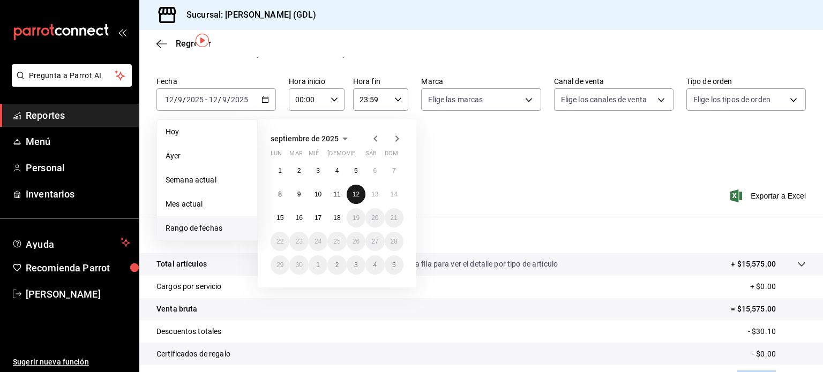
click at [355, 194] on abbr "12" at bounding box center [355, 194] width 7 height 7
click at [356, 193] on abbr "12" at bounding box center [355, 194] width 7 height 7
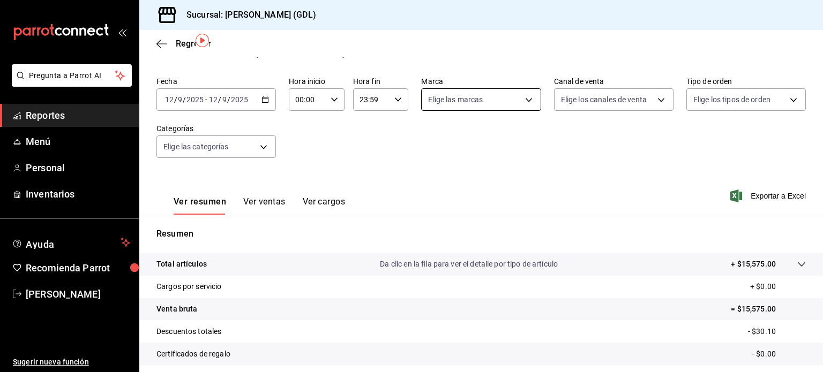
click at [525, 99] on body "Pregunta a Parrot AI Reportes Menú Personal Inventarios Ayuda Recomienda Parrot…" at bounding box center [411, 186] width 823 height 372
click at [496, 139] on li "Ver todas" at bounding box center [476, 140] width 117 height 32
type input "c98b01ad-3431-465a-b391-fd370b6183a3"
checkbox input "true"
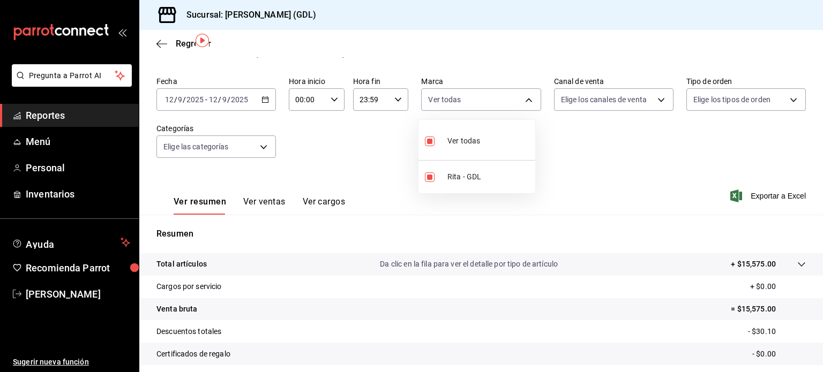
click at [656, 99] on div at bounding box center [411, 186] width 823 height 372
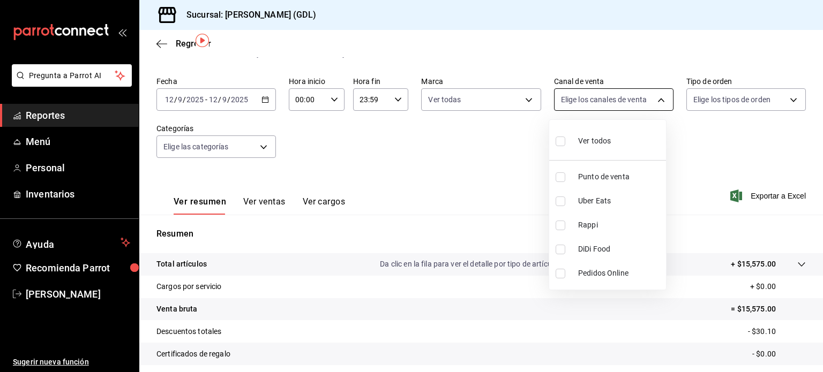
click at [653, 94] on body "Pregunta a Parrot AI Reportes Menú Personal Inventarios Ayuda Recomienda Parrot…" at bounding box center [411, 186] width 823 height 372
click at [601, 141] on span "Ver todos" at bounding box center [594, 140] width 33 height 11
type input "PARROT,UBER_EATS,RAPPI,DIDI_FOOD,ONLINE"
checkbox input "true"
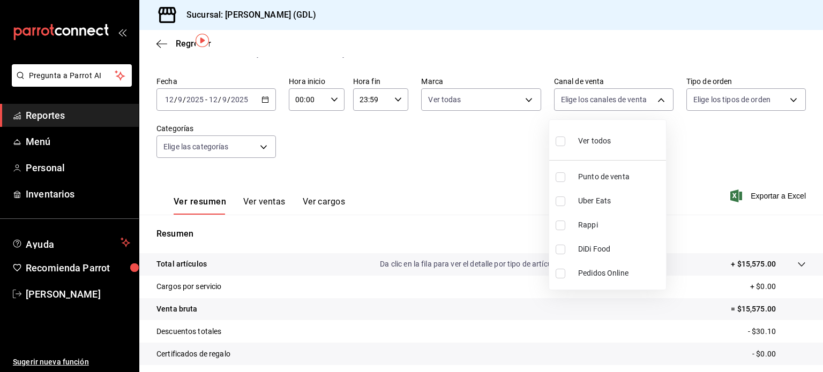
checkbox input "true"
click at [786, 99] on div at bounding box center [411, 186] width 823 height 372
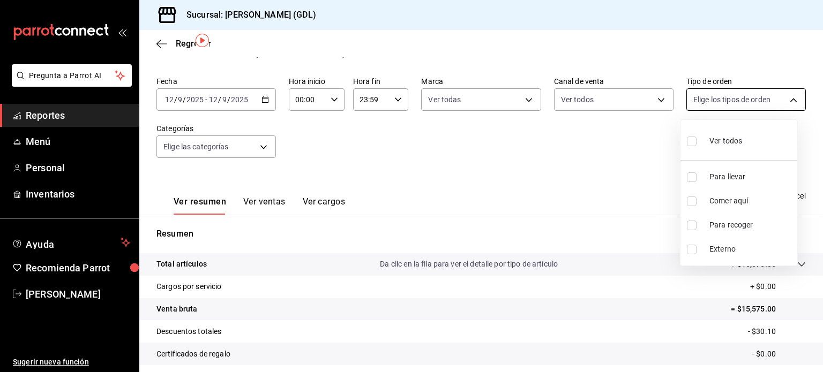
click at [786, 99] on body "Pregunta a Parrot AI Reportes Menú Personal Inventarios Ayuda Recomienda Parrot…" at bounding box center [411, 186] width 823 height 372
click at [722, 141] on span "Ver todos" at bounding box center [725, 140] width 33 height 11
type input "5ecffce5-4264-4a64-9be0-877fe03393fb,864f8ddf-f8b3-4635-a869-96c2fe4116ec,b5d94…"
checkbox input "true"
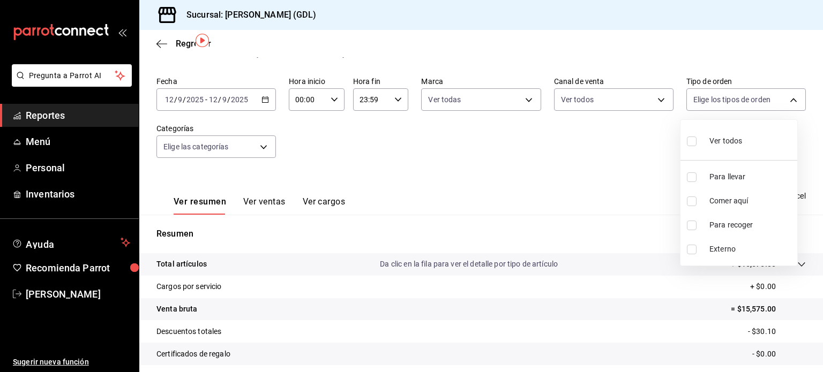
checkbox input "true"
click at [263, 143] on div at bounding box center [411, 186] width 823 height 372
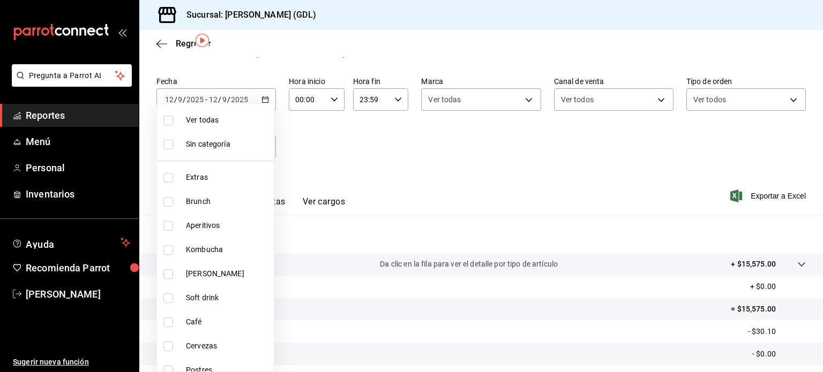
click at [262, 145] on body "Pregunta a Parrot AI Reportes Menú Personal Inventarios Ayuda Recomienda Parrot…" at bounding box center [411, 186] width 823 height 372
click at [232, 119] on span "Ver todas" at bounding box center [228, 120] width 84 height 11
type input "5a38c0db-50c4-4522-a78d-74971e2a78b7,d0fb3d89-d9fa-4950-9157-36d411a573a0,9959c…"
checkbox input "true"
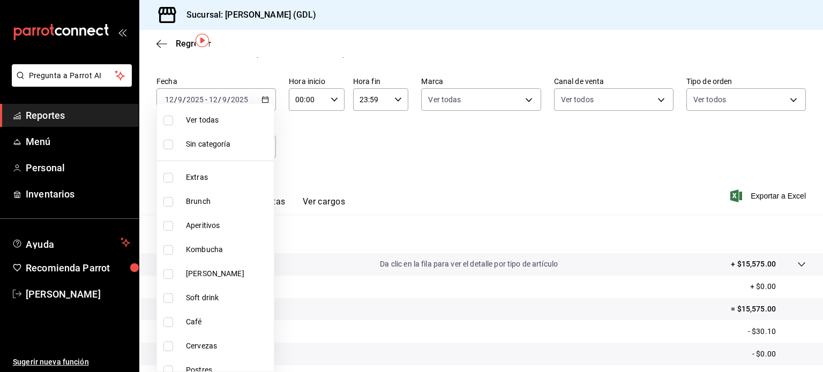
checkbox input "true"
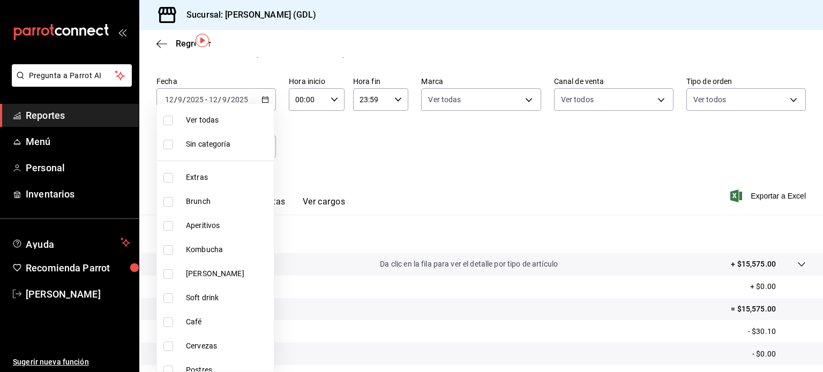
checkbox input "true"
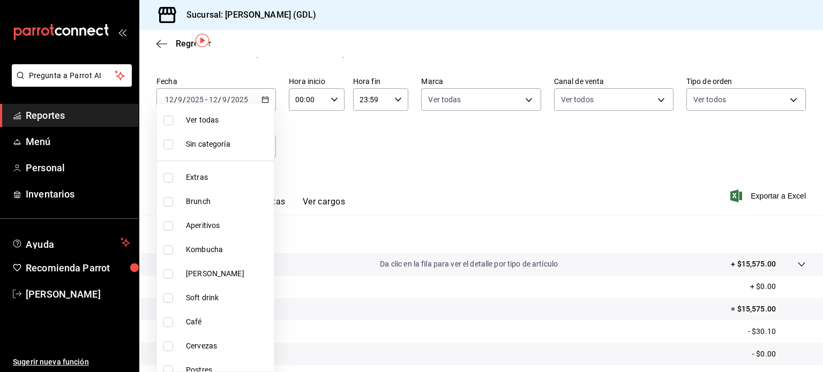
checkbox input "true"
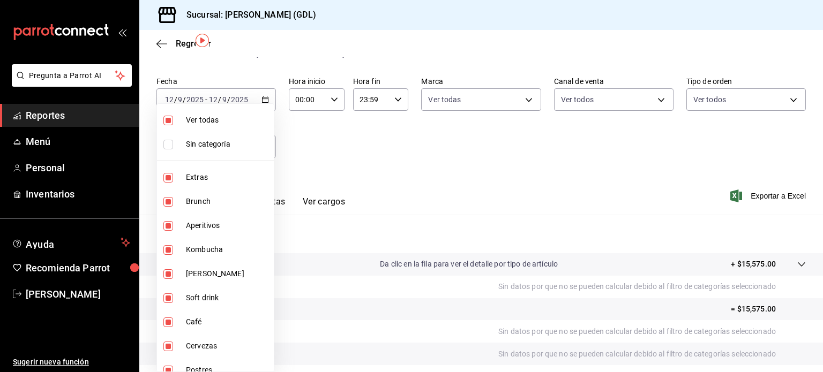
click at [370, 148] on div at bounding box center [411, 186] width 823 height 372
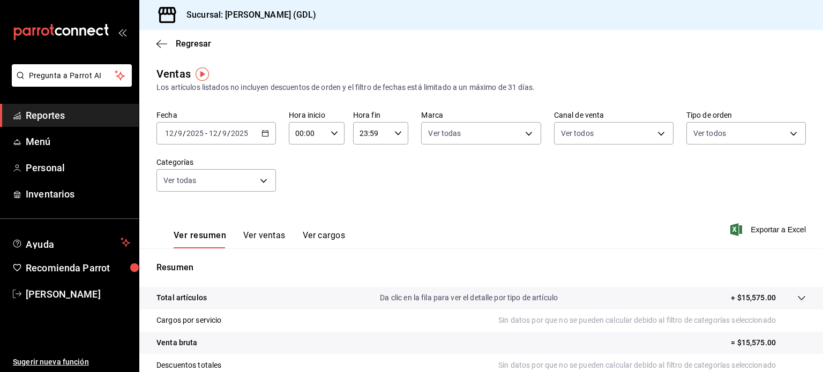
click at [263, 134] on icon "button" at bounding box center [264, 133] width 7 height 7
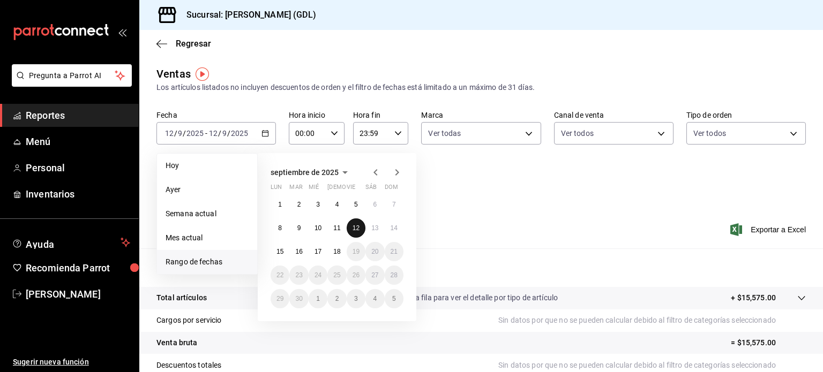
click at [353, 229] on abbr "12" at bounding box center [355, 227] width 7 height 7
click at [356, 230] on abbr "12" at bounding box center [355, 227] width 7 height 7
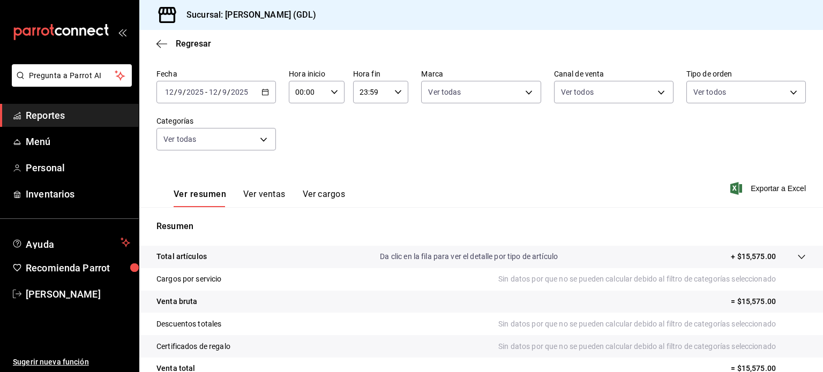
scroll to position [141, 0]
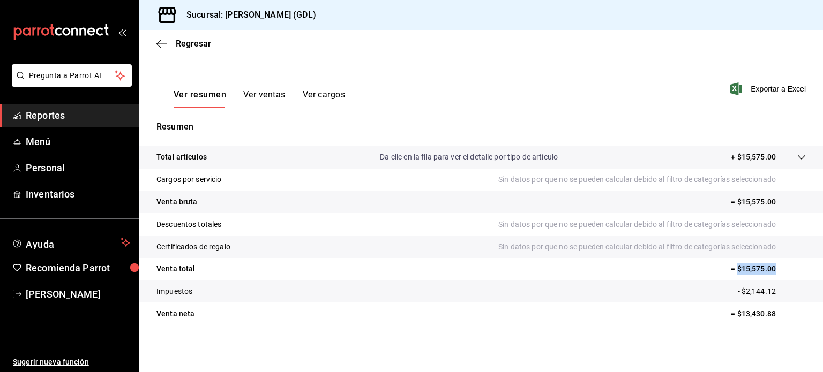
drag, startPoint x: 729, startPoint y: 268, endPoint x: 771, endPoint y: 267, distance: 42.3
click at [771, 267] on p "= $15,575.00" at bounding box center [768, 268] width 75 height 11
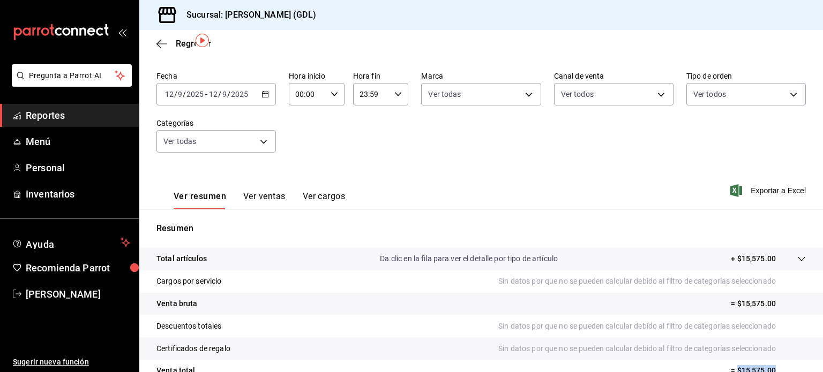
scroll to position [34, 0]
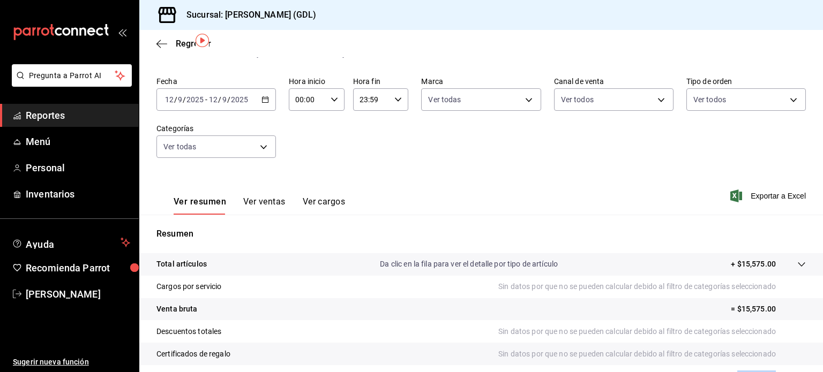
click at [264, 97] on \(Stroke\) "button" at bounding box center [265, 100] width 6 height 6
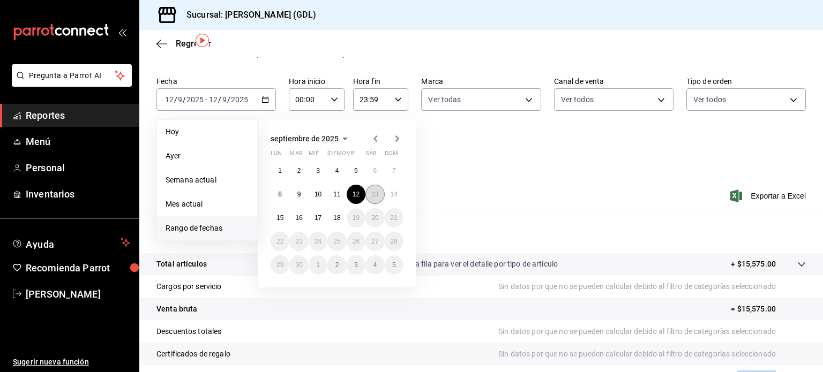
click at [379, 197] on button "13" at bounding box center [374, 194] width 19 height 19
click at [379, 193] on button "13" at bounding box center [374, 194] width 19 height 19
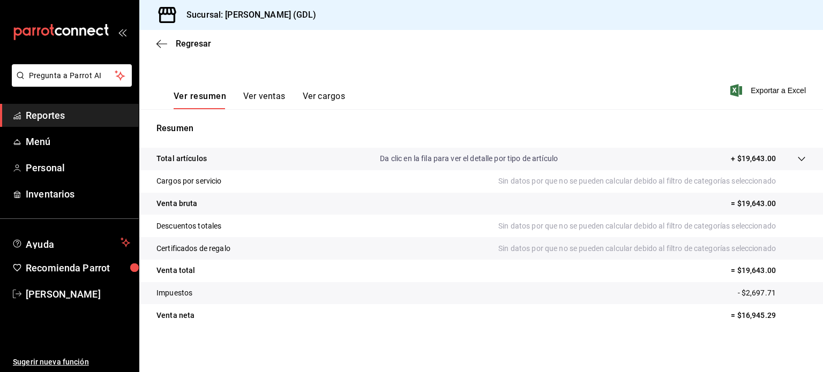
scroll to position [141, 0]
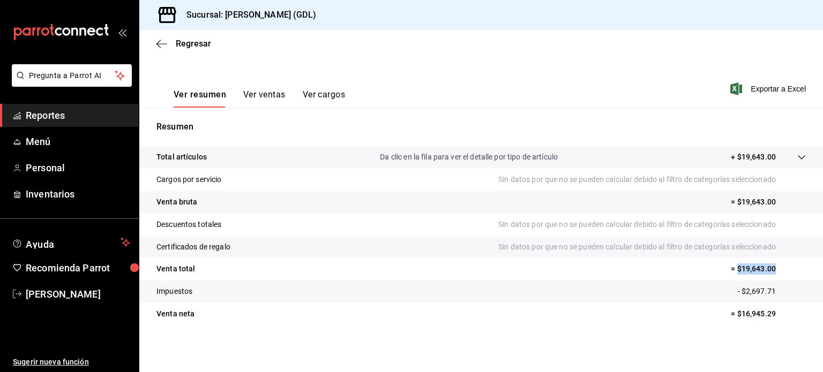
drag, startPoint x: 731, startPoint y: 268, endPoint x: 771, endPoint y: 267, distance: 39.6
click at [771, 267] on p "= $19,643.00" at bounding box center [768, 268] width 75 height 11
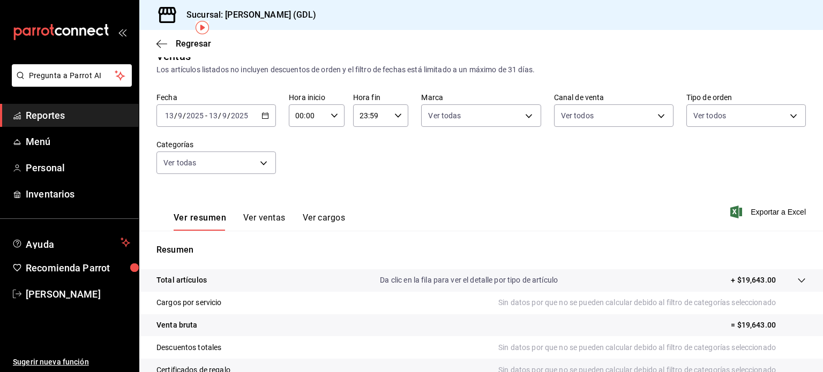
scroll to position [0, 0]
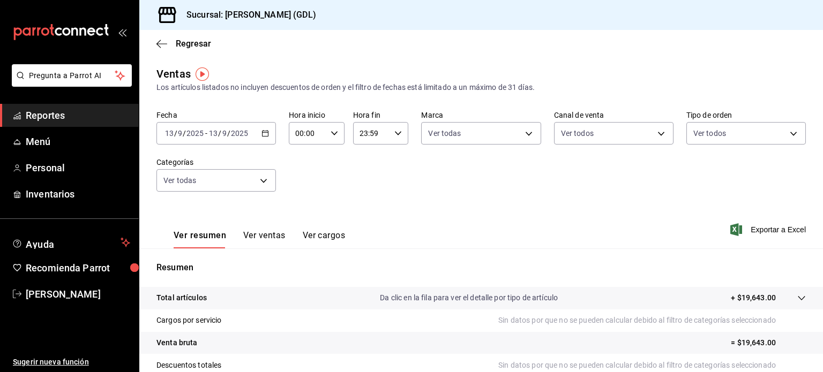
click at [267, 132] on icon "button" at bounding box center [264, 133] width 7 height 7
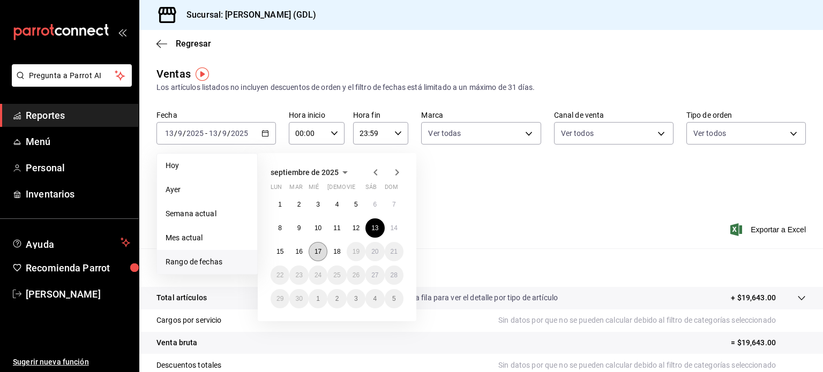
click at [318, 253] on abbr "17" at bounding box center [317, 251] width 7 height 7
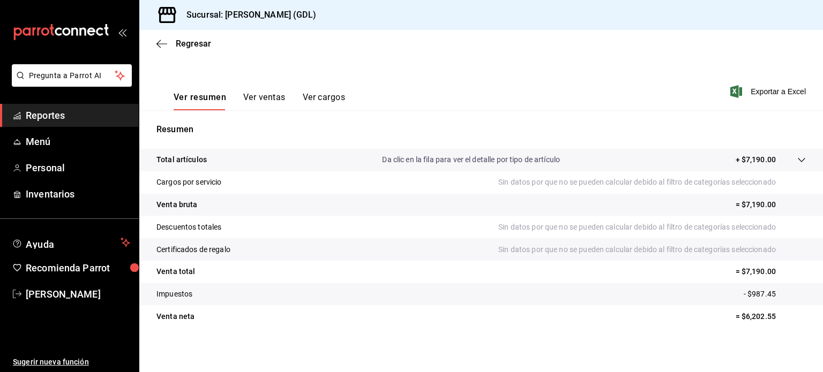
scroll to position [141, 0]
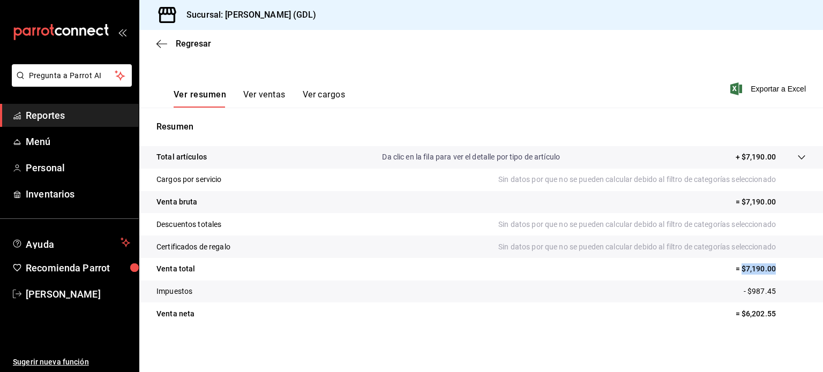
drag, startPoint x: 734, startPoint y: 271, endPoint x: 771, endPoint y: 269, distance: 36.5
click at [771, 269] on p "= $7,190.00" at bounding box center [770, 268] width 70 height 11
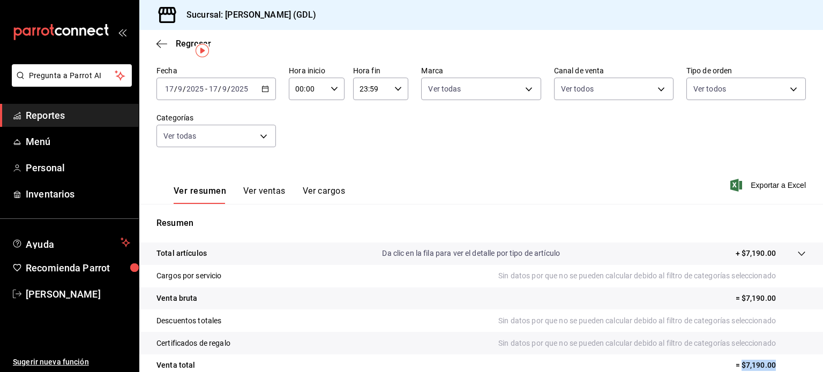
scroll to position [0, 0]
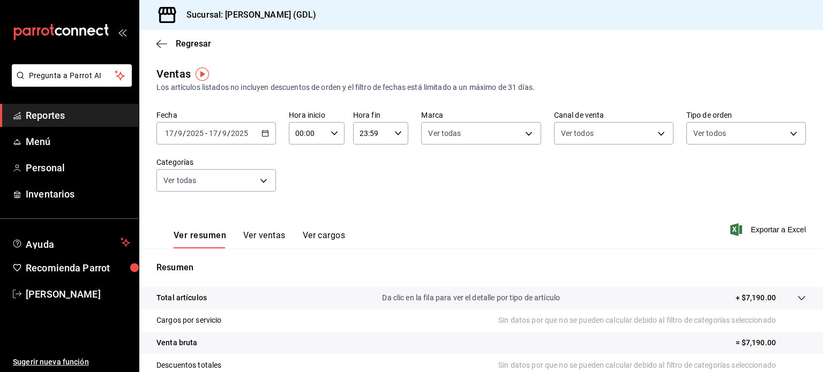
click at [266, 132] on icon "button" at bounding box center [264, 133] width 7 height 7
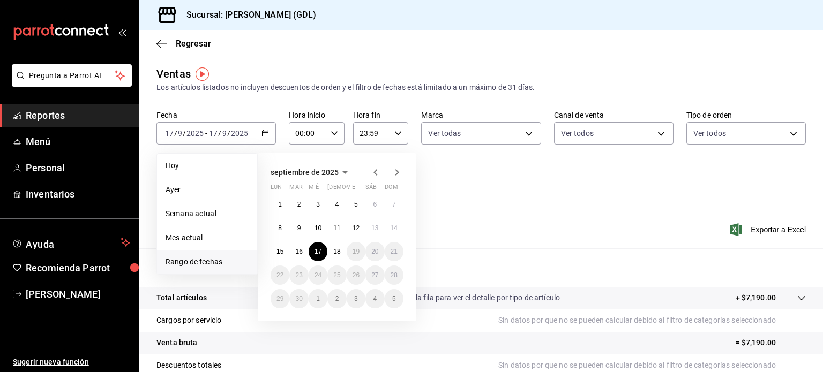
click at [377, 169] on icon "button" at bounding box center [375, 172] width 13 height 13
click at [339, 275] on abbr "21" at bounding box center [336, 275] width 7 height 7
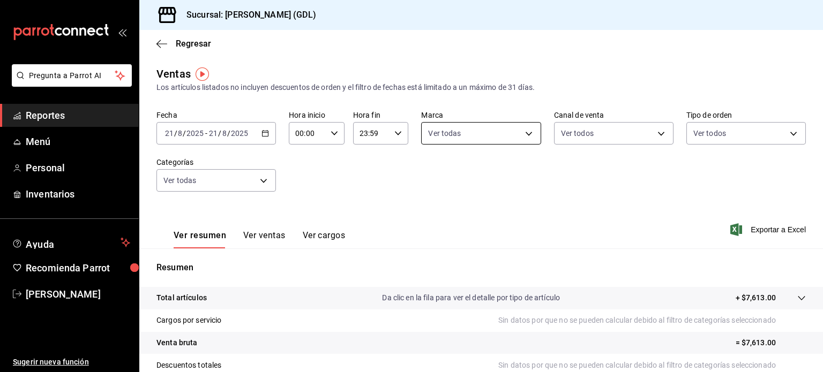
click at [451, 136] on body "Pregunta a Parrot AI Reportes Menú Personal Inventarios Ayuda Recomienda Parrot…" at bounding box center [411, 186] width 823 height 372
click at [622, 132] on div at bounding box center [411, 186] width 823 height 372
click at [658, 134] on body "Pregunta a Parrot AI Reportes Menú Personal Inventarios Ayuda Recomienda Parrot…" at bounding box center [411, 186] width 823 height 372
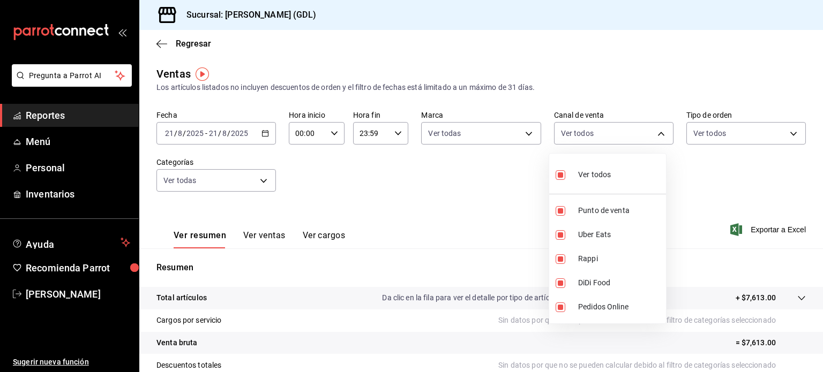
click at [687, 164] on div at bounding box center [411, 186] width 823 height 372
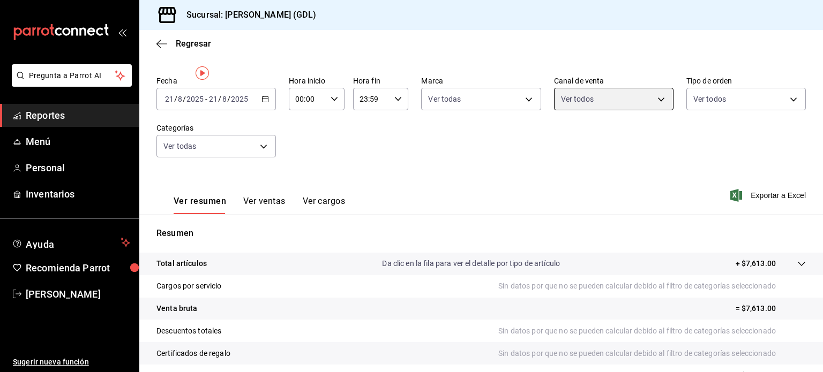
scroll to position [54, 0]
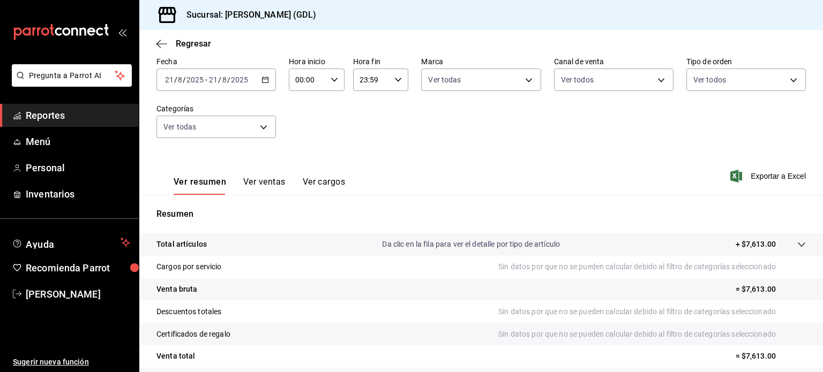
click at [266, 79] on icon "button" at bounding box center [264, 79] width 7 height 7
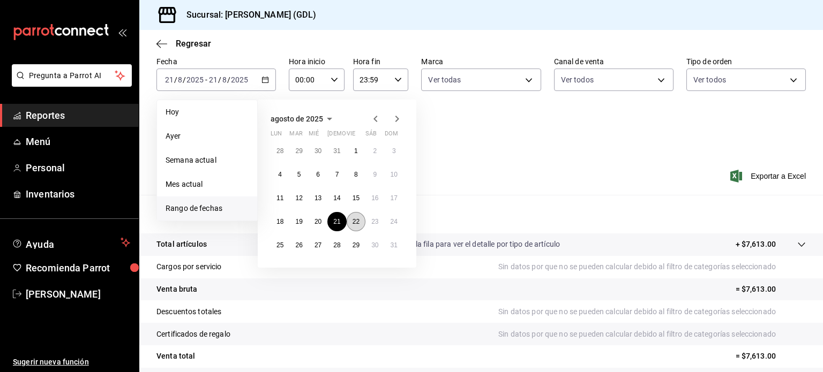
click at [353, 221] on abbr "22" at bounding box center [355, 221] width 7 height 7
click at [356, 221] on abbr "22" at bounding box center [355, 221] width 7 height 7
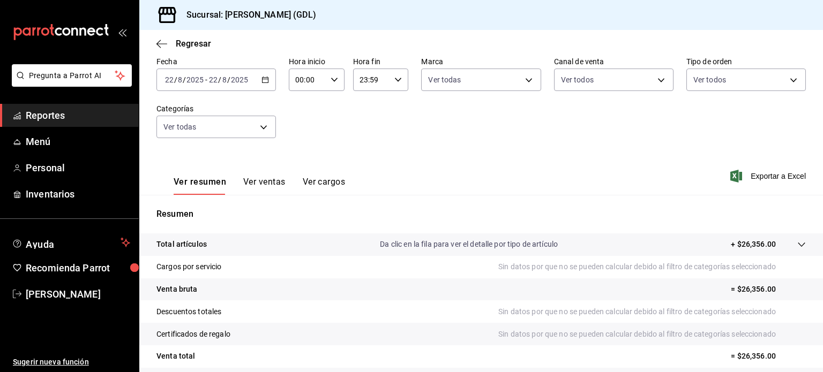
click at [264, 78] on icon "button" at bounding box center [264, 79] width 7 height 7
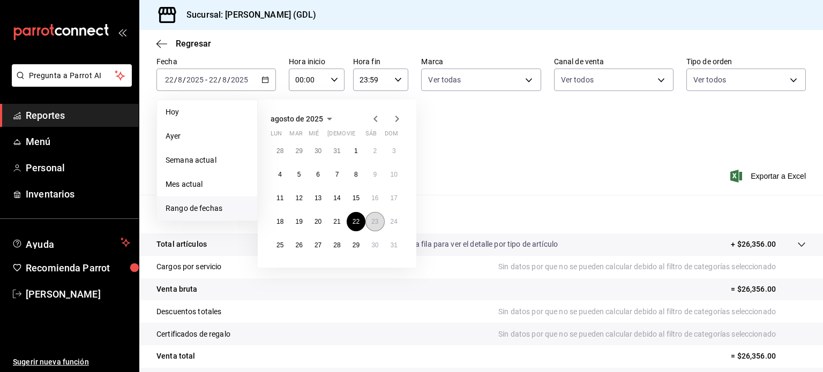
click at [375, 221] on abbr "23" at bounding box center [374, 221] width 7 height 7
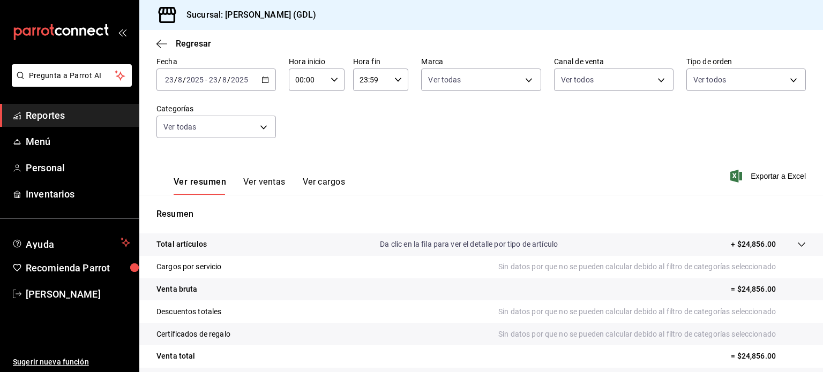
click at [267, 81] on icon "button" at bounding box center [264, 79] width 7 height 7
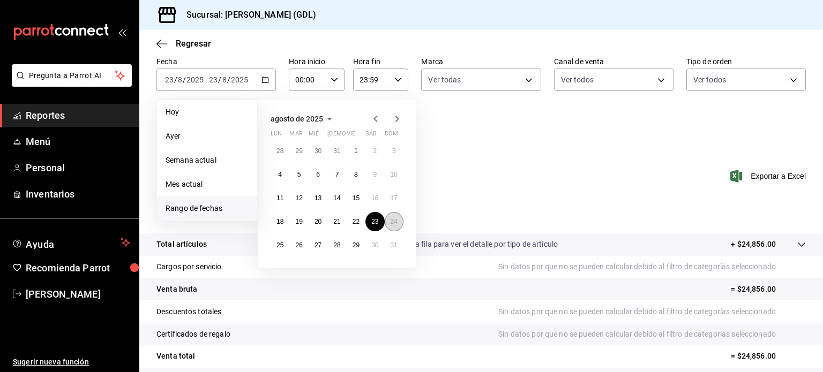
click at [396, 225] on button "24" at bounding box center [394, 221] width 19 height 19
click at [392, 217] on button "24" at bounding box center [394, 221] width 19 height 19
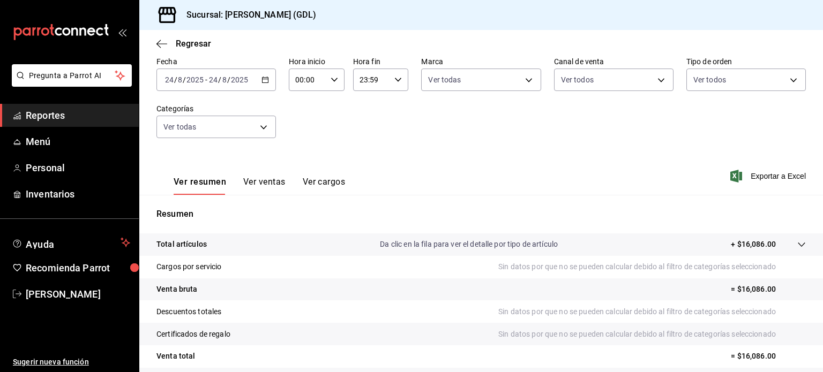
click at [263, 77] on \(Stroke\) "button" at bounding box center [265, 80] width 6 height 6
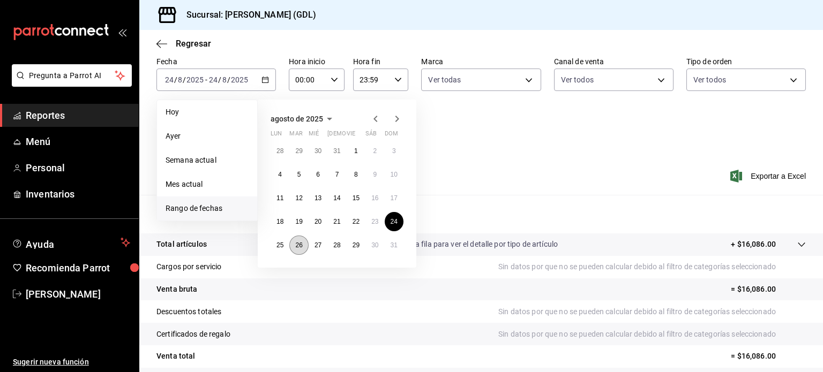
click at [298, 244] on abbr "26" at bounding box center [298, 245] width 7 height 7
click at [304, 247] on button "26" at bounding box center [298, 245] width 19 height 19
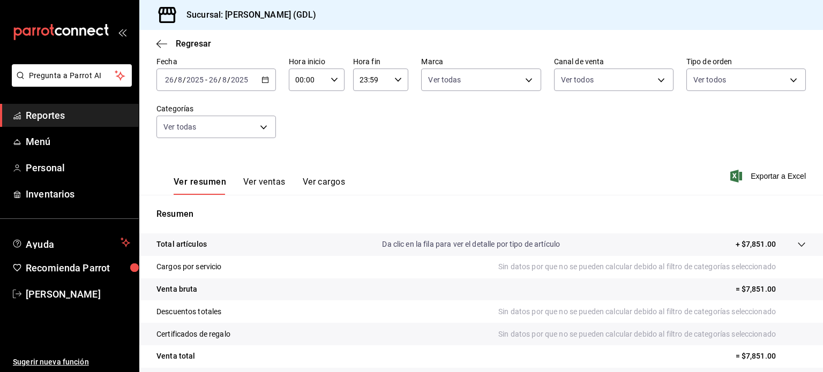
click at [266, 78] on \(Stroke\) "button" at bounding box center [265, 80] width 6 height 6
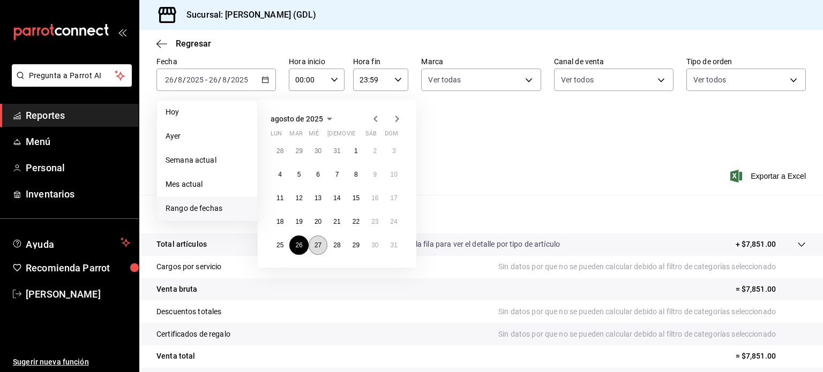
click at [317, 246] on abbr "27" at bounding box center [317, 245] width 7 height 7
click at [319, 242] on abbr "27" at bounding box center [317, 245] width 7 height 7
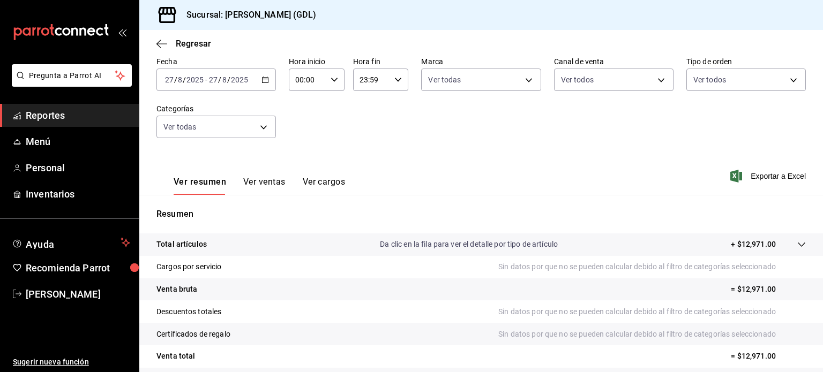
click at [262, 79] on icon "button" at bounding box center [264, 79] width 7 height 7
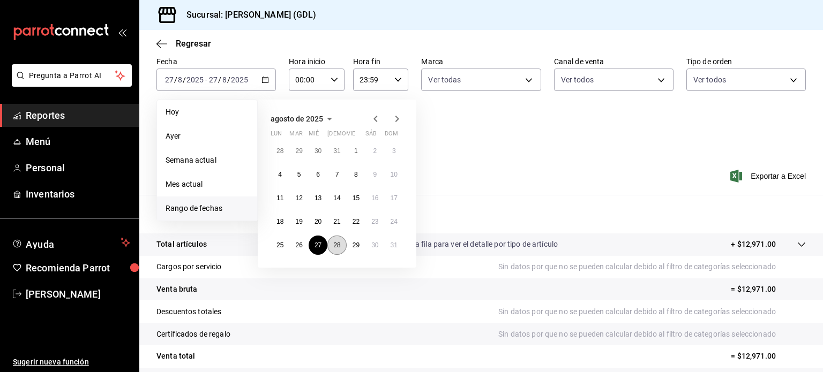
click at [334, 247] on abbr "28" at bounding box center [336, 245] width 7 height 7
click at [338, 242] on abbr "28" at bounding box center [336, 245] width 7 height 7
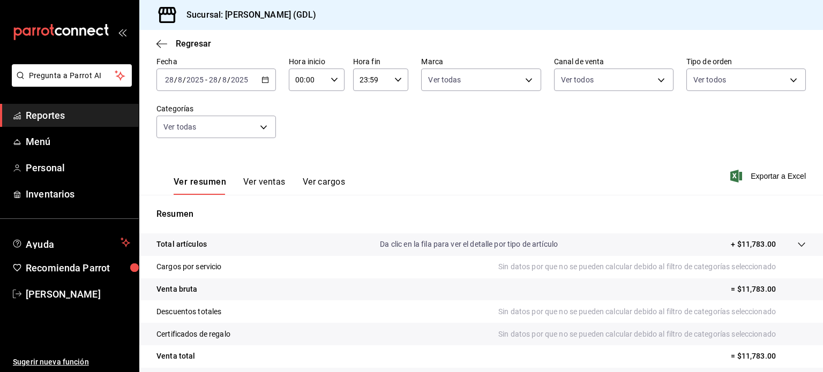
click at [263, 80] on icon "button" at bounding box center [264, 79] width 7 height 7
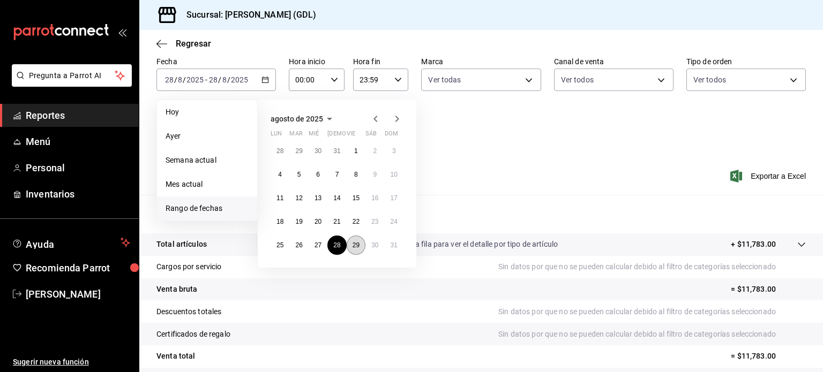
click at [352, 245] on abbr "29" at bounding box center [355, 245] width 7 height 7
click at [356, 246] on abbr "29" at bounding box center [355, 245] width 7 height 7
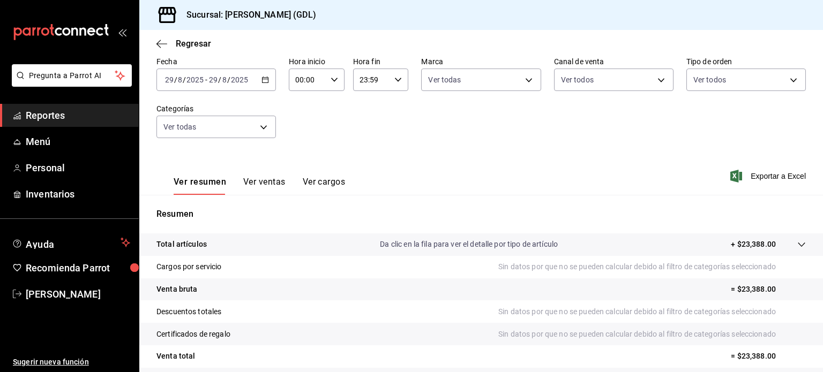
click at [262, 80] on icon "button" at bounding box center [264, 79] width 7 height 7
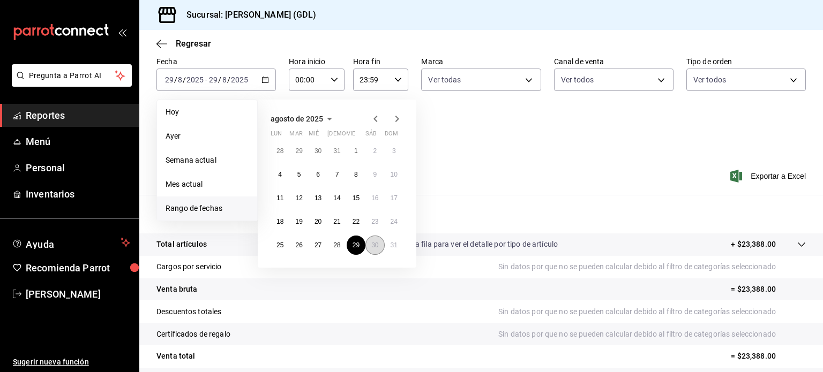
click at [377, 245] on abbr "30" at bounding box center [374, 245] width 7 height 7
click at [378, 242] on abbr "30" at bounding box center [374, 245] width 7 height 7
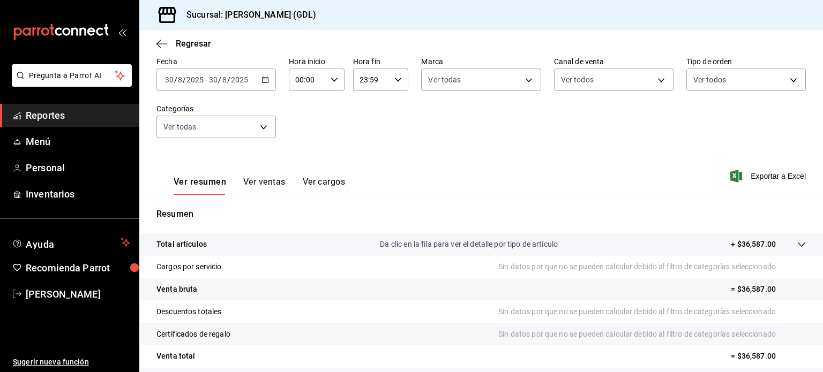
click at [263, 81] on icon "button" at bounding box center [264, 79] width 7 height 7
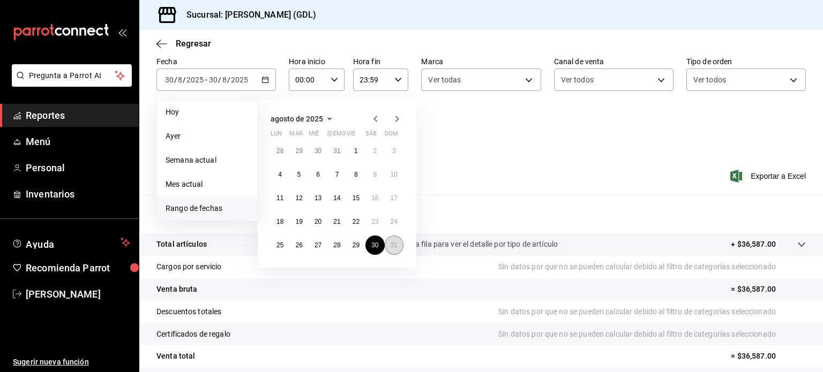
click at [393, 245] on abbr "31" at bounding box center [393, 245] width 7 height 7
click at [396, 245] on abbr "31" at bounding box center [393, 245] width 7 height 7
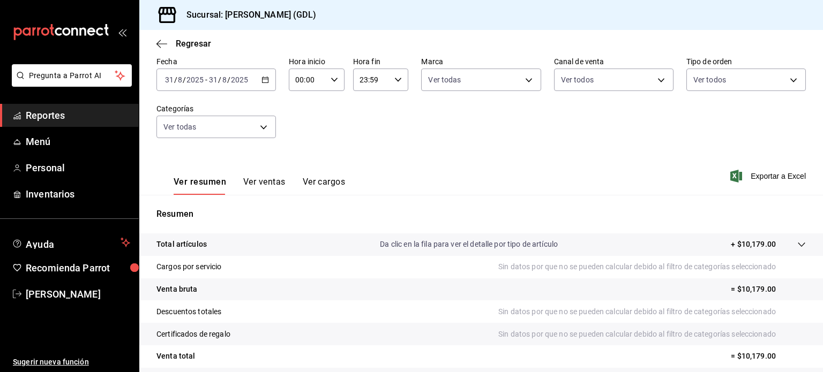
click at [261, 79] on icon "button" at bounding box center [264, 79] width 7 height 7
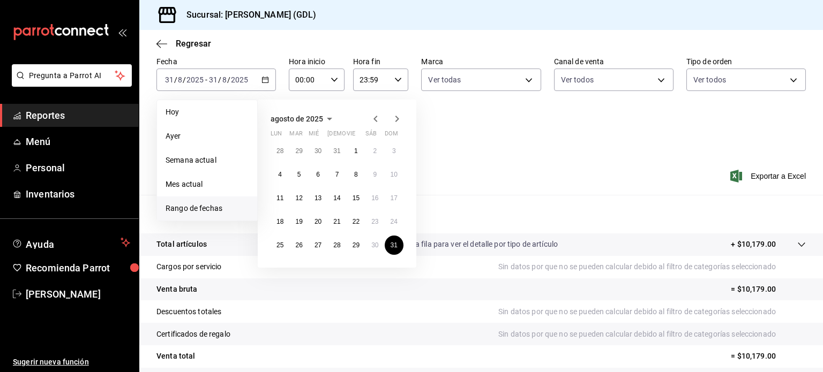
click at [398, 121] on icon "button" at bounding box center [396, 118] width 13 height 13
click at [299, 147] on abbr "2" at bounding box center [299, 150] width 4 height 7
click at [300, 149] on abbr "2" at bounding box center [299, 150] width 4 height 7
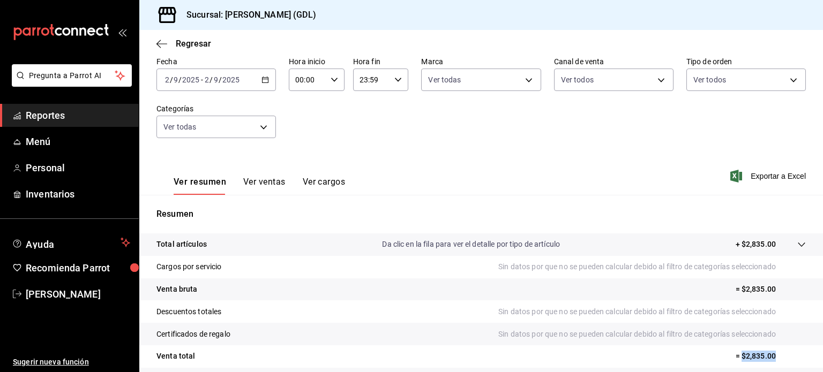
drag, startPoint x: 734, startPoint y: 355, endPoint x: 768, endPoint y: 355, distance: 34.3
click at [768, 355] on p "= $2,835.00" at bounding box center [770, 356] width 70 height 11
click at [264, 80] on icon "button" at bounding box center [264, 79] width 7 height 7
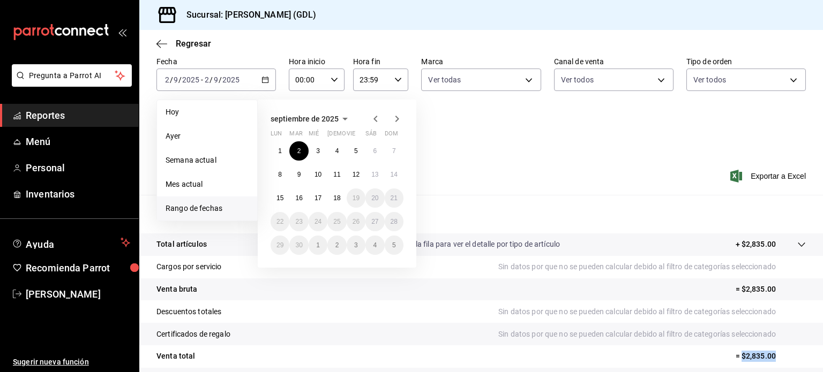
click at [379, 119] on icon "button" at bounding box center [375, 118] width 13 height 13
click at [317, 221] on abbr "20" at bounding box center [317, 221] width 7 height 7
click at [317, 222] on abbr "20" at bounding box center [317, 221] width 7 height 7
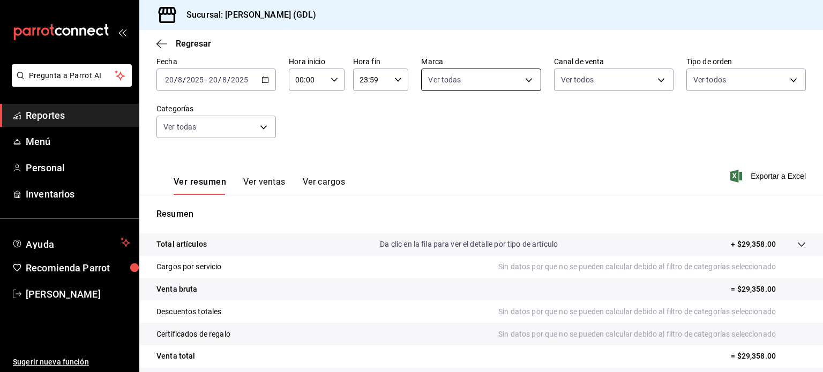
click at [524, 80] on body "Pregunta a Parrot AI Reportes Menú Personal Inventarios Ayuda Recomienda Parrot…" at bounding box center [411, 186] width 823 height 372
click at [508, 46] on div at bounding box center [411, 186] width 823 height 372
click at [176, 41] on span "Regresar" at bounding box center [193, 44] width 35 height 10
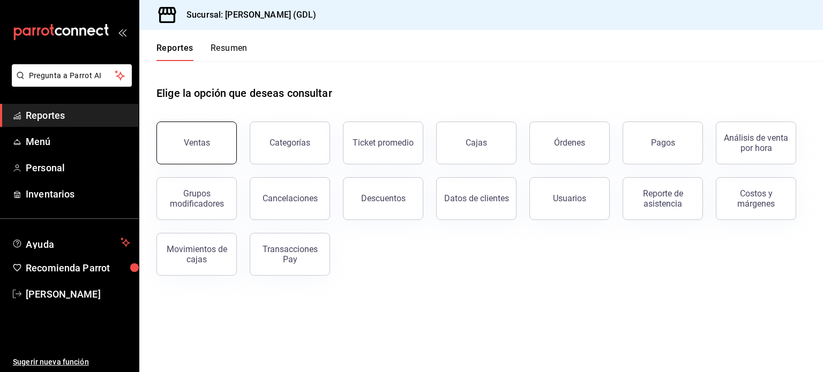
click at [206, 145] on div "Ventas" at bounding box center [197, 143] width 26 height 10
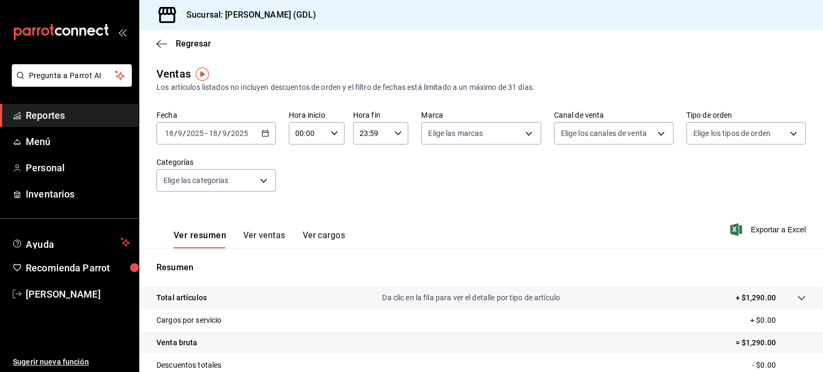
click at [263, 133] on icon "button" at bounding box center [264, 133] width 7 height 7
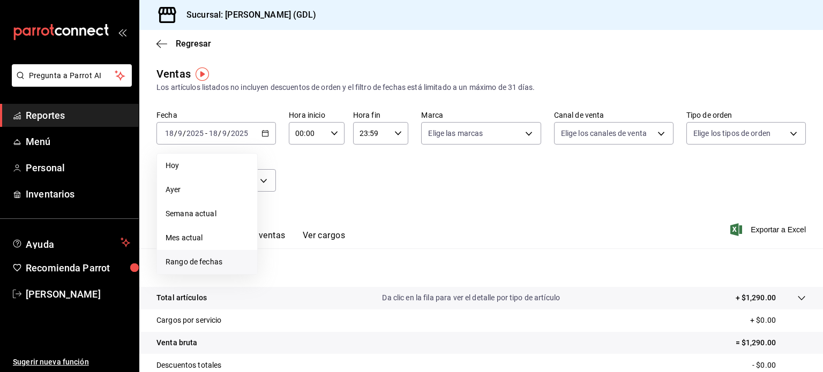
click at [201, 266] on span "Rango de fechas" at bounding box center [206, 262] width 83 height 11
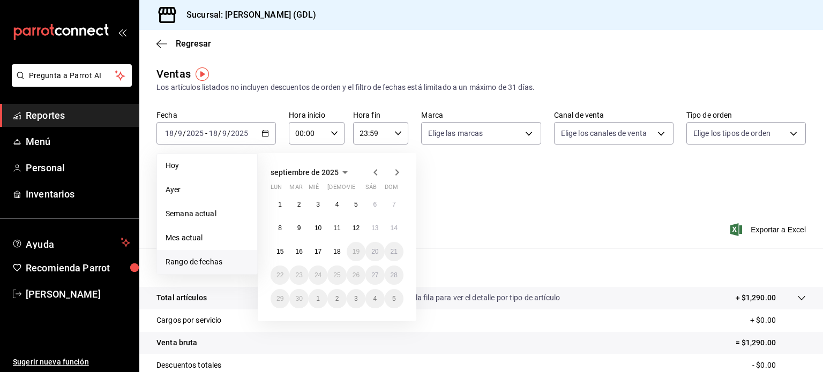
click at [375, 169] on icon "button" at bounding box center [375, 172] width 13 height 13
click at [315, 276] on abbr "20" at bounding box center [317, 275] width 7 height 7
click at [317, 276] on abbr "20" at bounding box center [317, 275] width 7 height 7
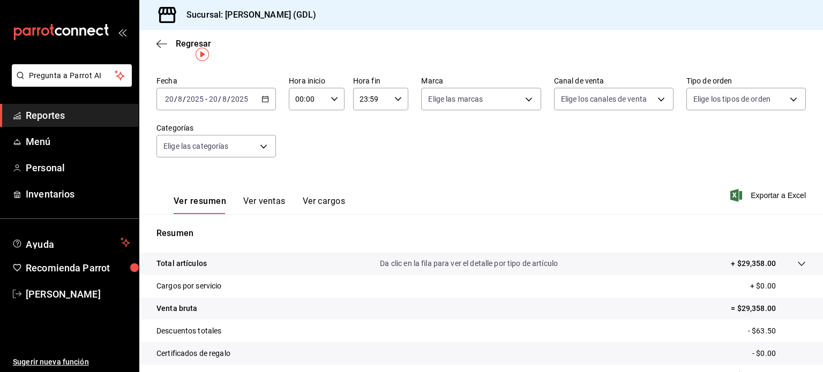
scroll to position [54, 0]
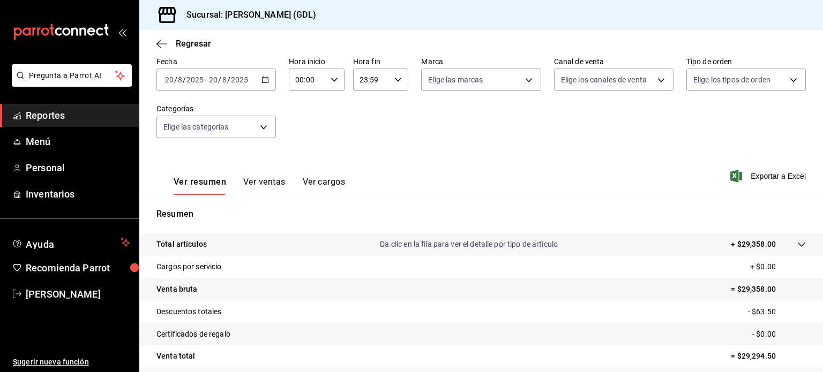
click at [263, 79] on \(Stroke\) "button" at bounding box center [265, 79] width 6 height 1
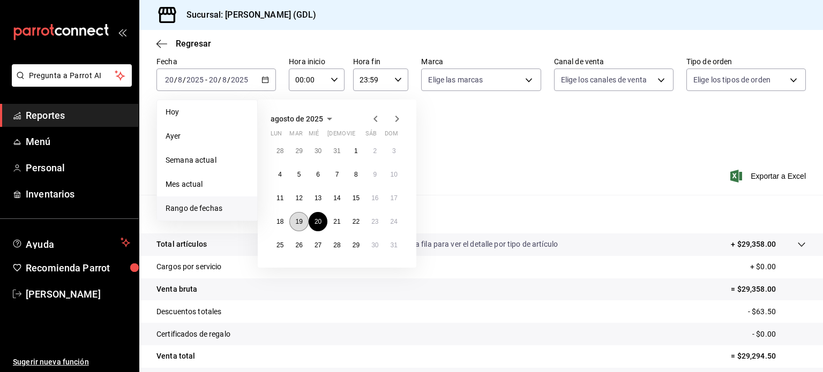
click at [300, 222] on abbr "19" at bounding box center [298, 221] width 7 height 7
click at [300, 221] on abbr "19" at bounding box center [298, 221] width 7 height 7
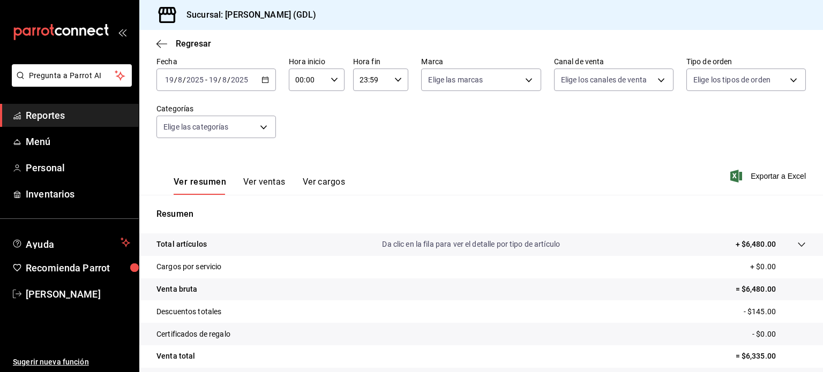
click at [268, 79] on div "[DATE] [DATE] - [DATE] [DATE]" at bounding box center [215, 80] width 119 height 22
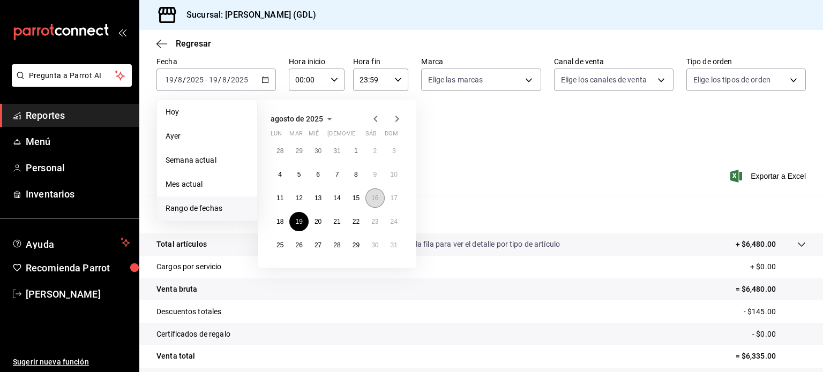
click at [373, 197] on abbr "16" at bounding box center [374, 197] width 7 height 7
click at [374, 198] on abbr "16" at bounding box center [374, 197] width 7 height 7
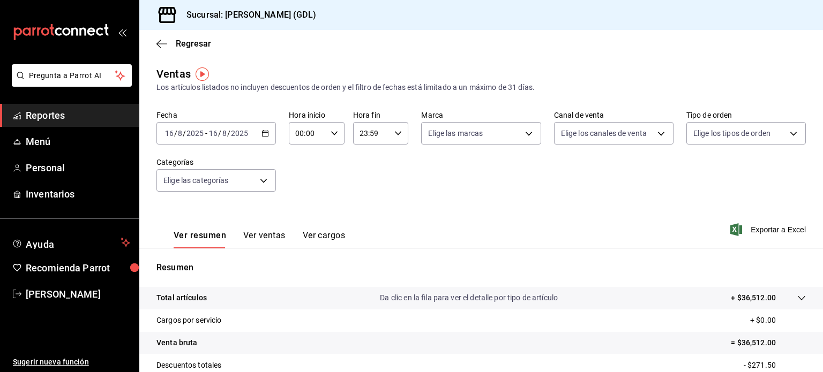
click at [263, 132] on icon "button" at bounding box center [264, 133] width 7 height 7
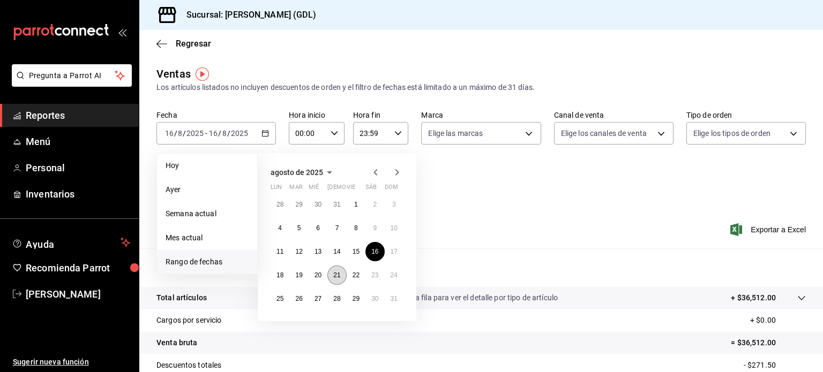
click at [336, 274] on abbr "21" at bounding box center [336, 275] width 7 height 7
click at [338, 276] on abbr "21" at bounding box center [336, 275] width 7 height 7
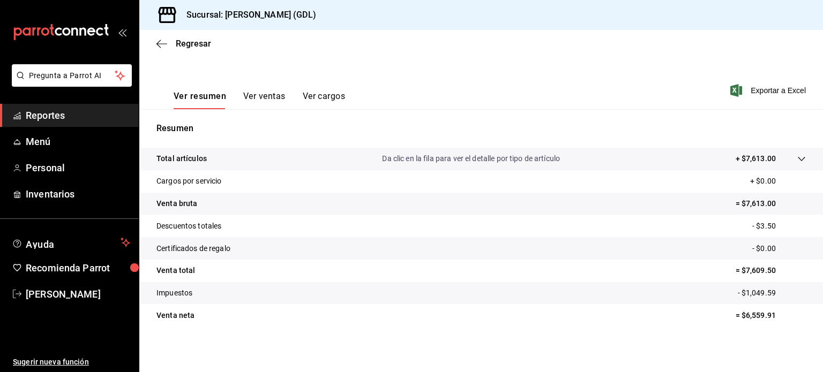
scroll to position [141, 0]
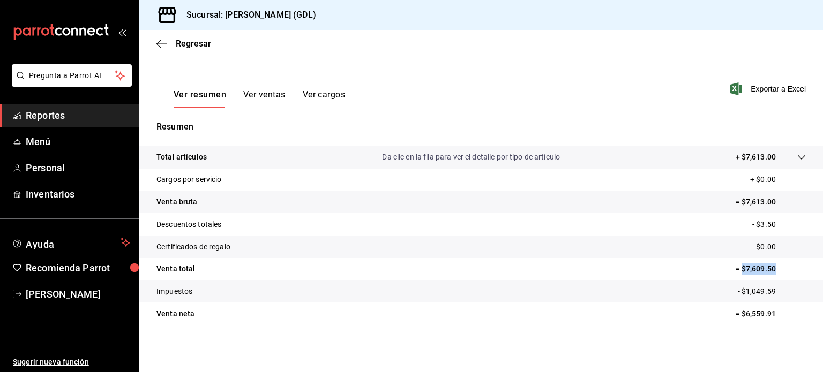
drag, startPoint x: 734, startPoint y: 267, endPoint x: 767, endPoint y: 265, distance: 32.7
click at [767, 265] on p "= $7,609.50" at bounding box center [770, 268] width 70 height 11
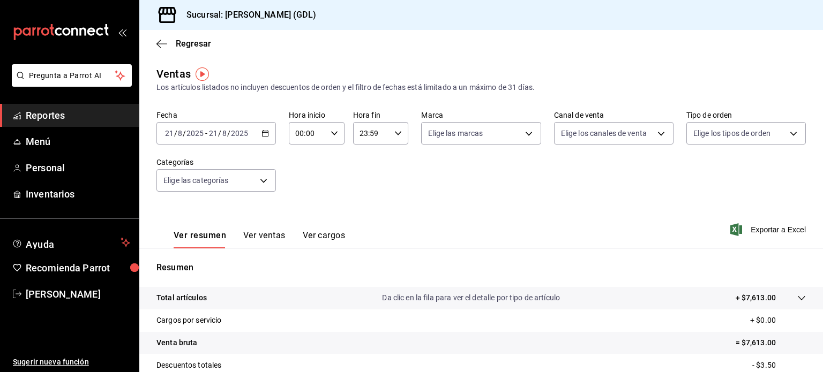
click at [266, 134] on icon "button" at bounding box center [264, 133] width 7 height 7
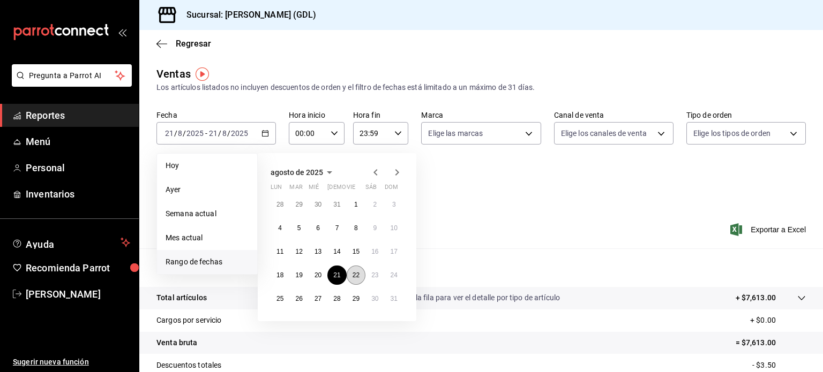
drag, startPoint x: 357, startPoint y: 273, endPoint x: 357, endPoint y: 278, distance: 5.4
click at [356, 273] on abbr "22" at bounding box center [355, 275] width 7 height 7
click at [356, 272] on abbr "22" at bounding box center [355, 275] width 7 height 7
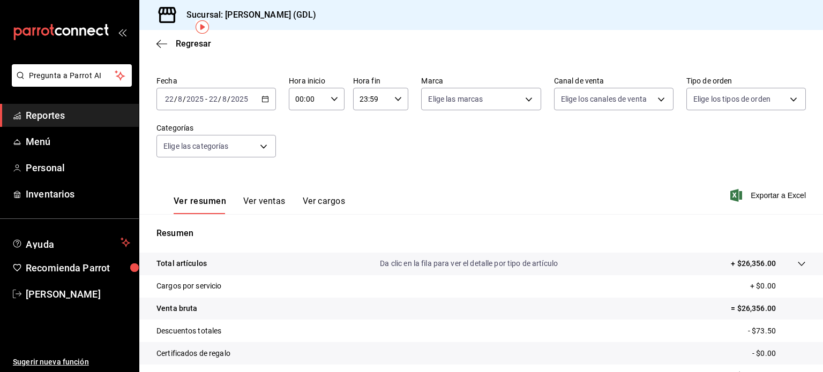
scroll to position [54, 0]
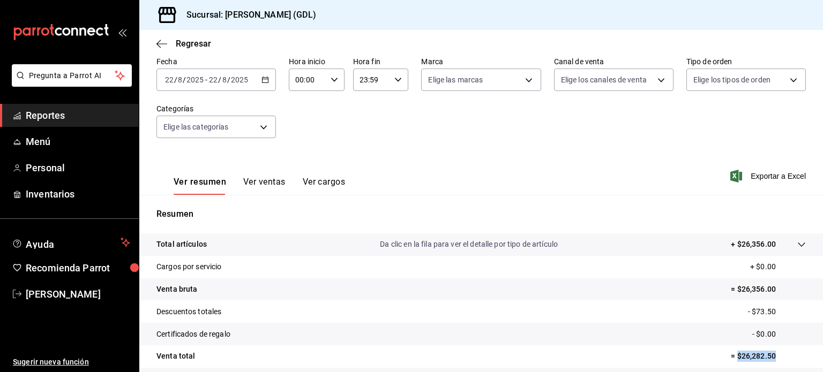
drag, startPoint x: 729, startPoint y: 355, endPoint x: 767, endPoint y: 353, distance: 38.6
click at [767, 353] on p "= $26,282.50" at bounding box center [768, 356] width 75 height 11
click at [265, 79] on icon "button" at bounding box center [264, 79] width 7 height 7
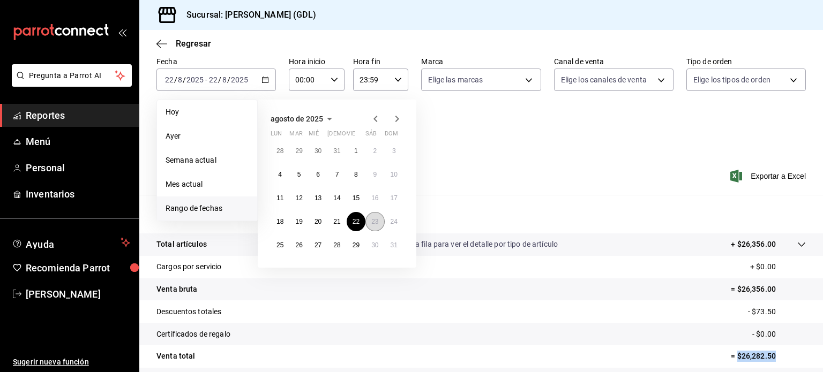
click at [375, 220] on abbr "23" at bounding box center [374, 221] width 7 height 7
click at [378, 217] on button "23" at bounding box center [374, 221] width 19 height 19
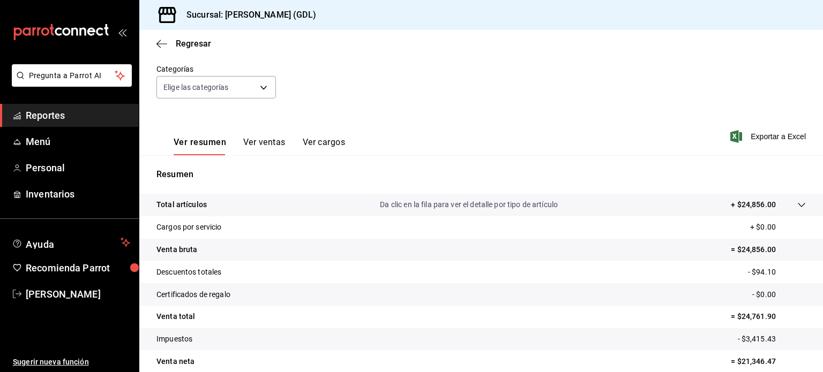
scroll to position [141, 0]
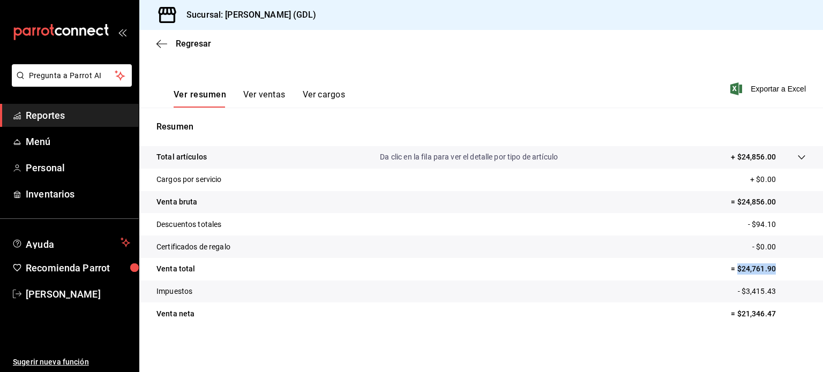
drag, startPoint x: 731, startPoint y: 267, endPoint x: 770, endPoint y: 265, distance: 39.1
click at [770, 265] on p "= $24,761.90" at bounding box center [768, 268] width 75 height 11
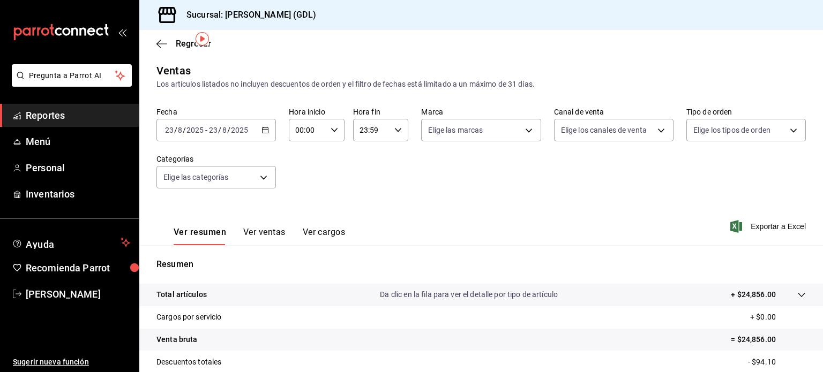
scroll to position [0, 0]
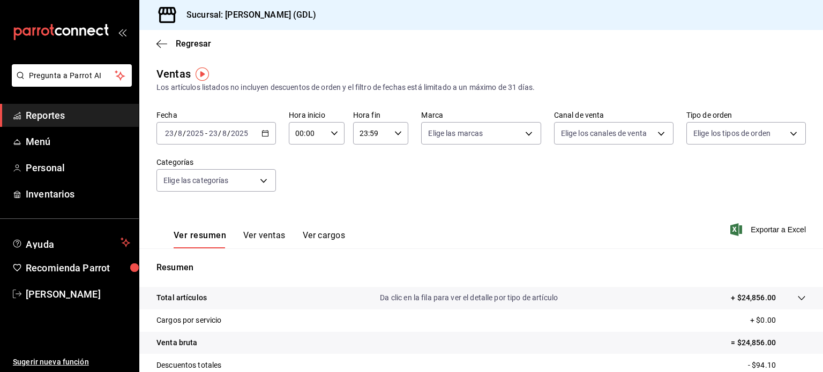
click at [263, 132] on icon "button" at bounding box center [264, 133] width 7 height 7
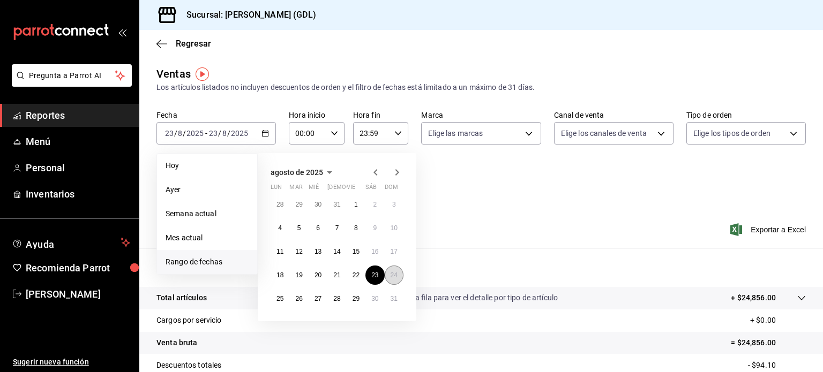
click at [396, 274] on abbr "24" at bounding box center [393, 275] width 7 height 7
click at [396, 272] on abbr "24" at bounding box center [393, 275] width 7 height 7
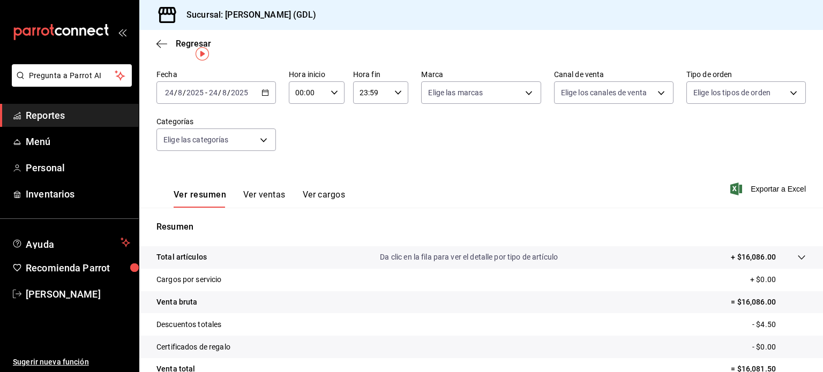
scroll to position [107, 0]
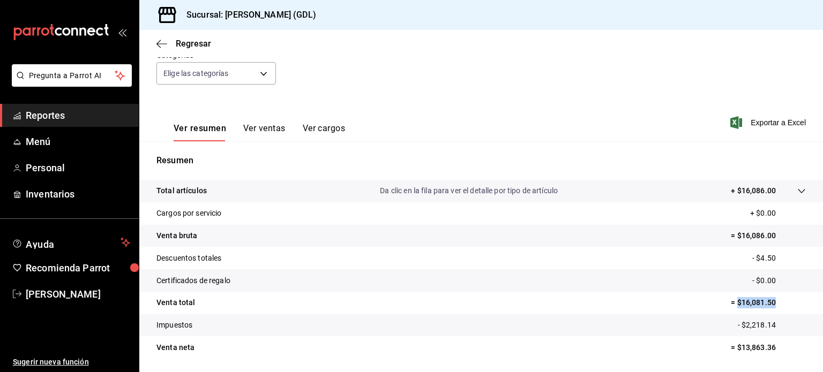
drag, startPoint x: 728, startPoint y: 303, endPoint x: 767, endPoint y: 299, distance: 38.7
click at [767, 300] on p "= $16,081.50" at bounding box center [768, 302] width 75 height 11
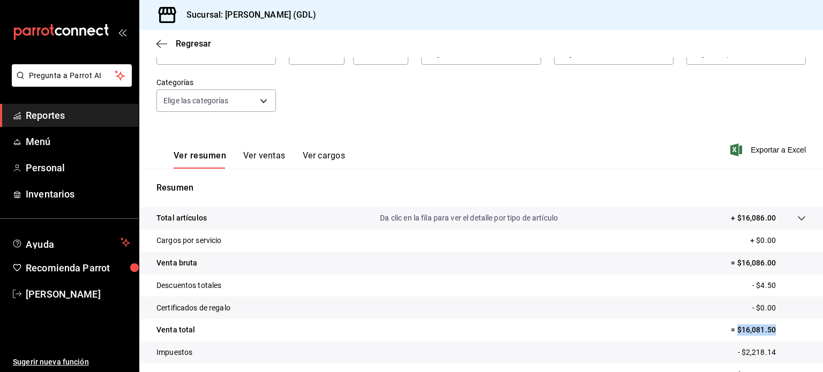
scroll to position [54, 0]
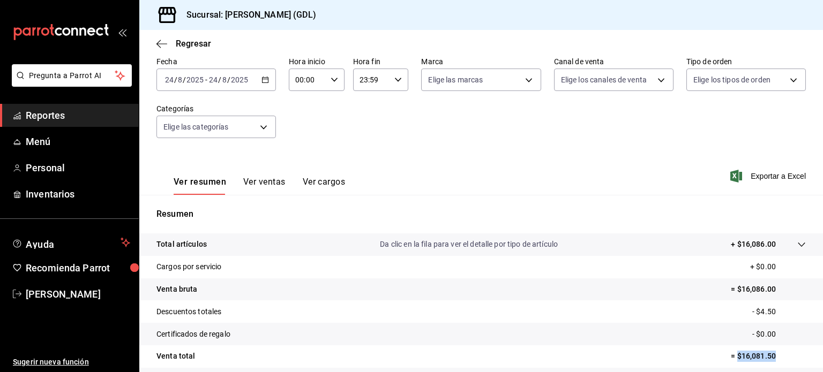
click at [263, 81] on icon "button" at bounding box center [264, 79] width 7 height 7
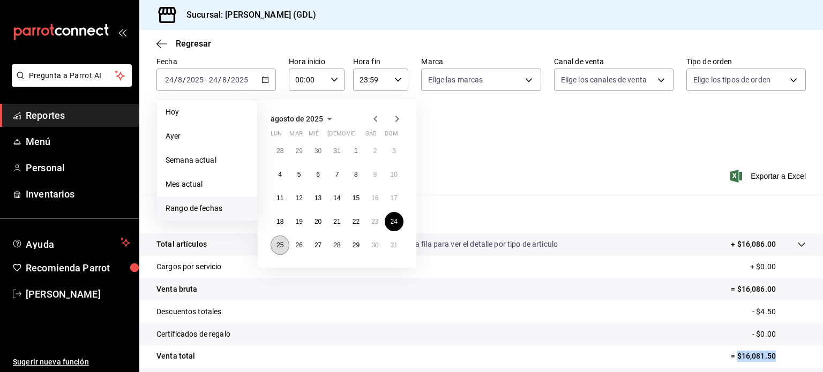
click at [280, 245] on abbr "25" at bounding box center [279, 245] width 7 height 7
click at [281, 246] on abbr "25" at bounding box center [279, 245] width 7 height 7
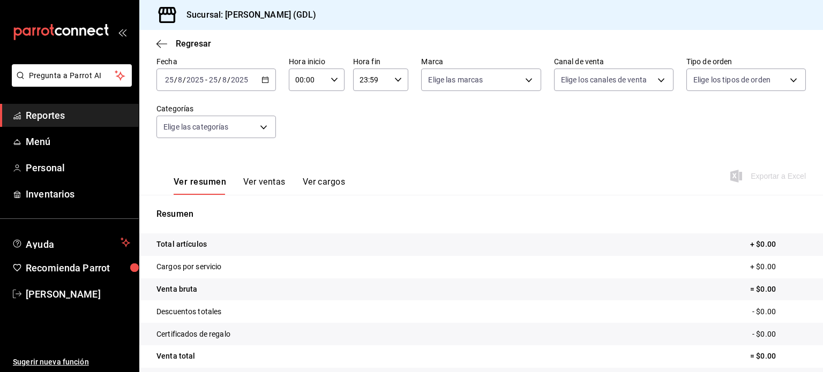
click at [262, 78] on icon "button" at bounding box center [264, 79] width 7 height 7
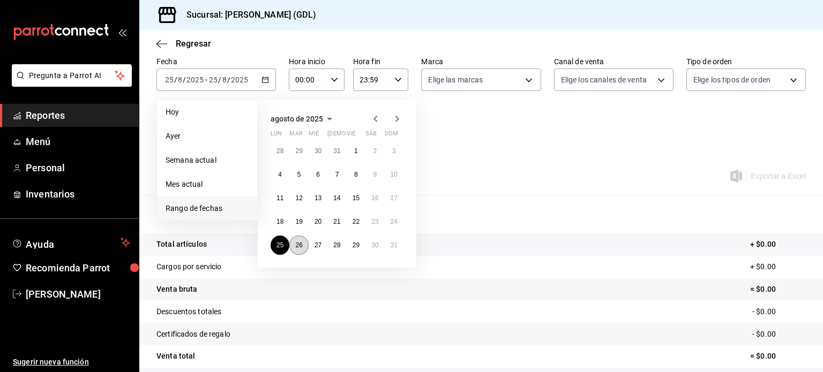
click at [299, 245] on abbr "26" at bounding box center [298, 245] width 7 height 7
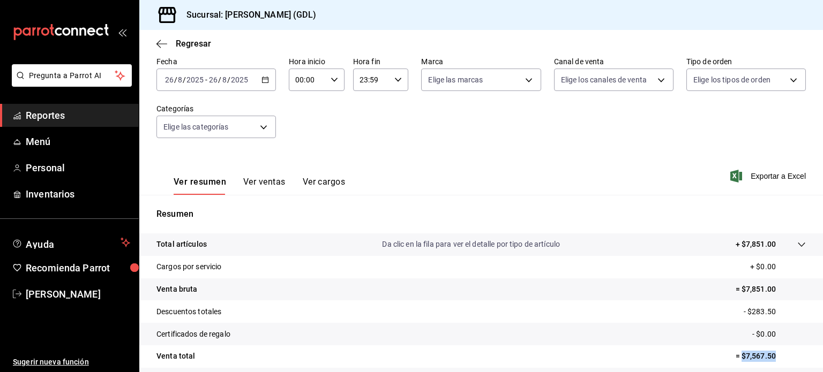
drag, startPoint x: 734, startPoint y: 356, endPoint x: 769, endPoint y: 355, distance: 34.3
click at [769, 355] on p "= $7,567.50" at bounding box center [770, 356] width 70 height 11
click at [264, 80] on icon "button" at bounding box center [264, 79] width 7 height 7
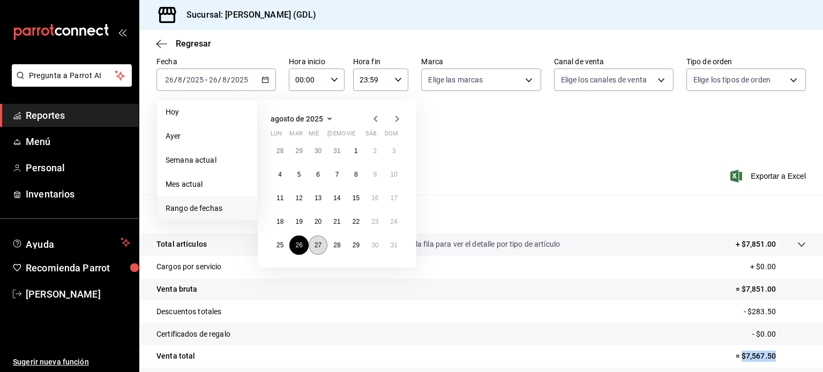
click at [315, 245] on abbr "27" at bounding box center [317, 245] width 7 height 7
click at [319, 242] on abbr "27" at bounding box center [317, 245] width 7 height 7
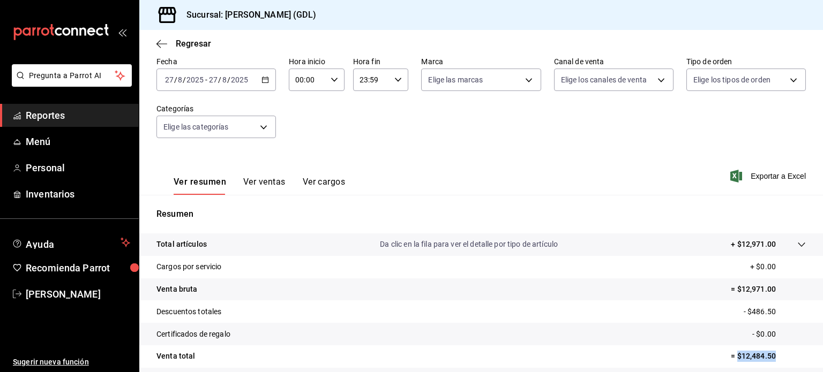
drag, startPoint x: 731, startPoint y: 356, endPoint x: 767, endPoint y: 355, distance: 36.4
click at [767, 355] on p "= $12,484.50" at bounding box center [768, 356] width 75 height 11
click at [265, 79] on icon "button" at bounding box center [264, 79] width 7 height 7
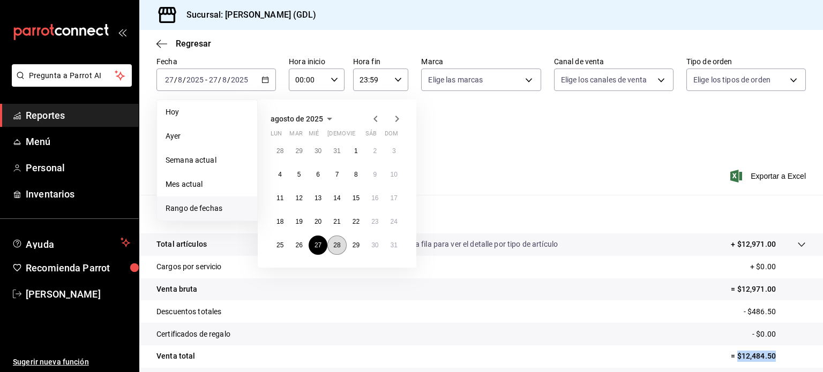
click at [336, 238] on button "28" at bounding box center [336, 245] width 19 height 19
click at [337, 242] on abbr "28" at bounding box center [336, 245] width 7 height 7
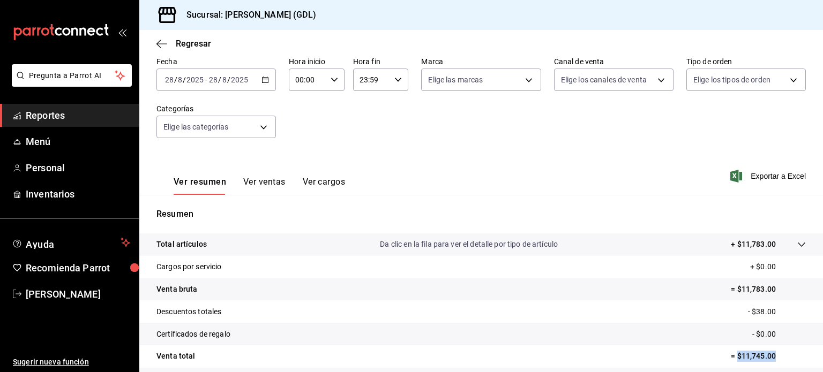
drag, startPoint x: 730, startPoint y: 355, endPoint x: 769, endPoint y: 355, distance: 39.1
click at [769, 355] on p "= $11,745.00" at bounding box center [768, 356] width 75 height 11
click at [265, 82] on \(Stroke\) "button" at bounding box center [265, 80] width 6 height 6
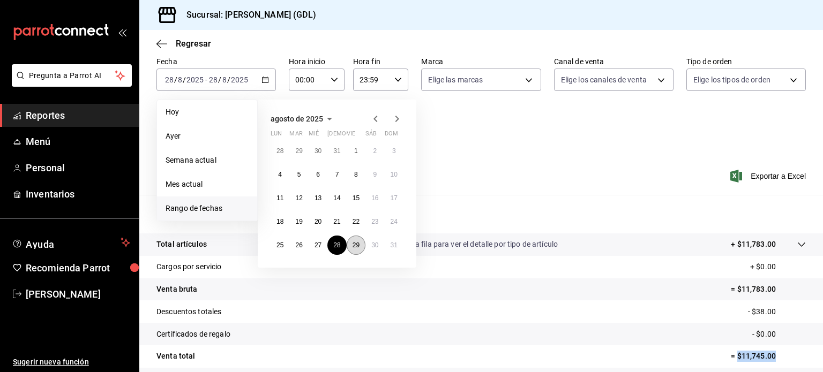
click at [358, 247] on abbr "29" at bounding box center [355, 245] width 7 height 7
click at [357, 244] on abbr "29" at bounding box center [355, 245] width 7 height 7
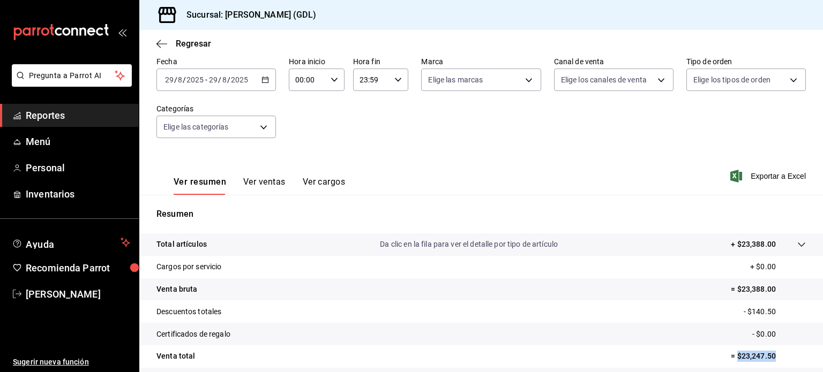
drag, startPoint x: 730, startPoint y: 356, endPoint x: 767, endPoint y: 355, distance: 37.0
click at [767, 355] on p "= $23,247.50" at bounding box center [768, 356] width 75 height 11
click at [263, 81] on icon "button" at bounding box center [264, 79] width 7 height 7
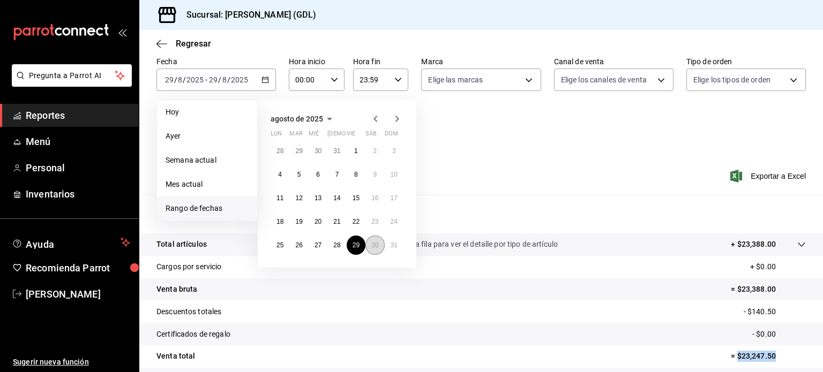
click at [378, 246] on abbr "30" at bounding box center [374, 245] width 7 height 7
click at [375, 242] on abbr "30" at bounding box center [374, 245] width 7 height 7
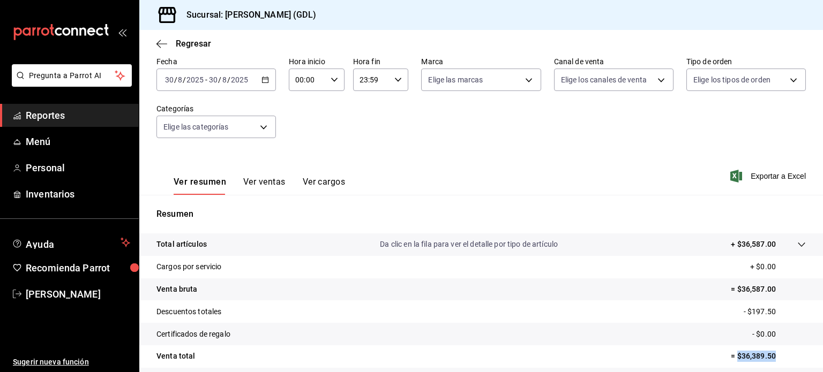
drag, startPoint x: 739, startPoint y: 353, endPoint x: 770, endPoint y: 353, distance: 31.6
click at [770, 353] on p "= $36,389.50" at bounding box center [768, 356] width 75 height 11
click at [264, 78] on icon "button" at bounding box center [264, 79] width 7 height 7
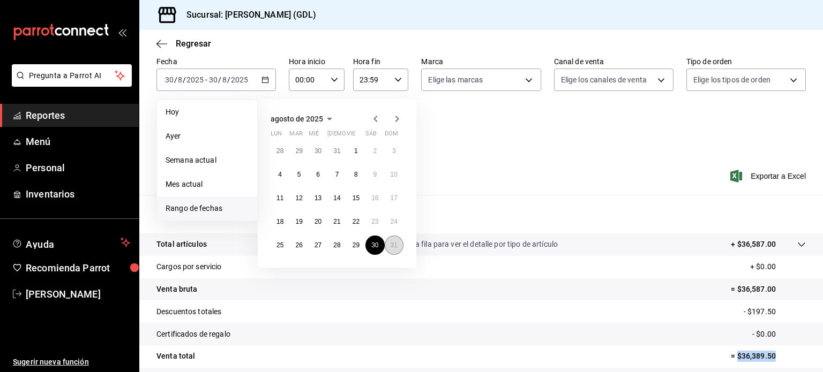
click at [396, 246] on abbr "31" at bounding box center [393, 245] width 7 height 7
click at [396, 248] on abbr "31" at bounding box center [393, 245] width 7 height 7
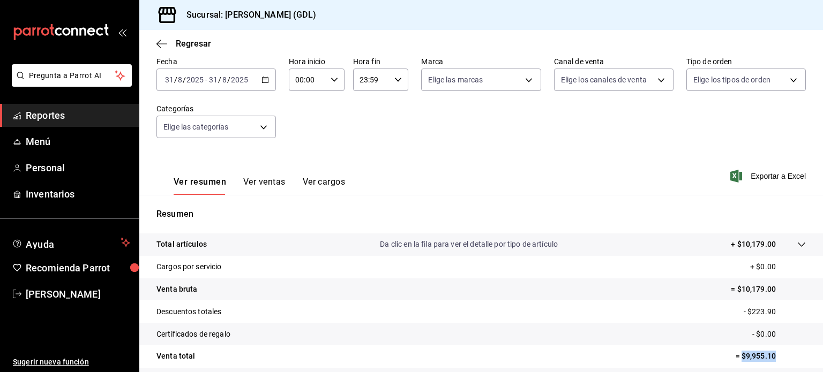
drag, startPoint x: 733, startPoint y: 355, endPoint x: 779, endPoint y: 355, distance: 46.6
click at [779, 355] on p "= $9,955.10" at bounding box center [770, 356] width 70 height 11
click at [263, 77] on \(Stroke\) "button" at bounding box center [265, 80] width 6 height 6
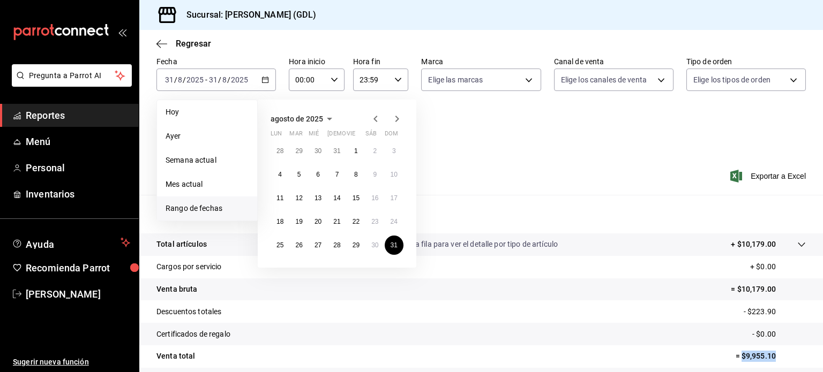
click at [399, 119] on icon "button" at bounding box center [396, 118] width 13 height 13
click at [316, 152] on abbr "3" at bounding box center [318, 150] width 4 height 7
click at [319, 150] on abbr "3" at bounding box center [318, 150] width 4 height 7
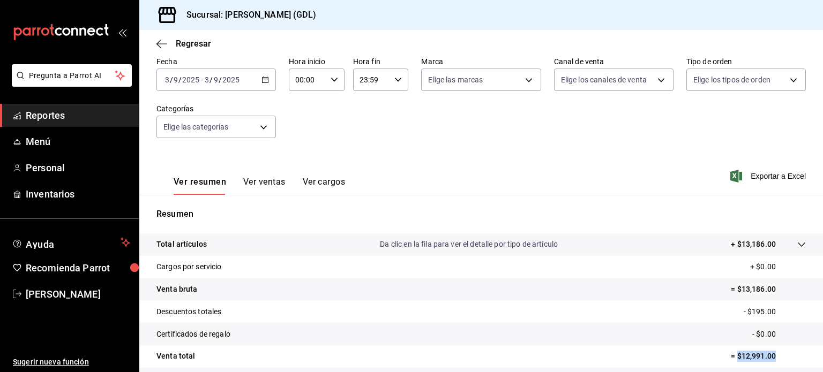
drag, startPoint x: 731, startPoint y: 355, endPoint x: 771, endPoint y: 355, distance: 40.2
click at [771, 355] on p "= $12,991.00" at bounding box center [768, 356] width 75 height 11
click at [263, 79] on \(Stroke\) "button" at bounding box center [265, 79] width 6 height 1
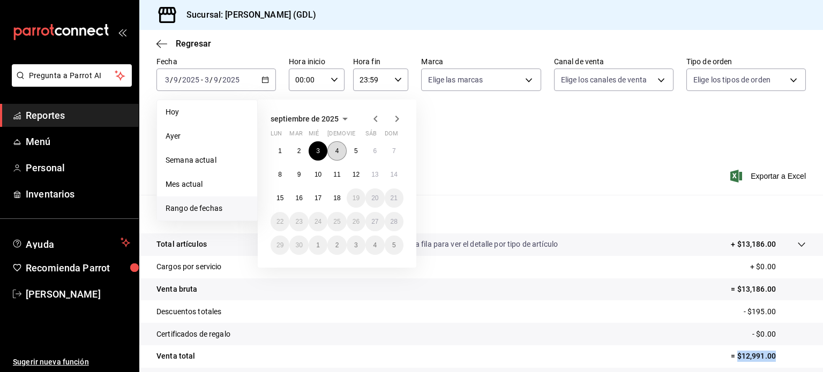
click at [341, 150] on button "4" at bounding box center [336, 150] width 19 height 19
click at [341, 154] on button "4" at bounding box center [336, 150] width 19 height 19
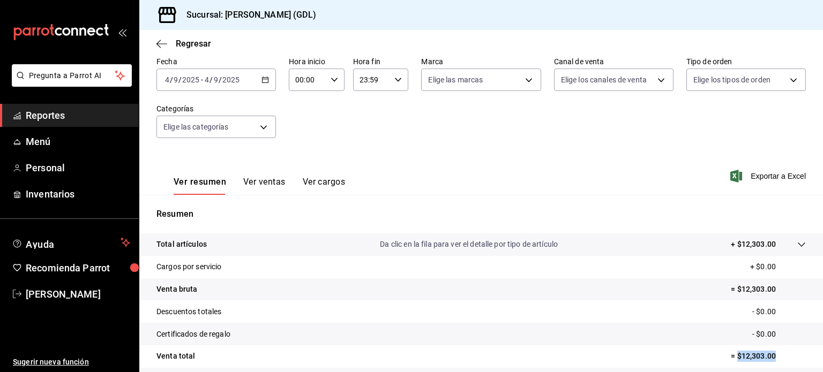
drag, startPoint x: 729, startPoint y: 355, endPoint x: 767, endPoint y: 353, distance: 38.1
click at [767, 353] on p "= $12,303.00" at bounding box center [768, 356] width 75 height 11
click at [266, 80] on \(Stroke\) "button" at bounding box center [265, 80] width 6 height 6
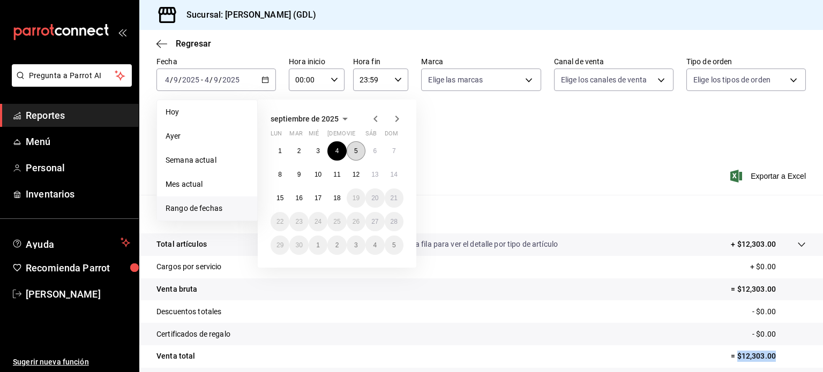
click at [359, 154] on button "5" at bounding box center [356, 150] width 19 height 19
click at [357, 150] on abbr "5" at bounding box center [356, 150] width 4 height 7
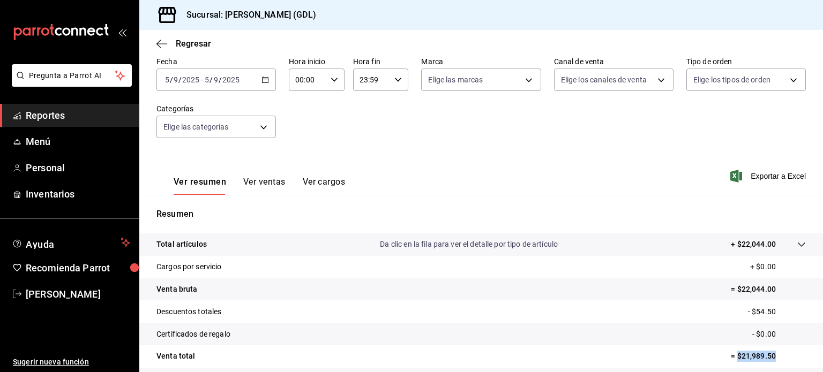
drag, startPoint x: 730, startPoint y: 356, endPoint x: 768, endPoint y: 356, distance: 38.0
click at [768, 356] on p "= $21,989.50" at bounding box center [768, 356] width 75 height 11
click at [266, 80] on icon "button" at bounding box center [264, 79] width 7 height 7
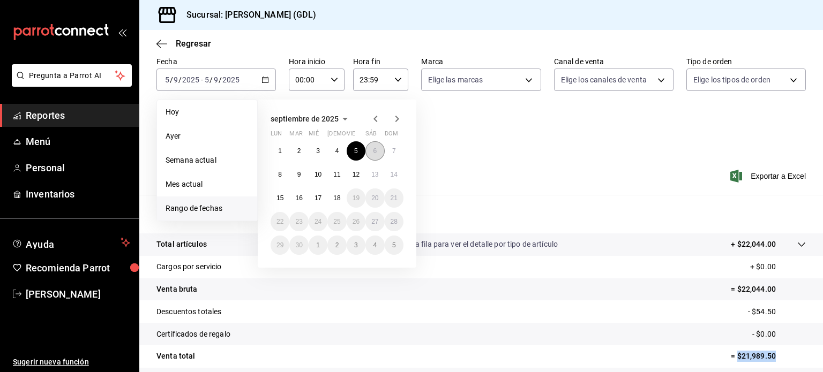
click at [373, 149] on abbr "6" at bounding box center [375, 150] width 4 height 7
click at [377, 153] on button "6" at bounding box center [374, 150] width 19 height 19
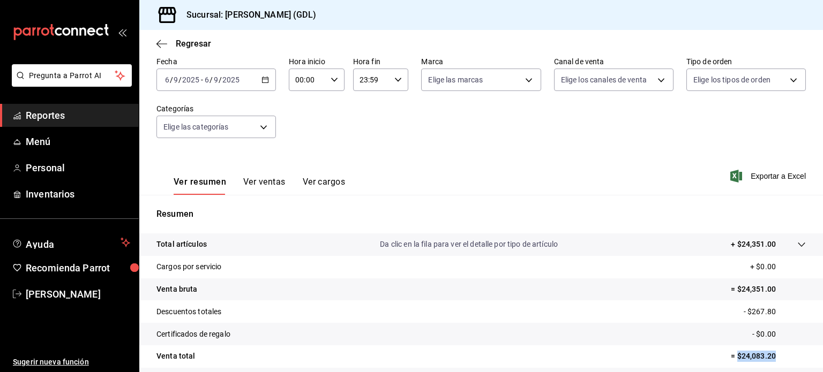
drag, startPoint x: 729, startPoint y: 356, endPoint x: 770, endPoint y: 357, distance: 40.7
click at [770, 357] on p "= $24,083.20" at bounding box center [768, 356] width 75 height 11
click at [266, 79] on icon "button" at bounding box center [264, 79] width 7 height 7
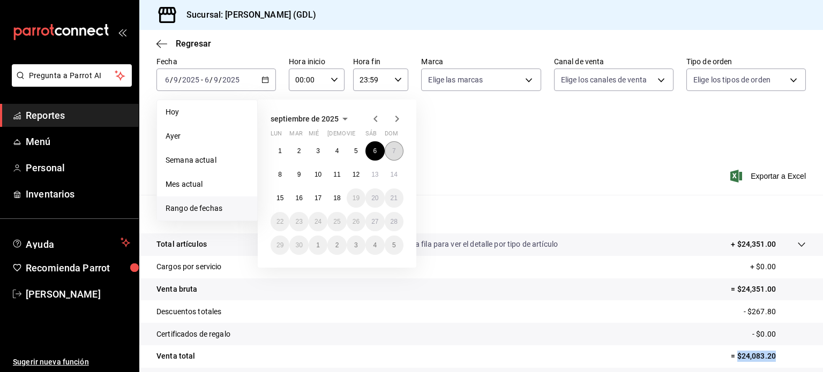
click at [393, 152] on abbr "7" at bounding box center [394, 150] width 4 height 7
click at [396, 149] on button "7" at bounding box center [394, 150] width 19 height 19
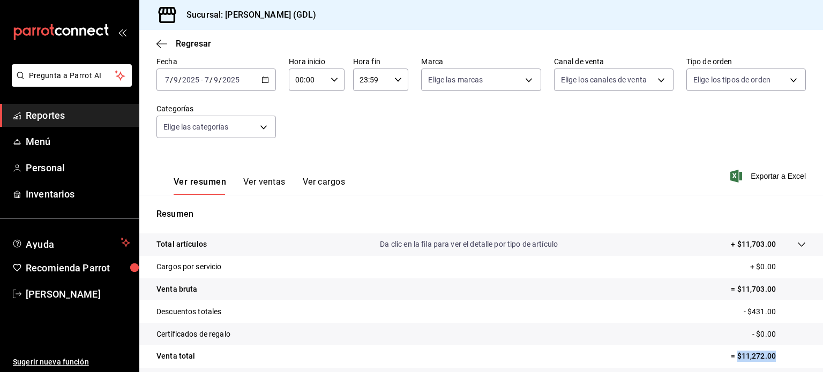
drag, startPoint x: 730, startPoint y: 356, endPoint x: 772, endPoint y: 353, distance: 41.9
click at [772, 353] on p "= $11,272.00" at bounding box center [768, 356] width 75 height 11
click at [263, 80] on icon "button" at bounding box center [264, 79] width 7 height 7
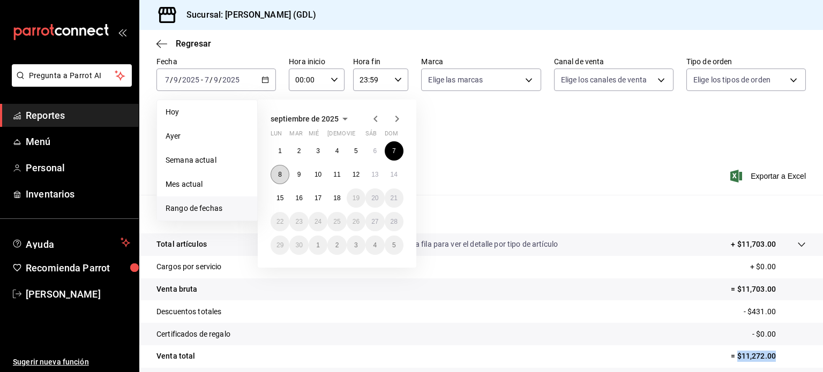
click at [275, 171] on button "8" at bounding box center [279, 174] width 19 height 19
click at [283, 175] on button "8" at bounding box center [279, 174] width 19 height 19
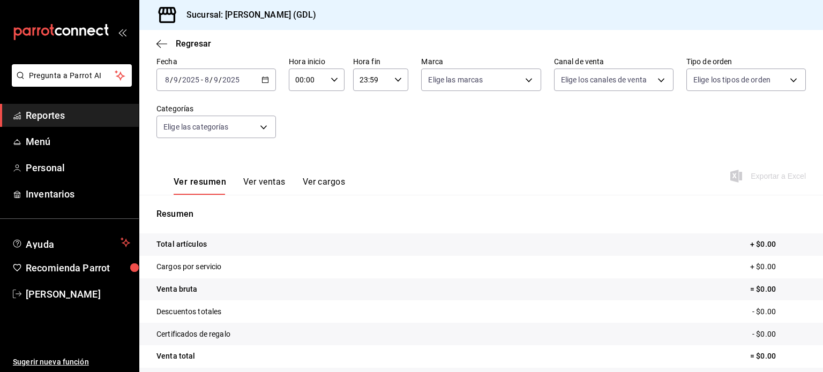
click at [262, 81] on icon "button" at bounding box center [264, 79] width 7 height 7
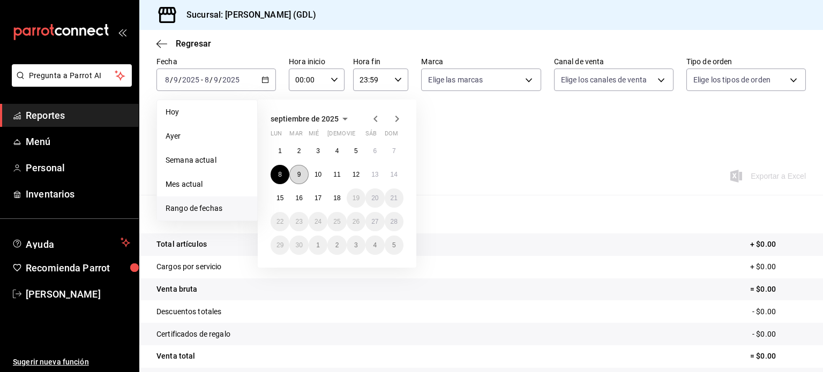
click at [298, 171] on abbr "9" at bounding box center [299, 174] width 4 height 7
click at [298, 174] on abbr "9" at bounding box center [299, 174] width 4 height 7
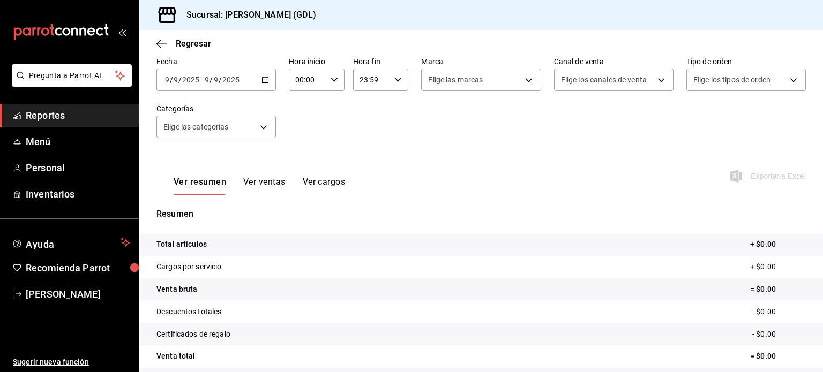
click at [262, 80] on icon "button" at bounding box center [264, 79] width 7 height 7
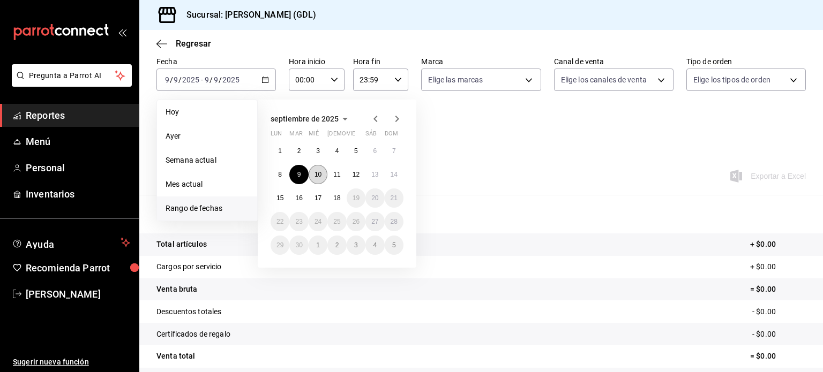
click at [310, 175] on button "10" at bounding box center [317, 174] width 19 height 19
click at [318, 173] on abbr "10" at bounding box center [317, 174] width 7 height 7
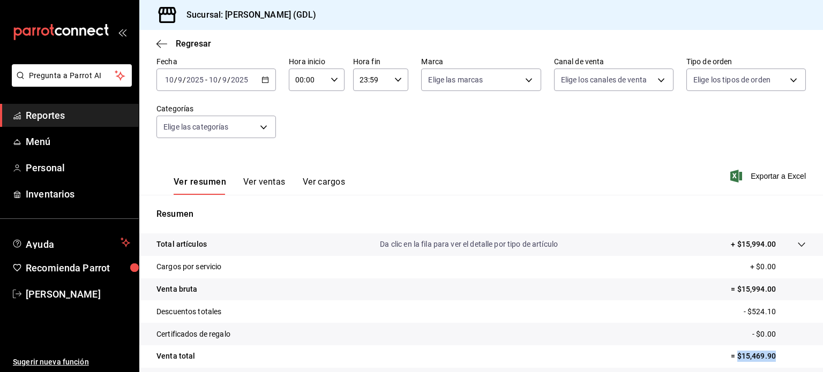
drag, startPoint x: 729, startPoint y: 357, endPoint x: 766, endPoint y: 356, distance: 37.0
click at [766, 356] on p "= $15,469.90" at bounding box center [768, 356] width 75 height 11
click at [263, 79] on icon "button" at bounding box center [264, 79] width 7 height 7
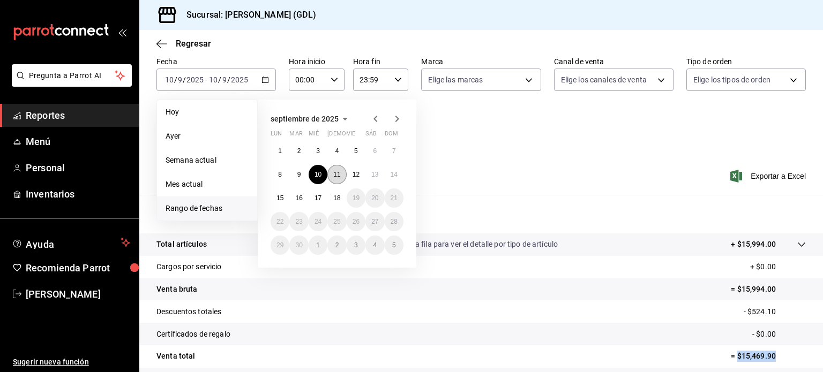
click at [343, 174] on button "11" at bounding box center [336, 174] width 19 height 19
click at [338, 175] on abbr "11" at bounding box center [336, 174] width 7 height 7
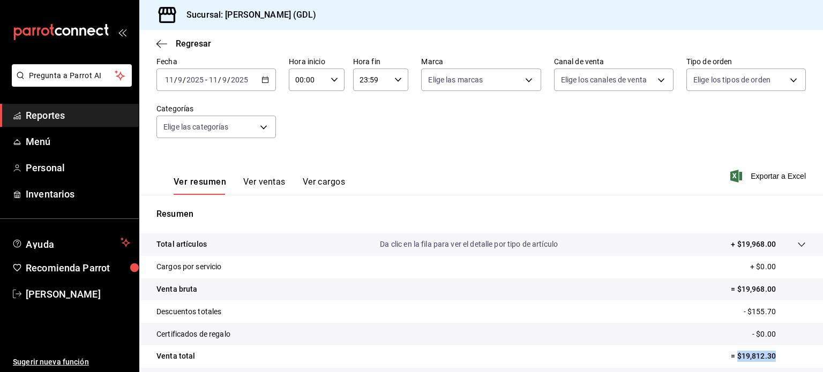
drag, startPoint x: 729, startPoint y: 356, endPoint x: 771, endPoint y: 357, distance: 42.3
click at [771, 357] on p "= $19,812.30" at bounding box center [768, 356] width 75 height 11
click at [263, 78] on \(Stroke\) "button" at bounding box center [265, 80] width 6 height 6
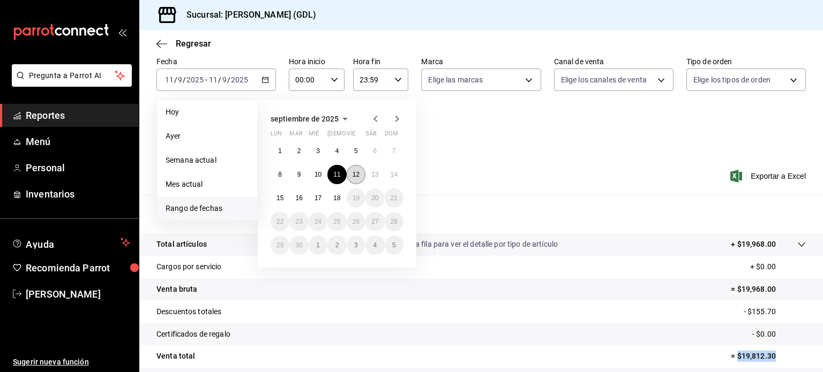
click at [356, 174] on abbr "12" at bounding box center [355, 174] width 7 height 7
click at [356, 172] on abbr "12" at bounding box center [355, 174] width 7 height 7
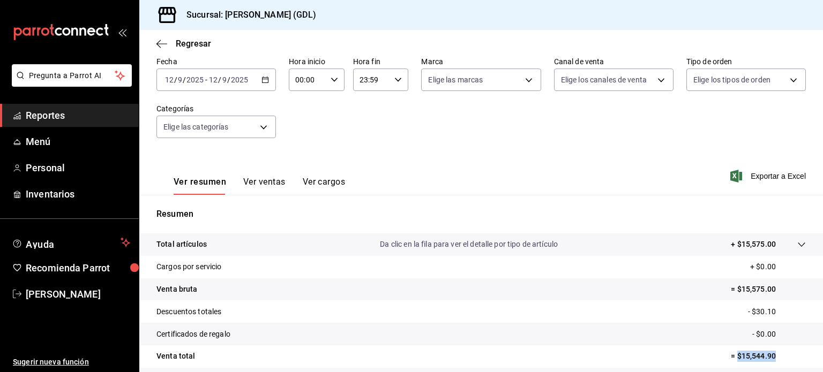
drag, startPoint x: 729, startPoint y: 358, endPoint x: 766, endPoint y: 357, distance: 37.0
click at [766, 357] on p "= $15,544.90" at bounding box center [768, 356] width 75 height 11
click at [265, 79] on icon "button" at bounding box center [264, 79] width 7 height 7
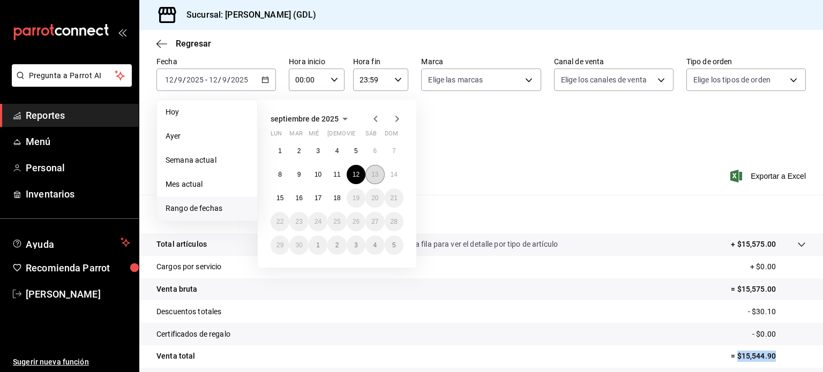
click at [372, 173] on abbr "13" at bounding box center [374, 174] width 7 height 7
click at [377, 175] on abbr "13" at bounding box center [374, 174] width 7 height 7
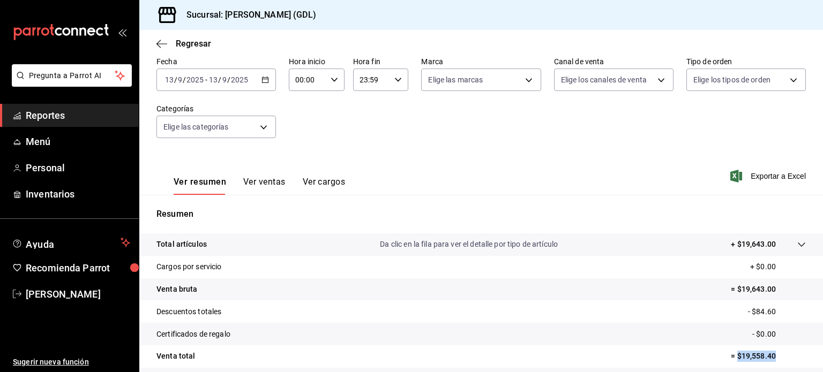
drag, startPoint x: 731, startPoint y: 355, endPoint x: 769, endPoint y: 353, distance: 38.1
click at [769, 353] on p "= $19,558.40" at bounding box center [768, 356] width 75 height 11
click at [263, 80] on icon "button" at bounding box center [264, 79] width 7 height 7
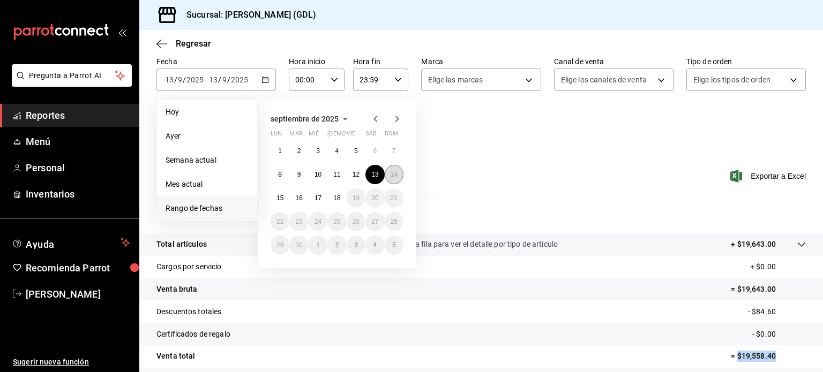
click at [393, 174] on abbr "14" at bounding box center [393, 174] width 7 height 7
click at [395, 174] on abbr "14" at bounding box center [393, 174] width 7 height 7
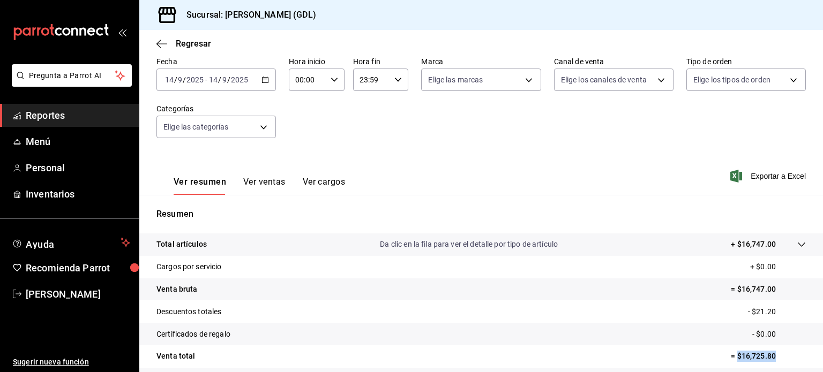
drag, startPoint x: 731, startPoint y: 356, endPoint x: 767, endPoint y: 357, distance: 36.4
click at [767, 357] on p "= $16,725.80" at bounding box center [768, 356] width 75 height 11
click at [267, 79] on icon "button" at bounding box center [264, 79] width 7 height 7
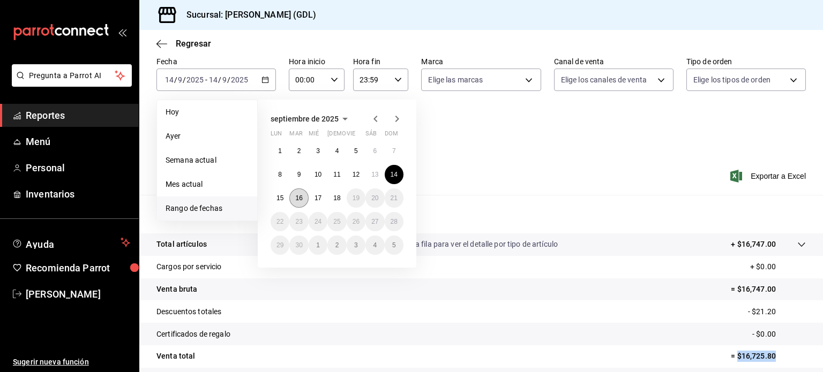
click at [298, 198] on abbr "16" at bounding box center [298, 197] width 7 height 7
click at [300, 197] on abbr "16" at bounding box center [298, 197] width 7 height 7
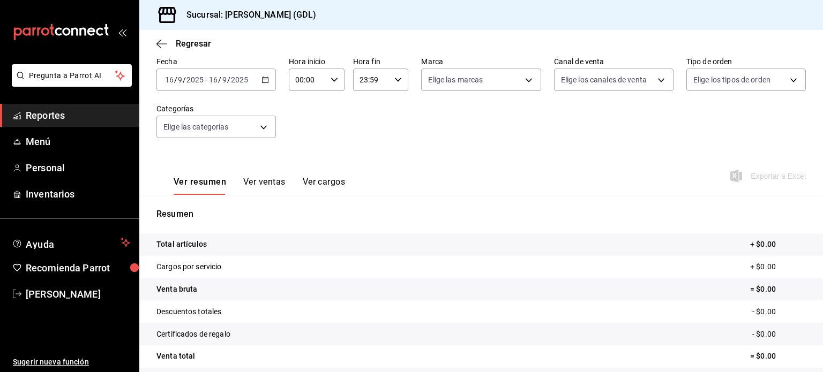
click at [265, 79] on icon "button" at bounding box center [264, 79] width 7 height 7
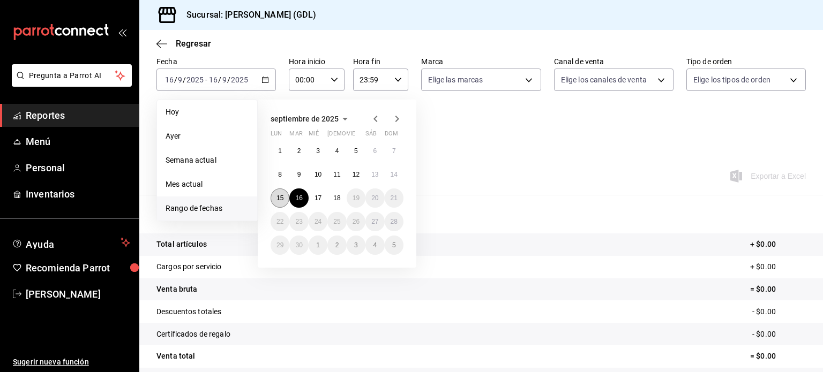
click at [280, 195] on abbr "15" at bounding box center [279, 197] width 7 height 7
click at [279, 198] on abbr "15" at bounding box center [279, 197] width 7 height 7
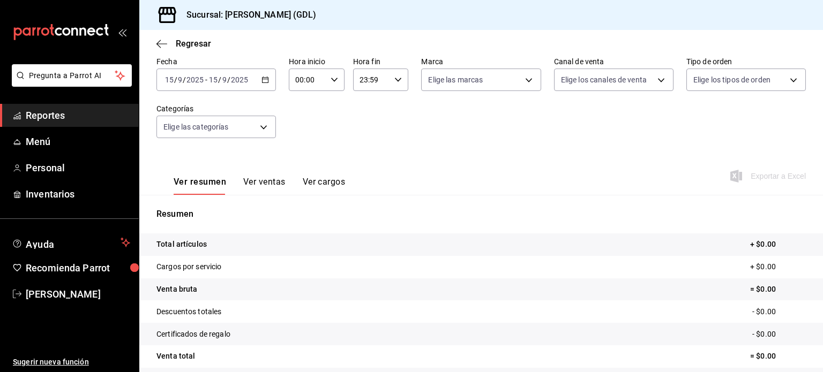
click at [262, 80] on icon "button" at bounding box center [264, 79] width 7 height 7
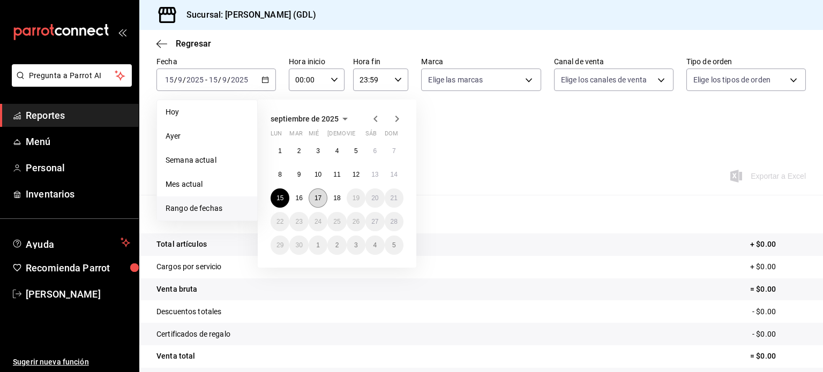
click at [317, 199] on abbr "17" at bounding box center [317, 197] width 7 height 7
click at [319, 194] on abbr "17" at bounding box center [317, 197] width 7 height 7
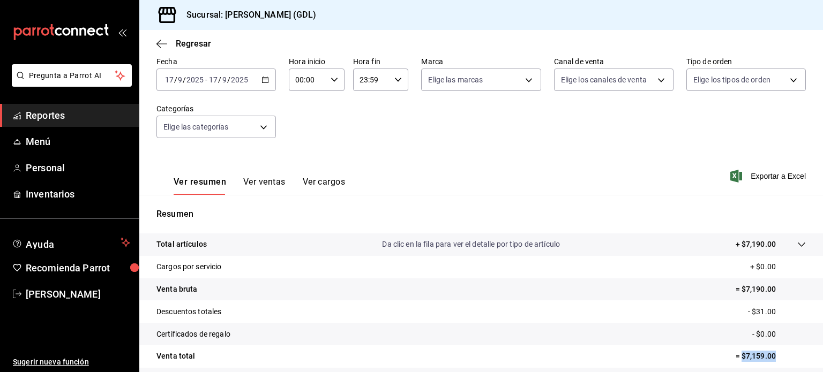
drag, startPoint x: 733, startPoint y: 354, endPoint x: 767, endPoint y: 355, distance: 34.3
click at [767, 355] on p "= $7,159.00" at bounding box center [770, 356] width 70 height 11
